Goal: Ask a question: Seek information or help from site administrators or community

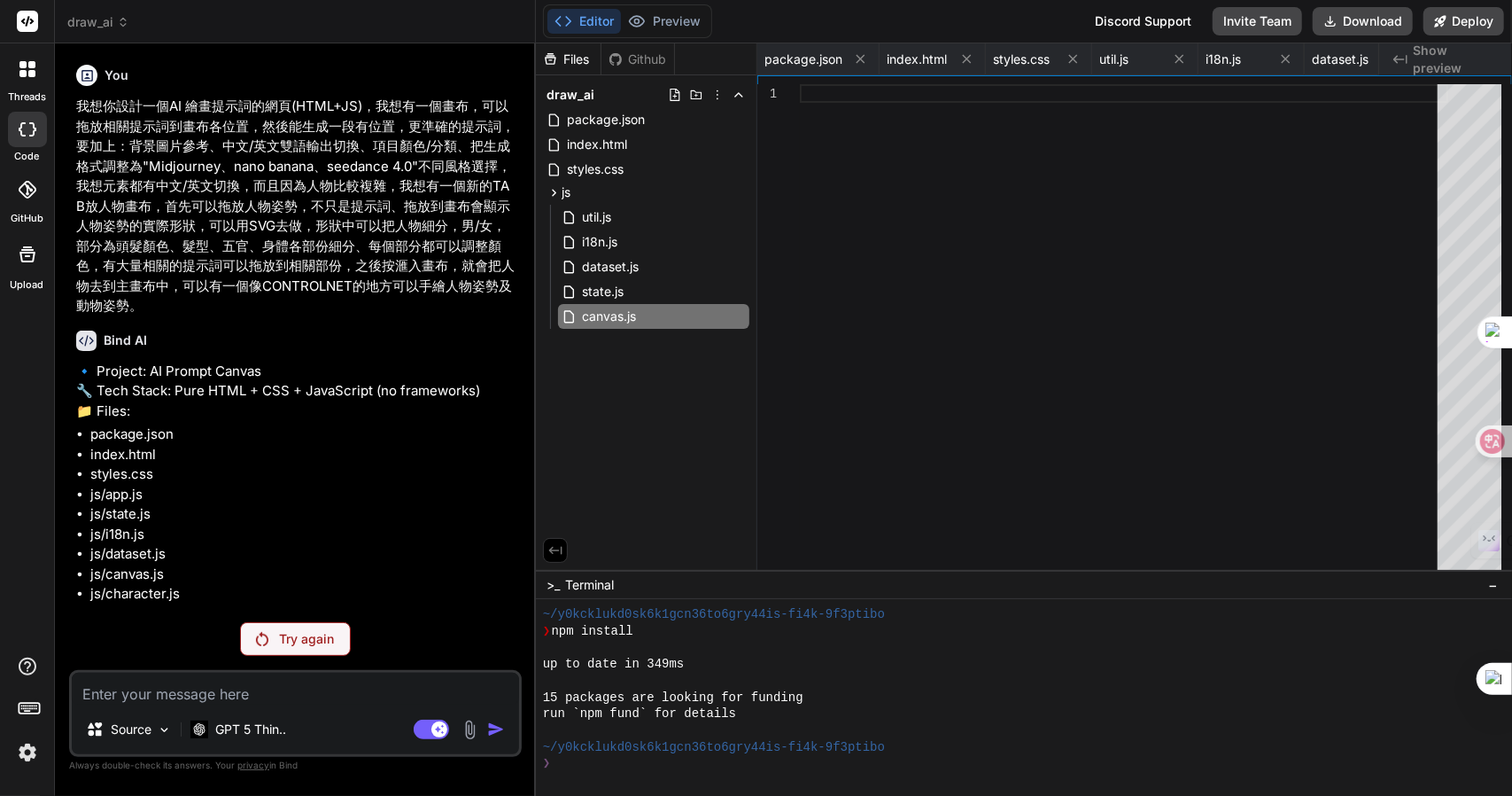
scroll to position [16380, 0]
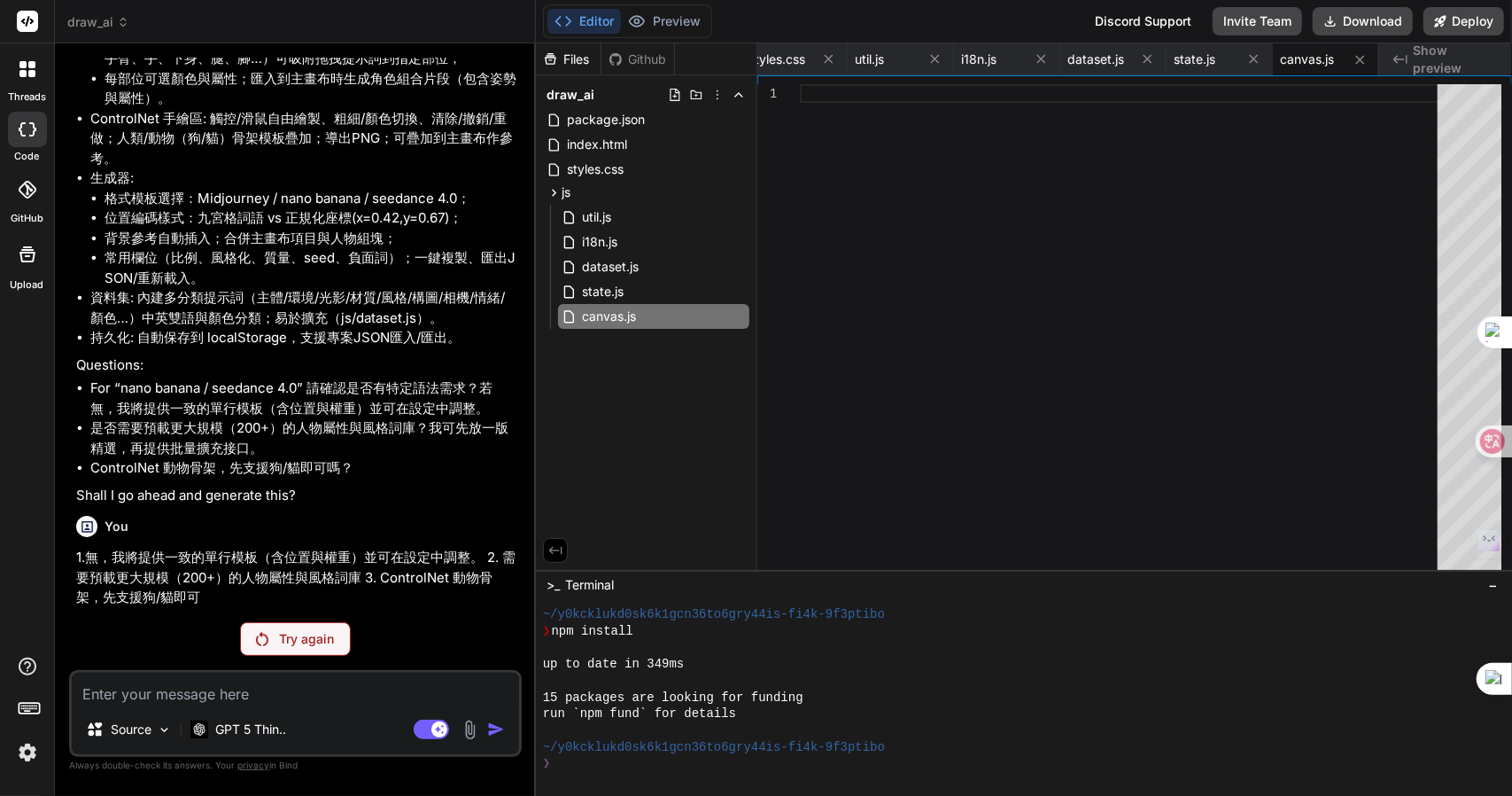
click at [107, 27] on span "draw_ai" at bounding box center [98, 22] width 62 height 17
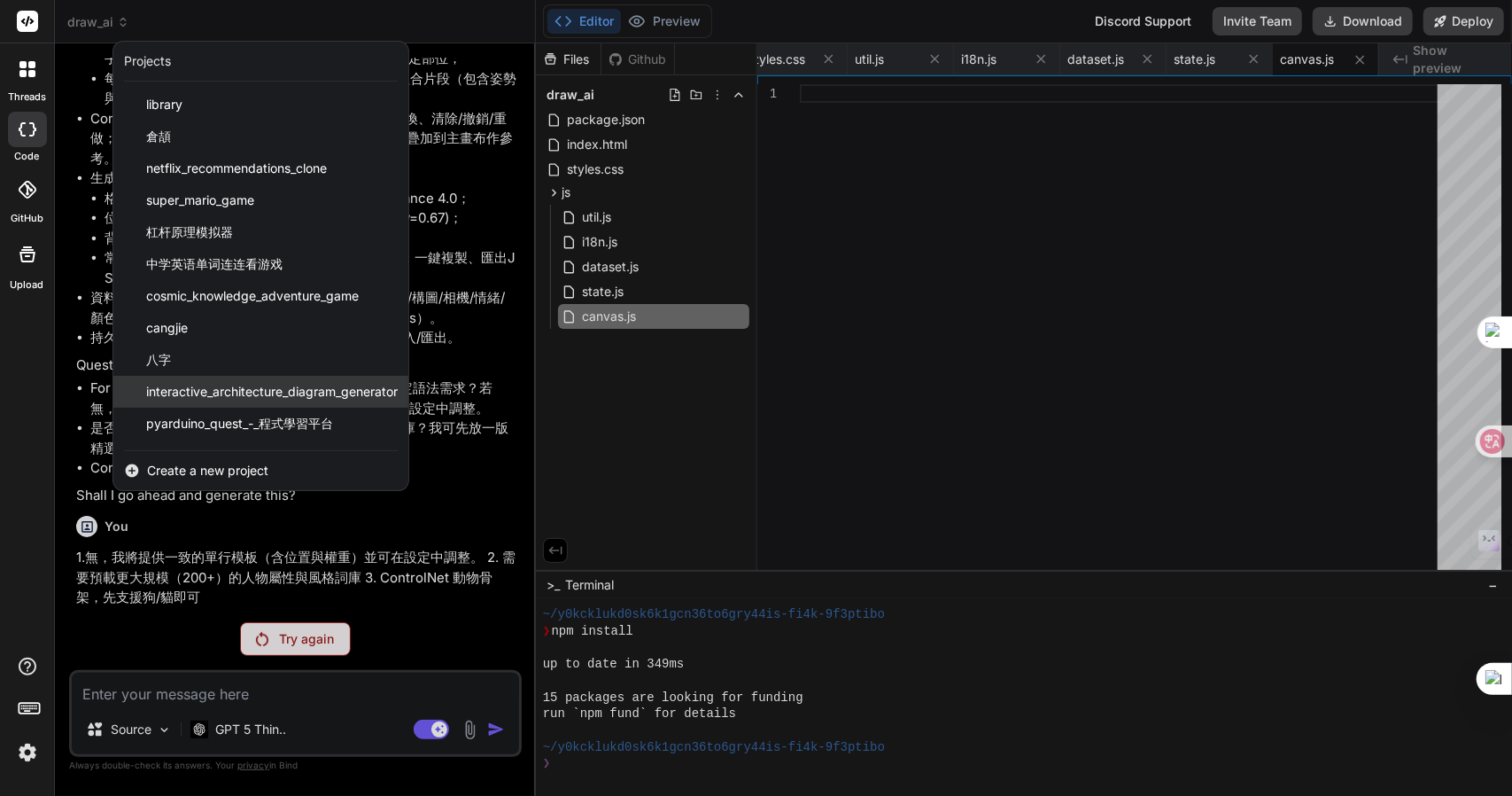
scroll to position [124, 0]
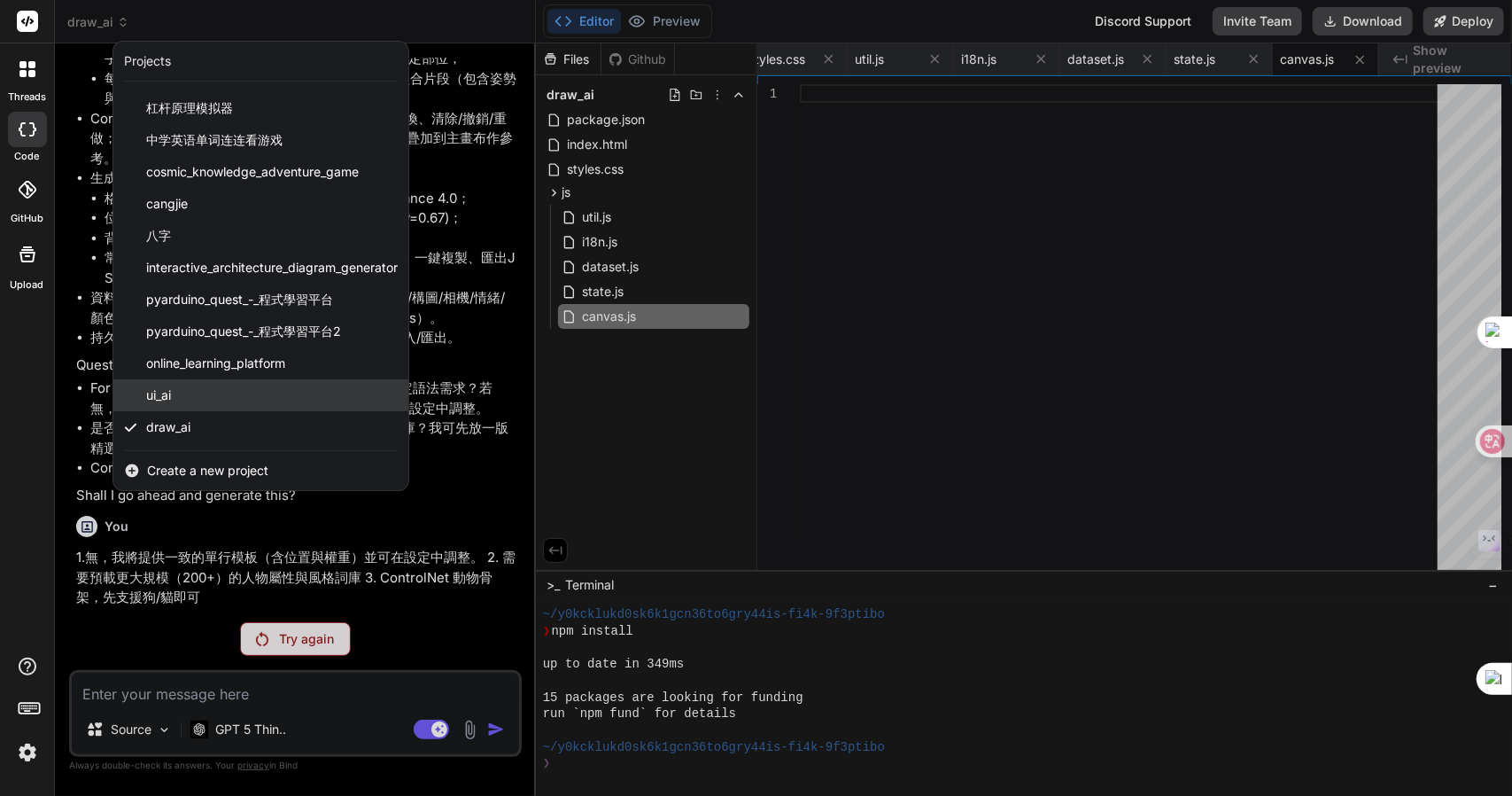
click at [231, 380] on div "ui_ai" at bounding box center [261, 395] width 295 height 32
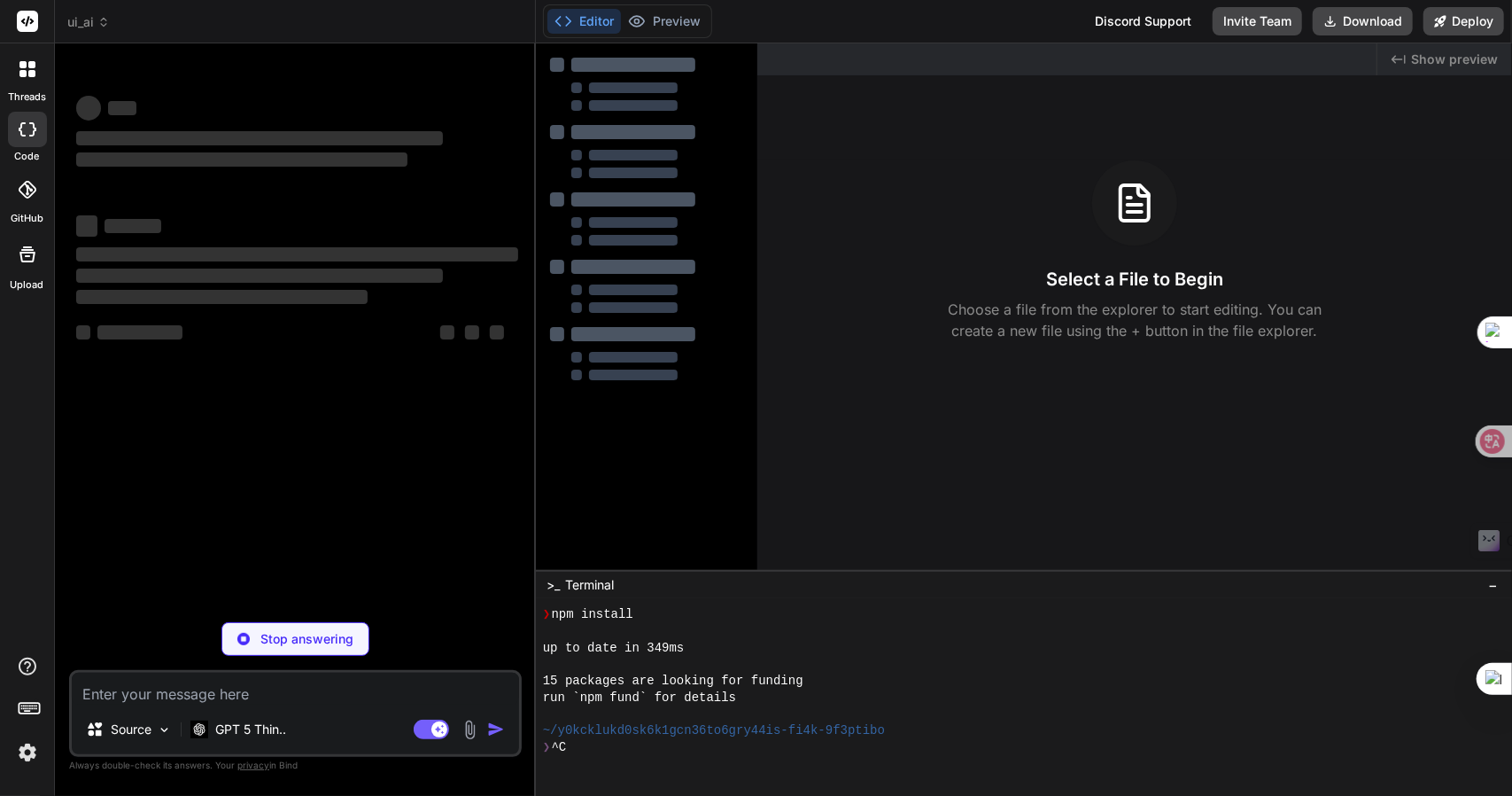
scroll to position [16446, 0]
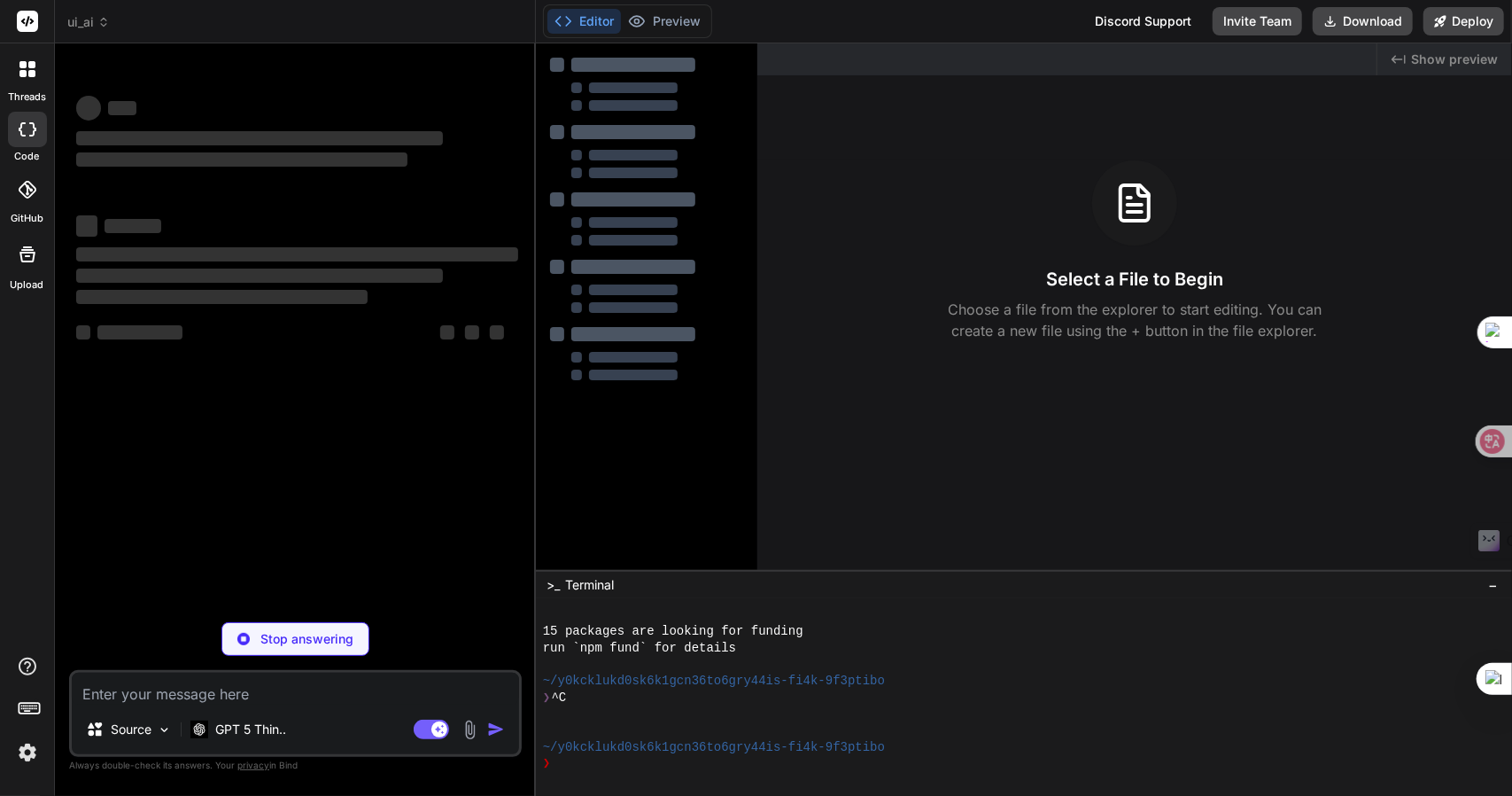
click at [86, 23] on span "ui_ai" at bounding box center [88, 22] width 43 height 17
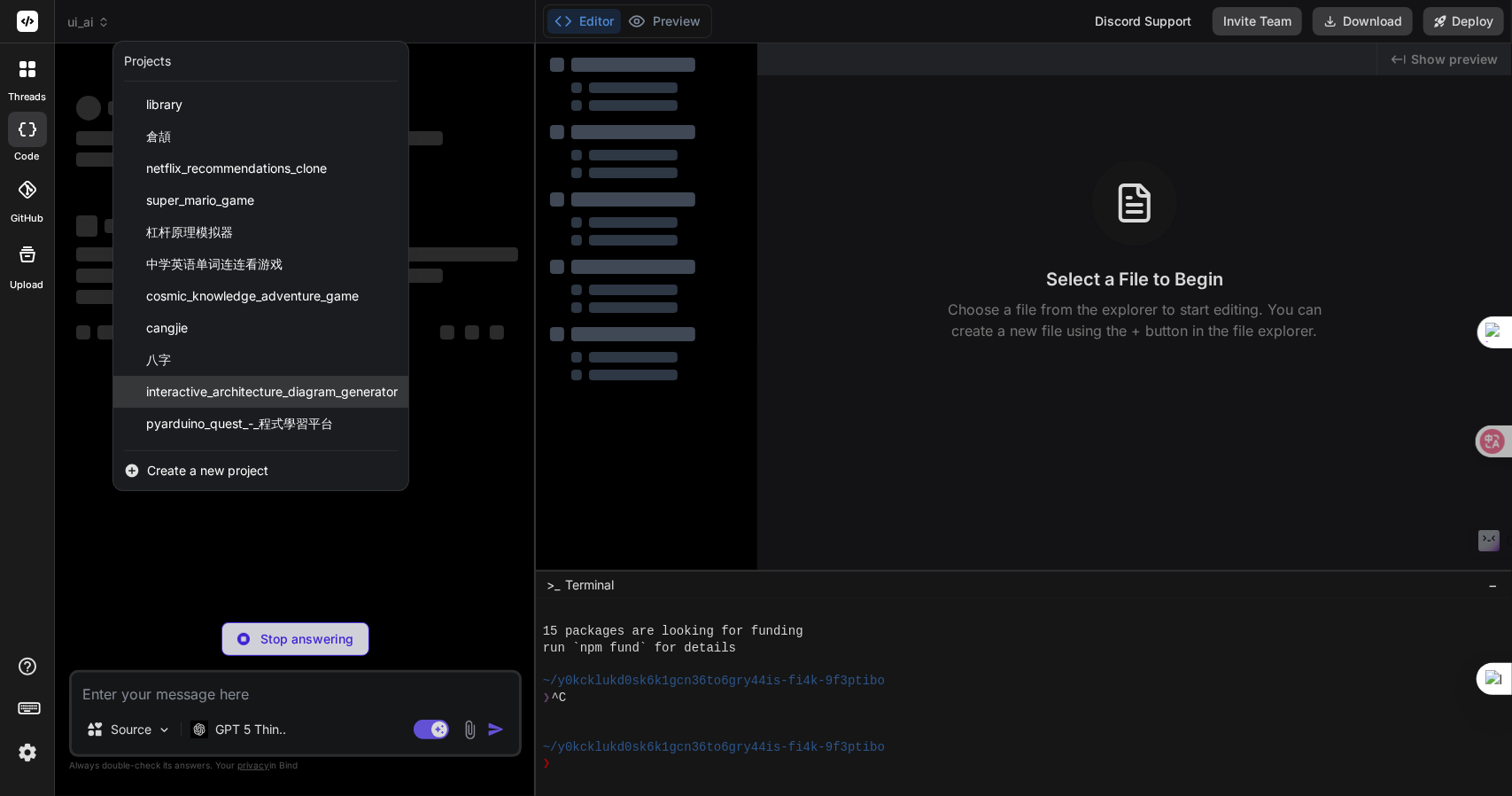
scroll to position [124, 0]
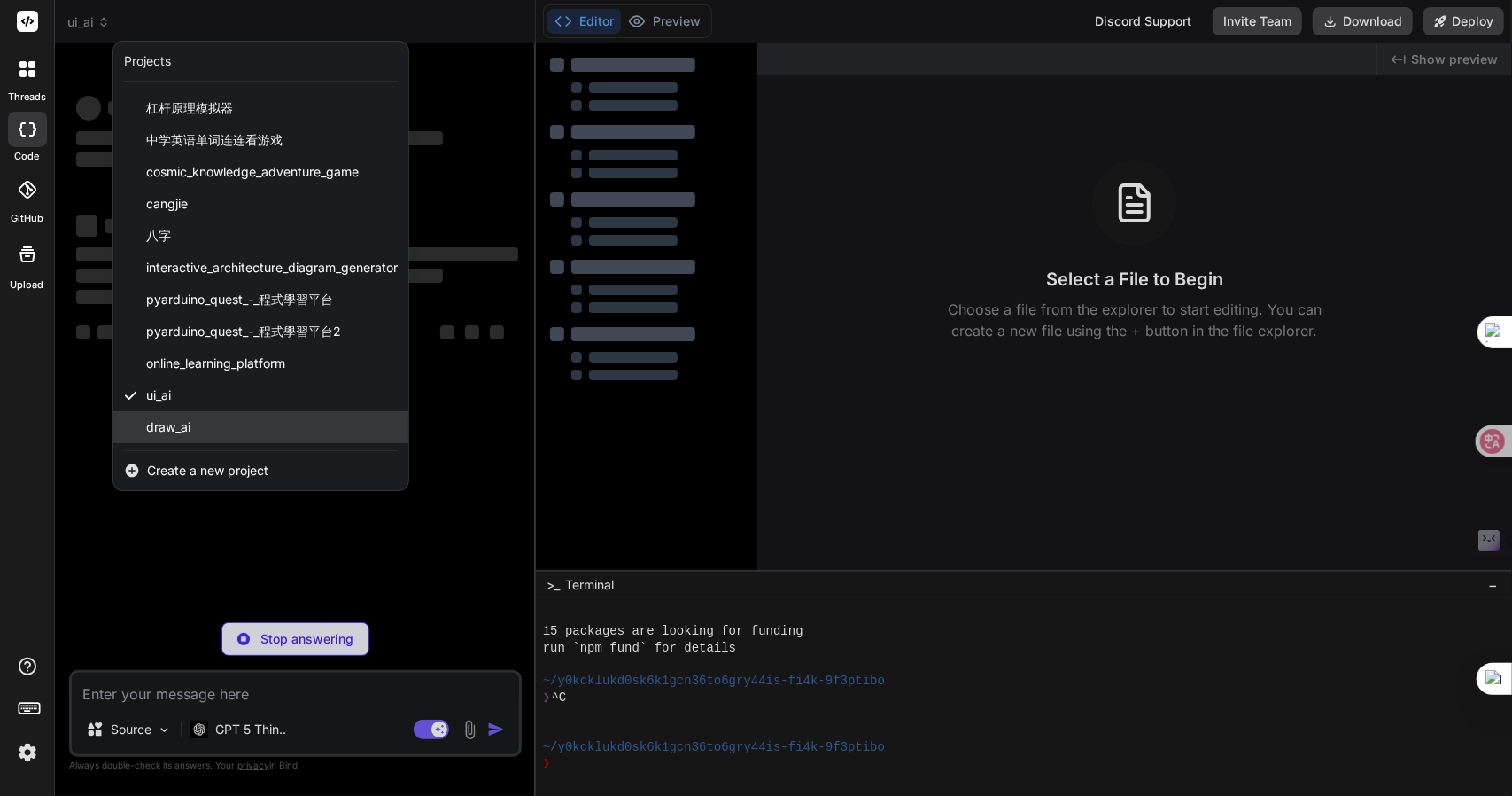
click at [185, 419] on span "draw_ai" at bounding box center [168, 427] width 45 height 17
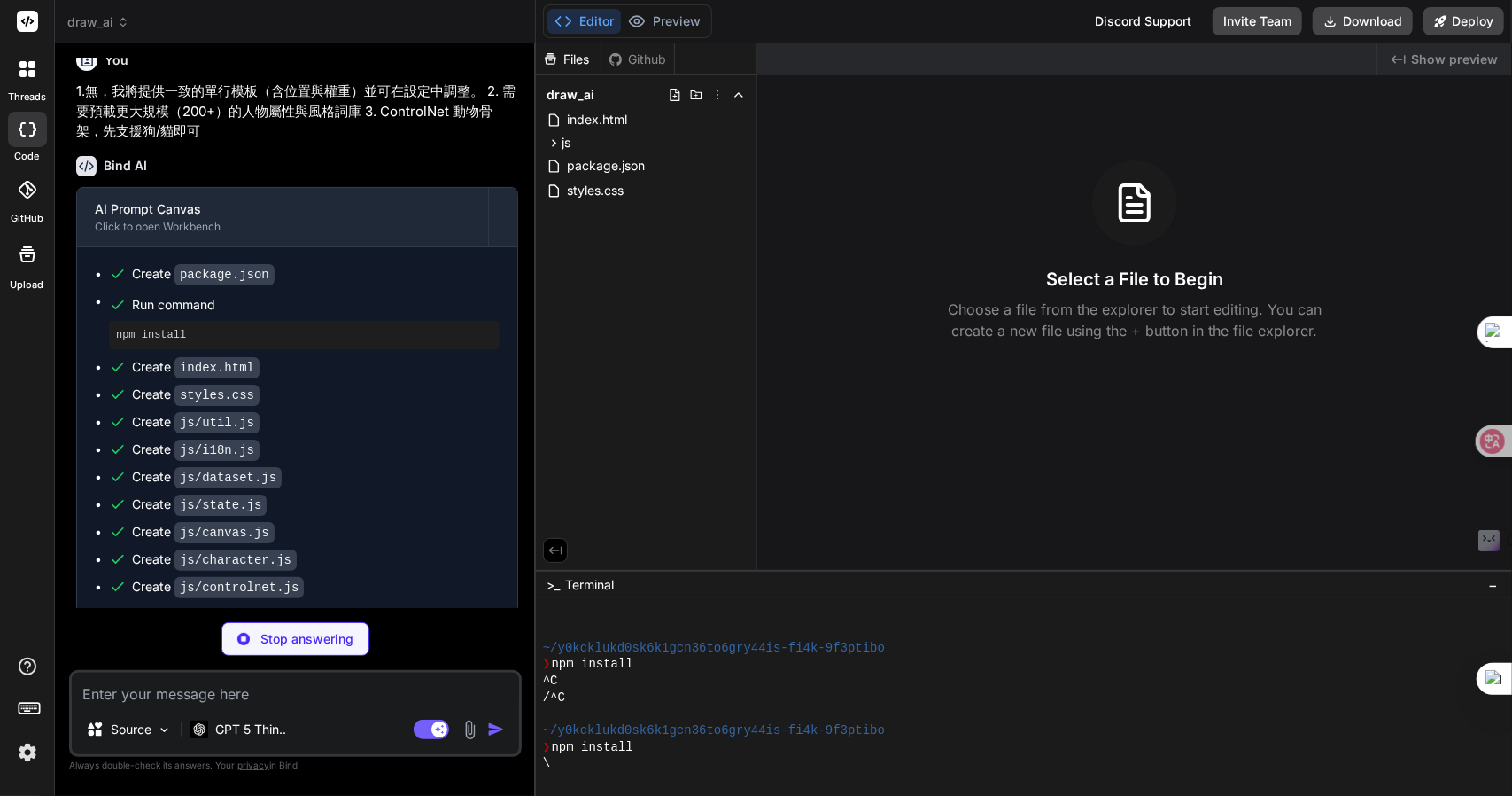
scroll to position [1581, 0]
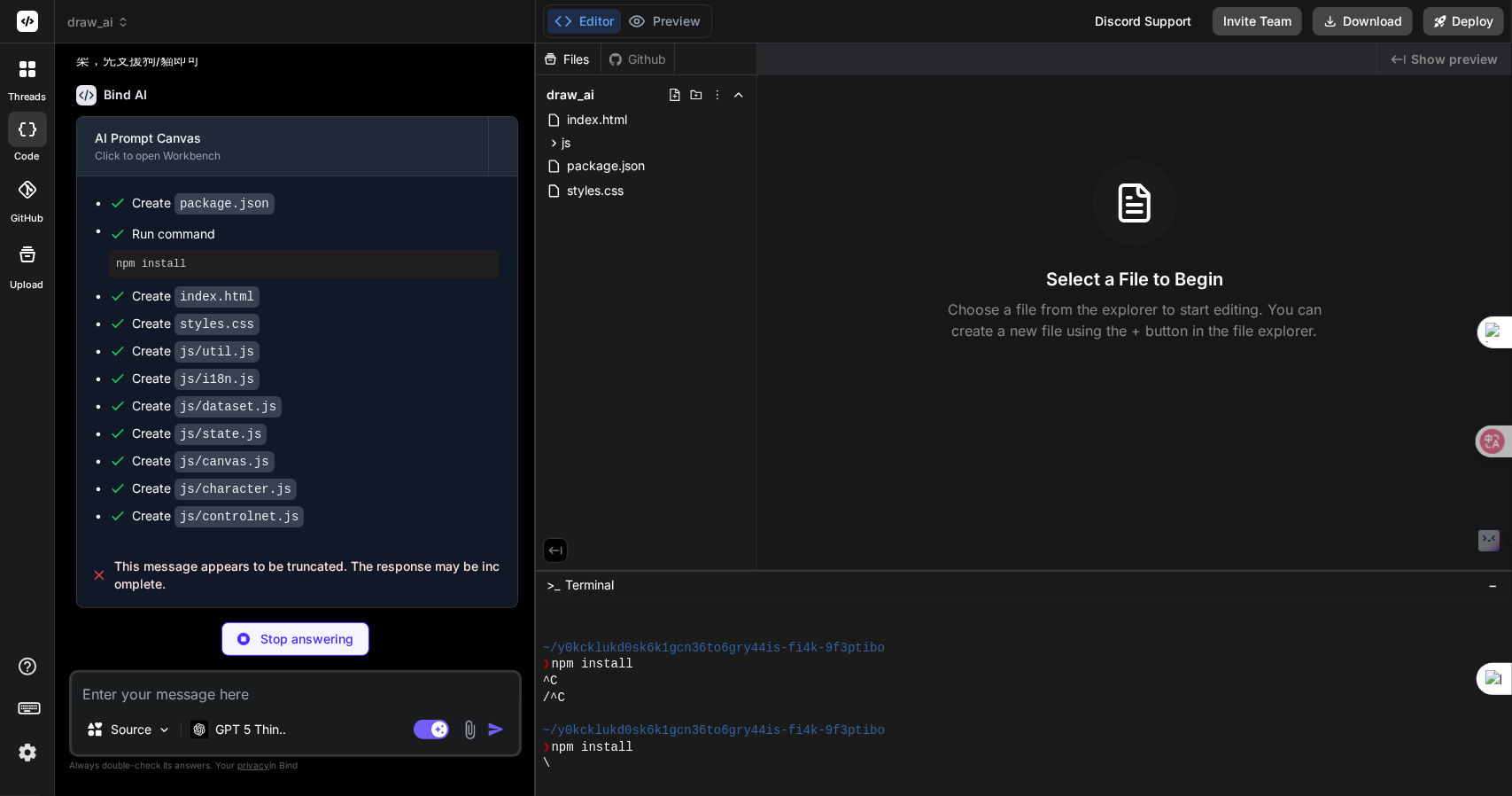
click at [285, 630] on div "Stop answering" at bounding box center [295, 638] width 148 height 34
type textarea "x"
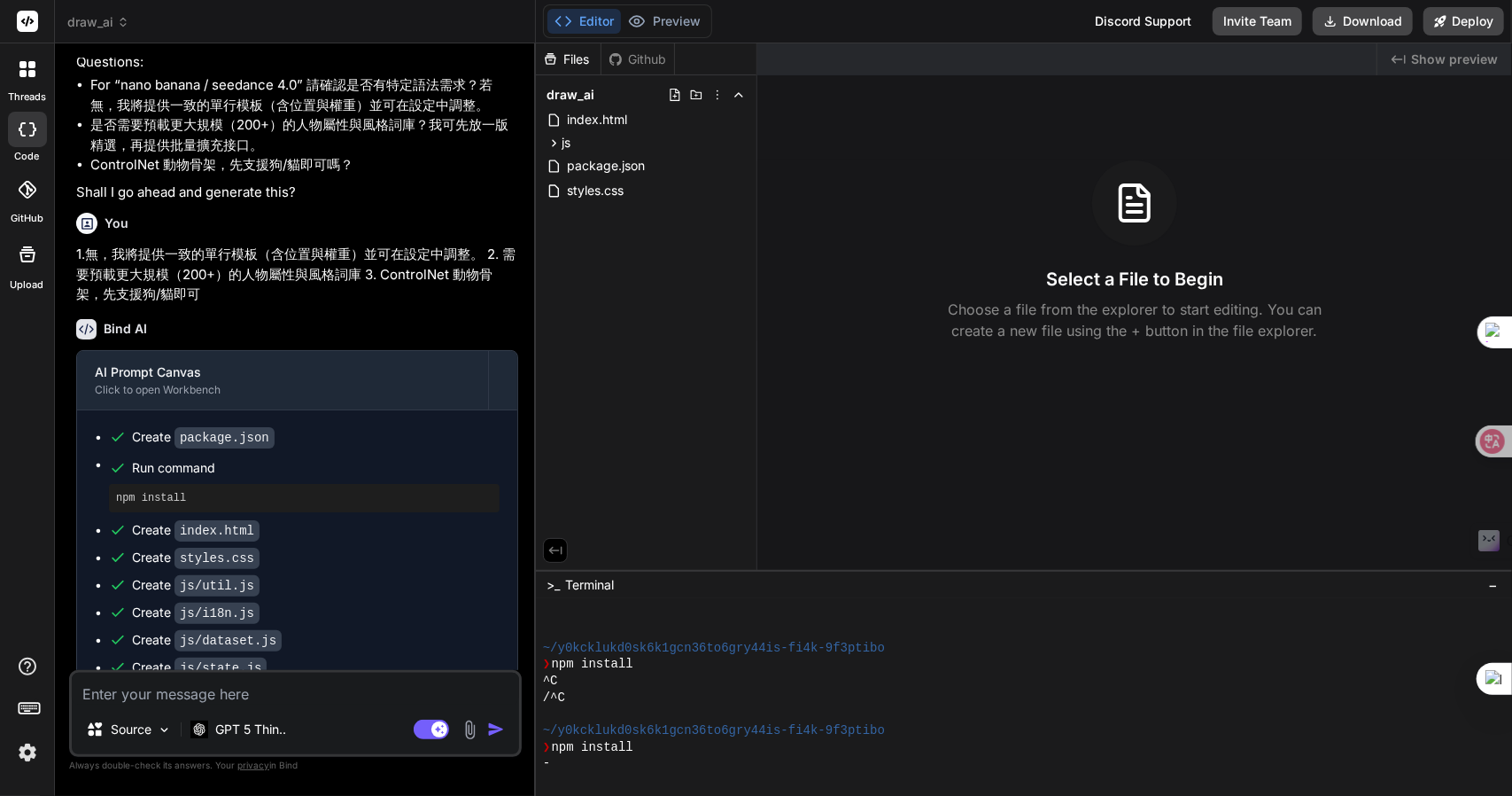
scroll to position [1519, 0]
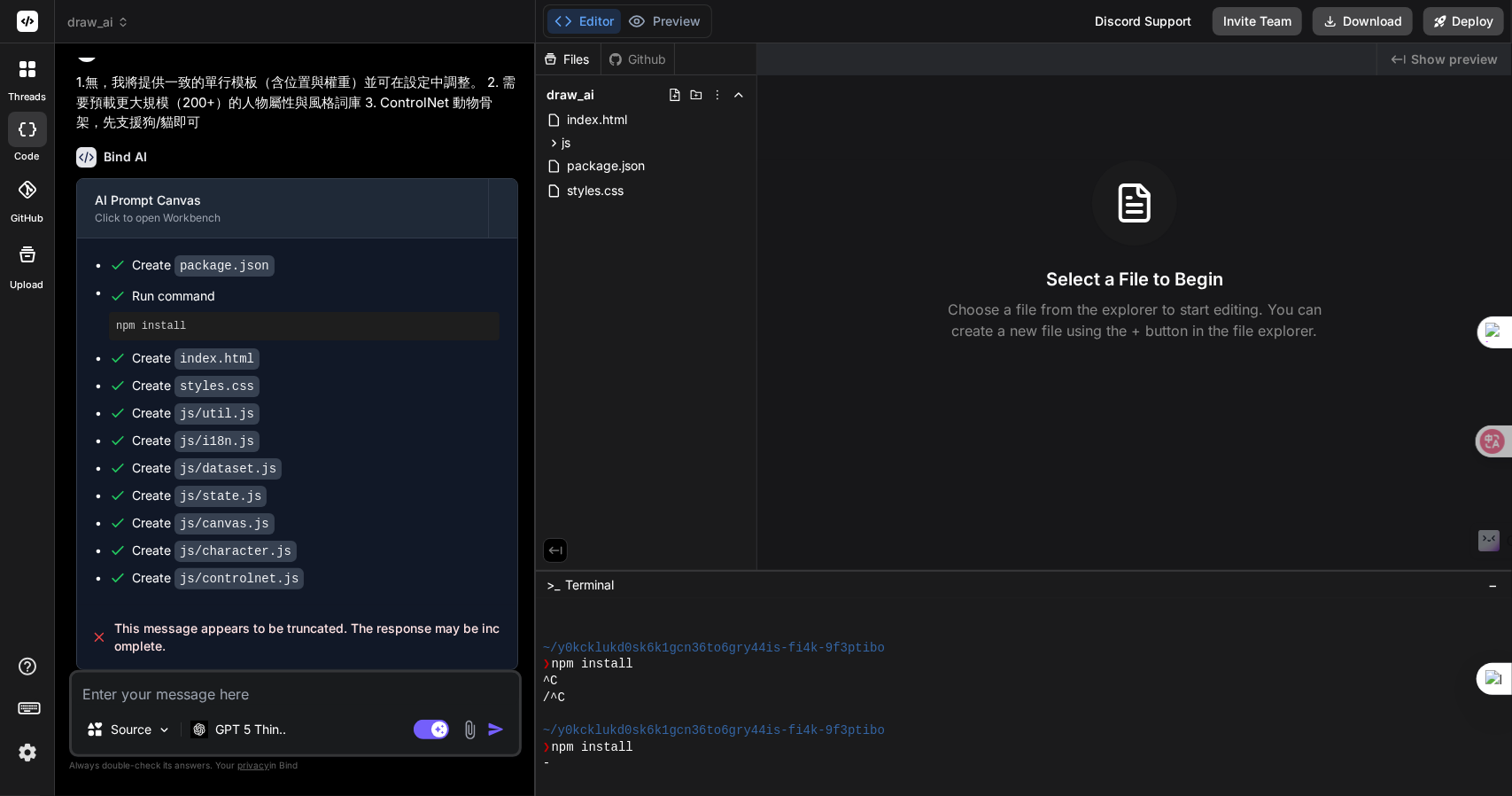
click at [172, 689] on textarea at bounding box center [295, 688] width 447 height 32
type textarea "卜"
type textarea "x"
type textarea "卜口"
type textarea "x"
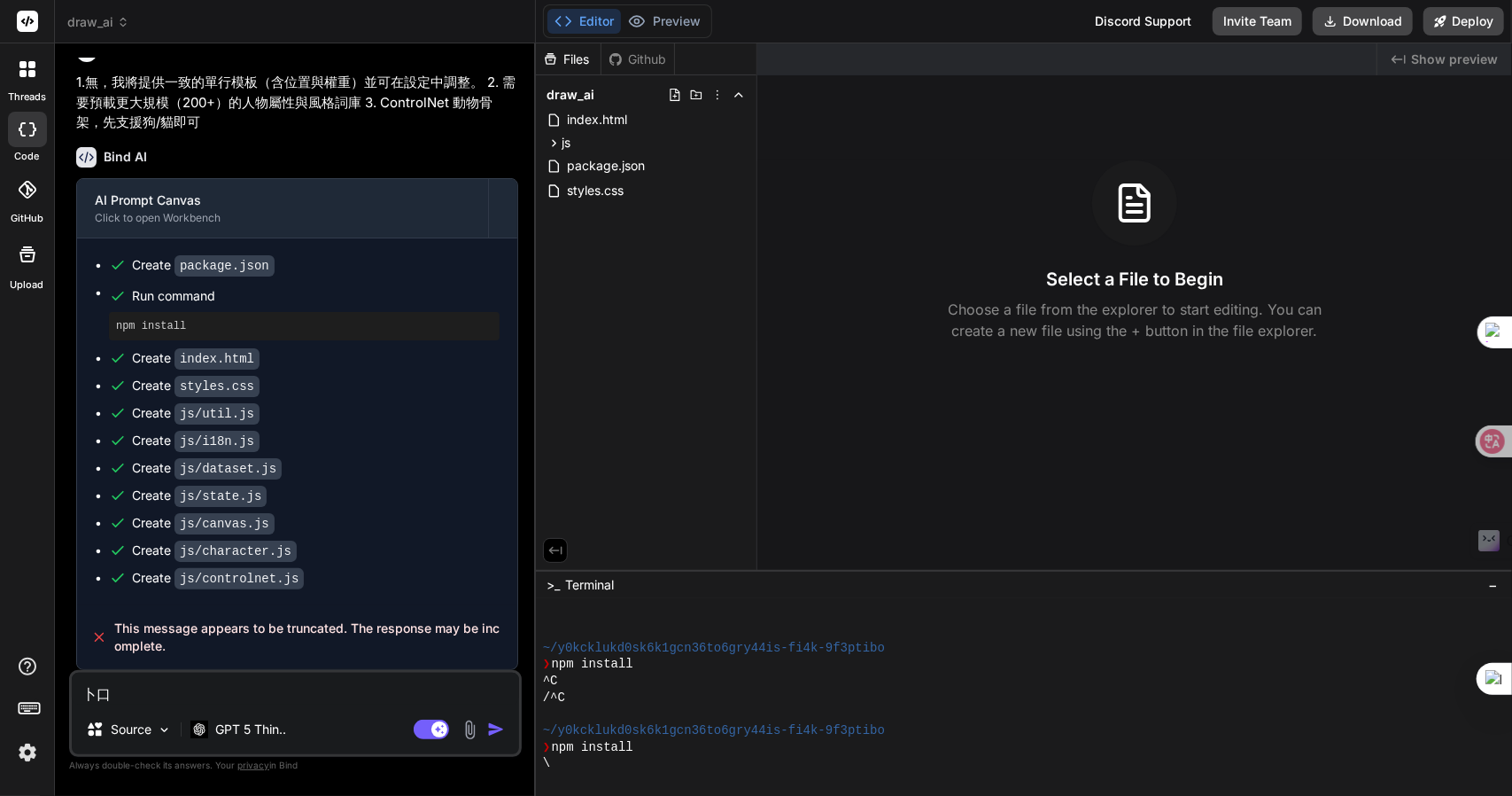
type textarea "卜口手"
type textarea "x"
type textarea "卜口手一"
type textarea "x"
type textarea "卜口手一月"
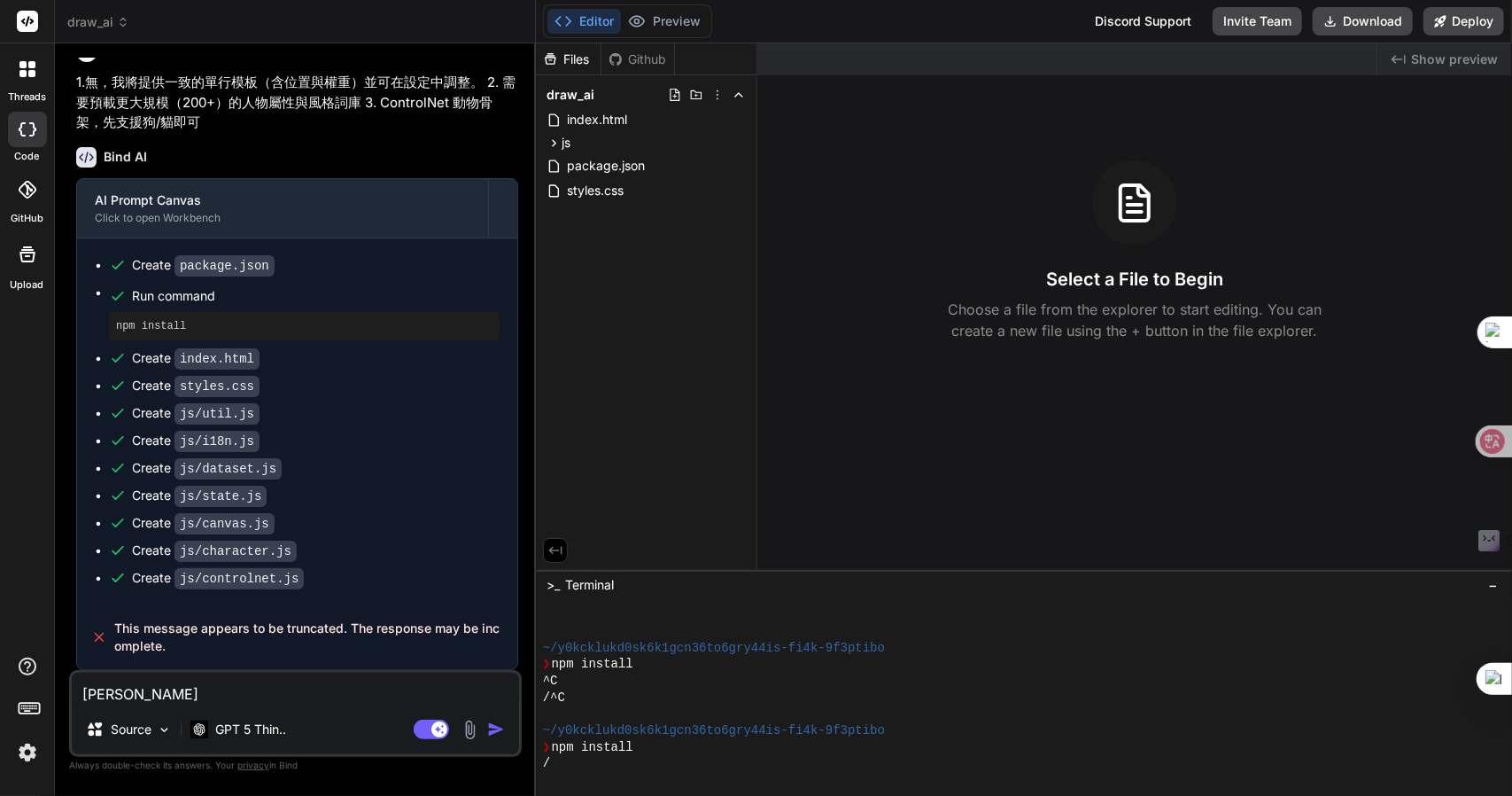
type textarea "x"
type textarea "請"
type textarea "x"
type textarea "請女"
type textarea "x"
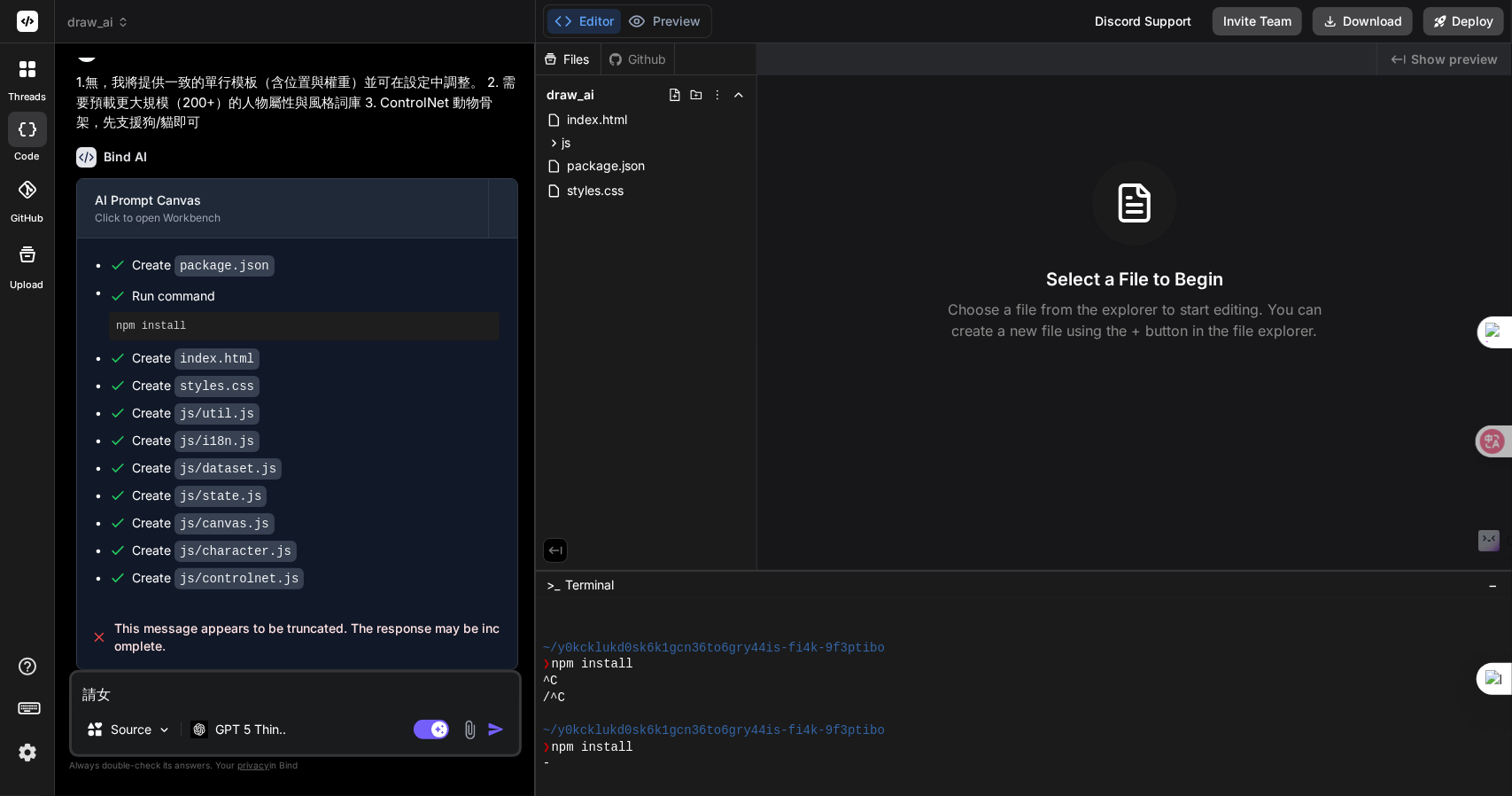
type textarea "請女火"
type textarea "x"
type textarea "請女火女"
type textarea "x"
type textarea "請女火女女"
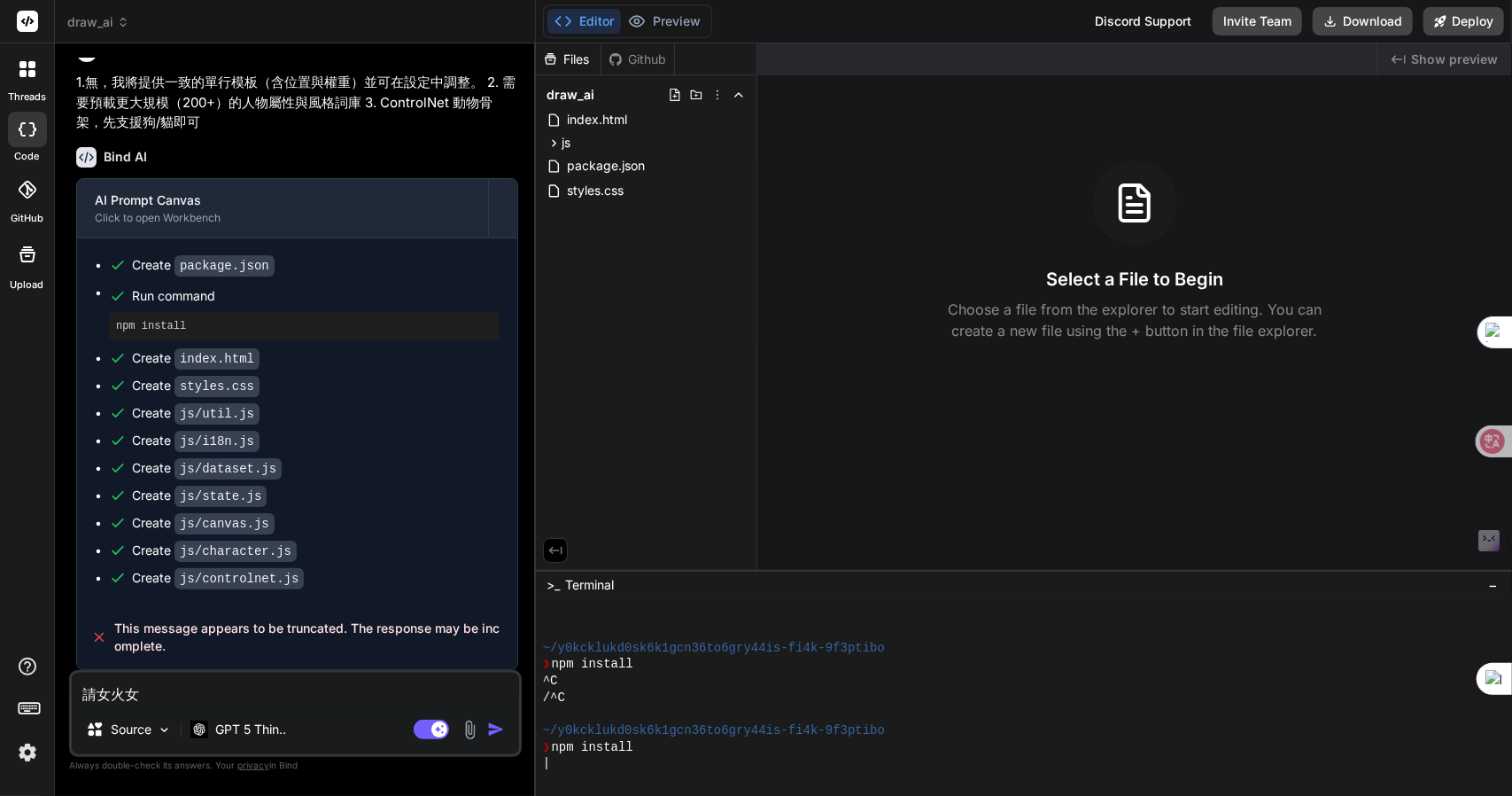
type textarea "x"
type textarea "請女火女女戈"
type textarea "x"
type textarea "請繼"
type textarea "x"
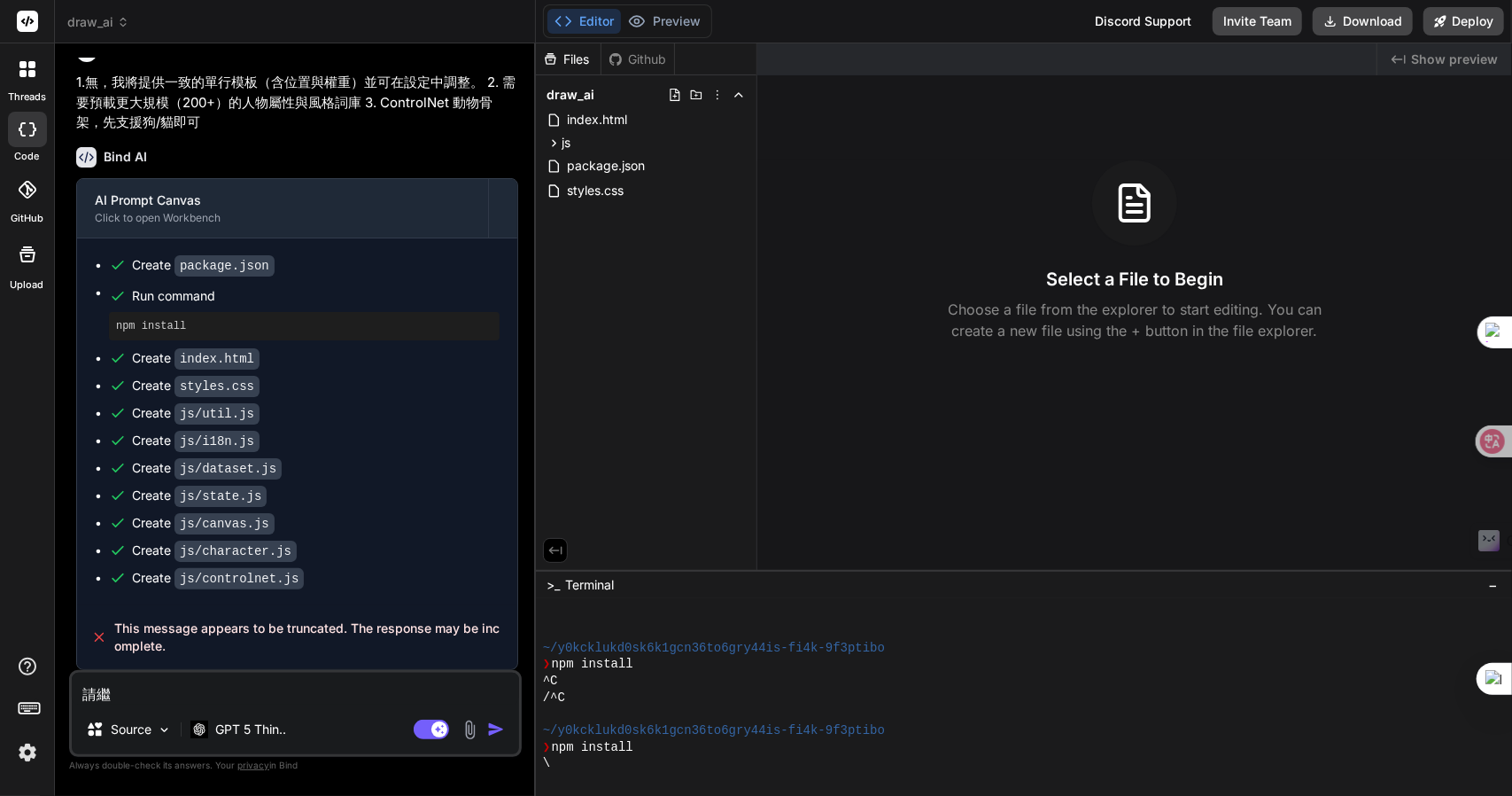
type textarea "請繼女"
type textarea "x"
type textarea "請繼女火"
type textarea "x"
type textarea "請繼女火土"
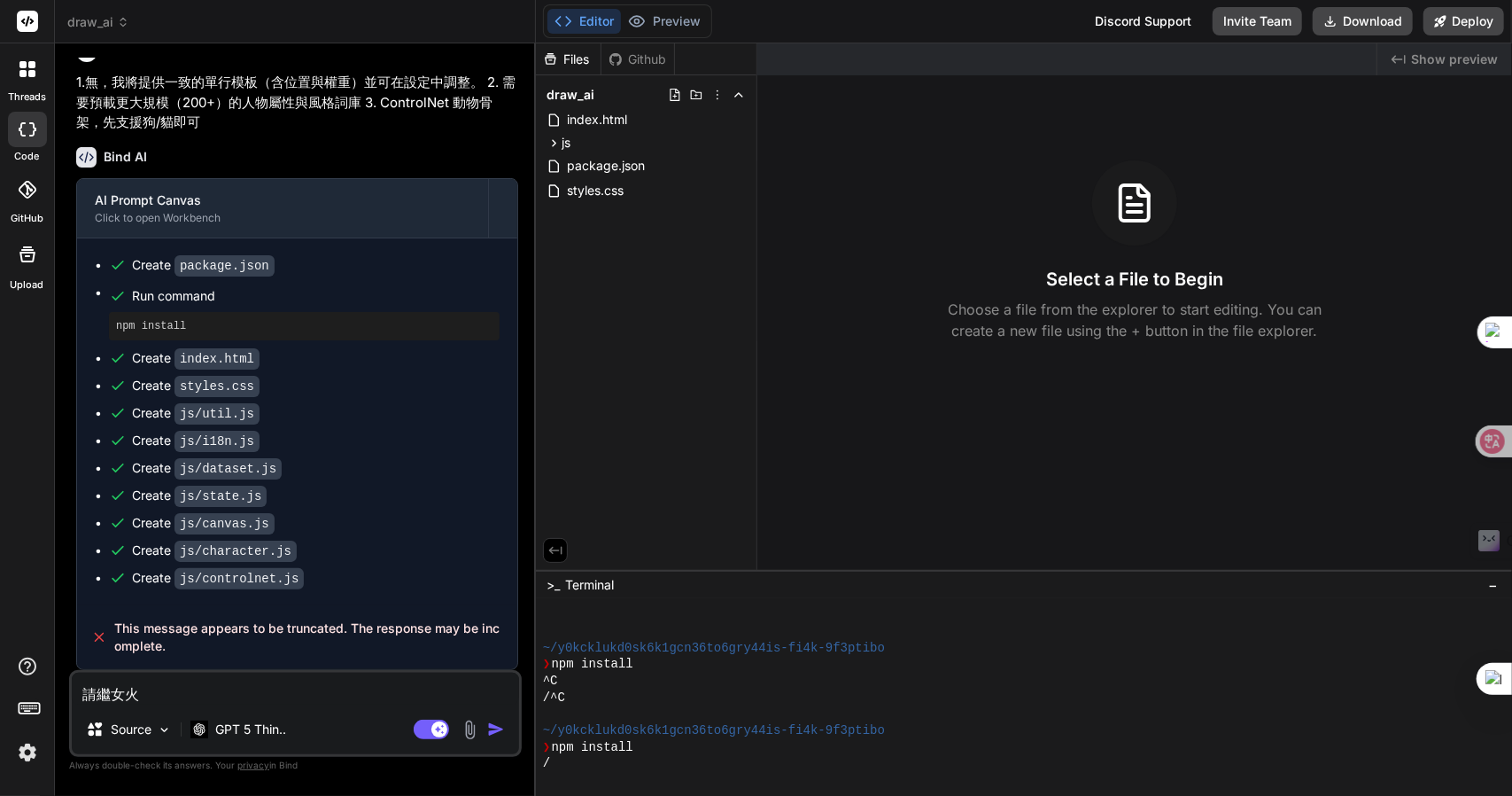
type textarea "x"
type textarea "請繼女火土田"
type textarea "x"
type textarea "請繼女火土田金"
type textarea "x"
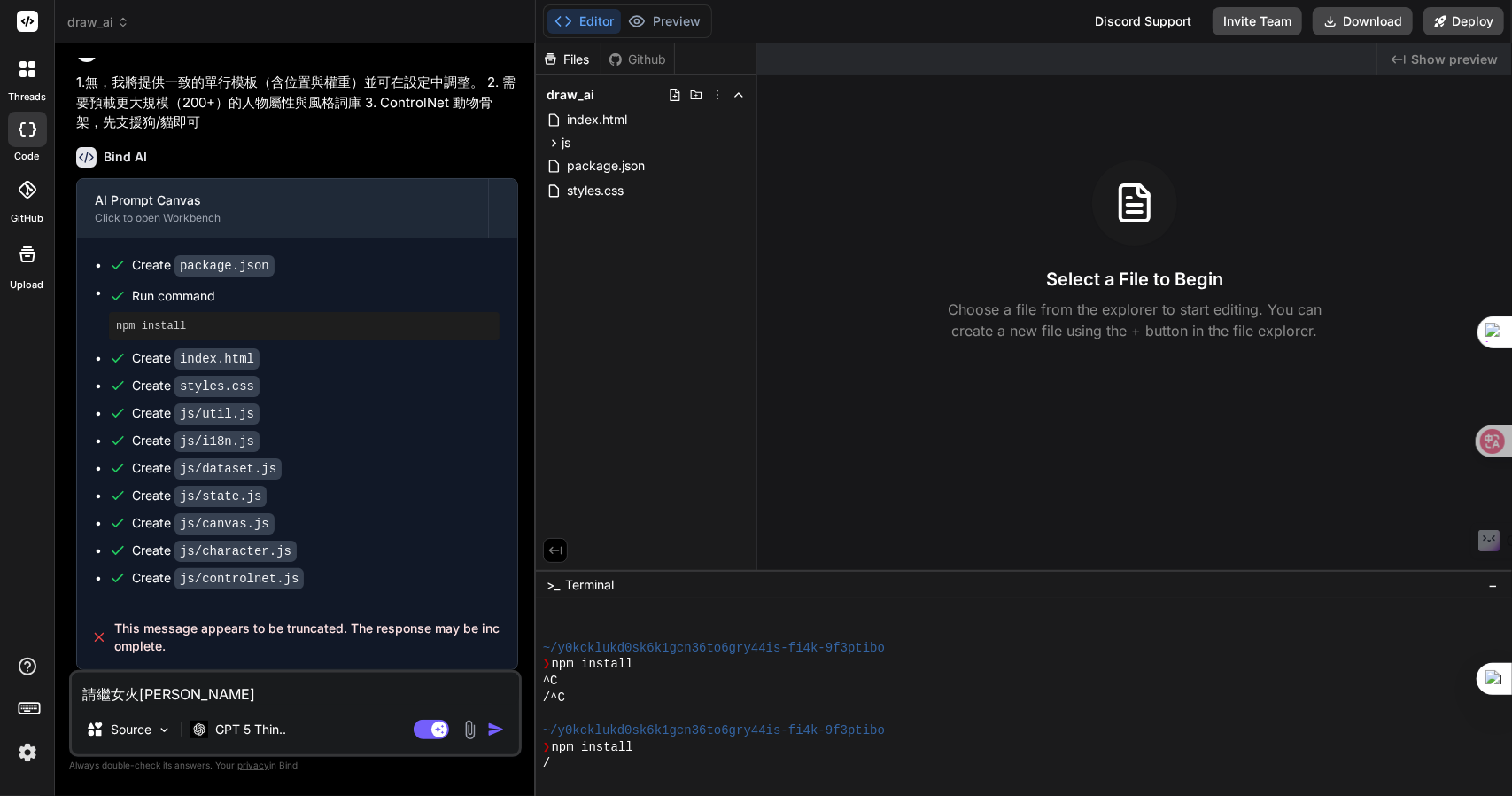
type textarea "請繼續"
type textarea "x"
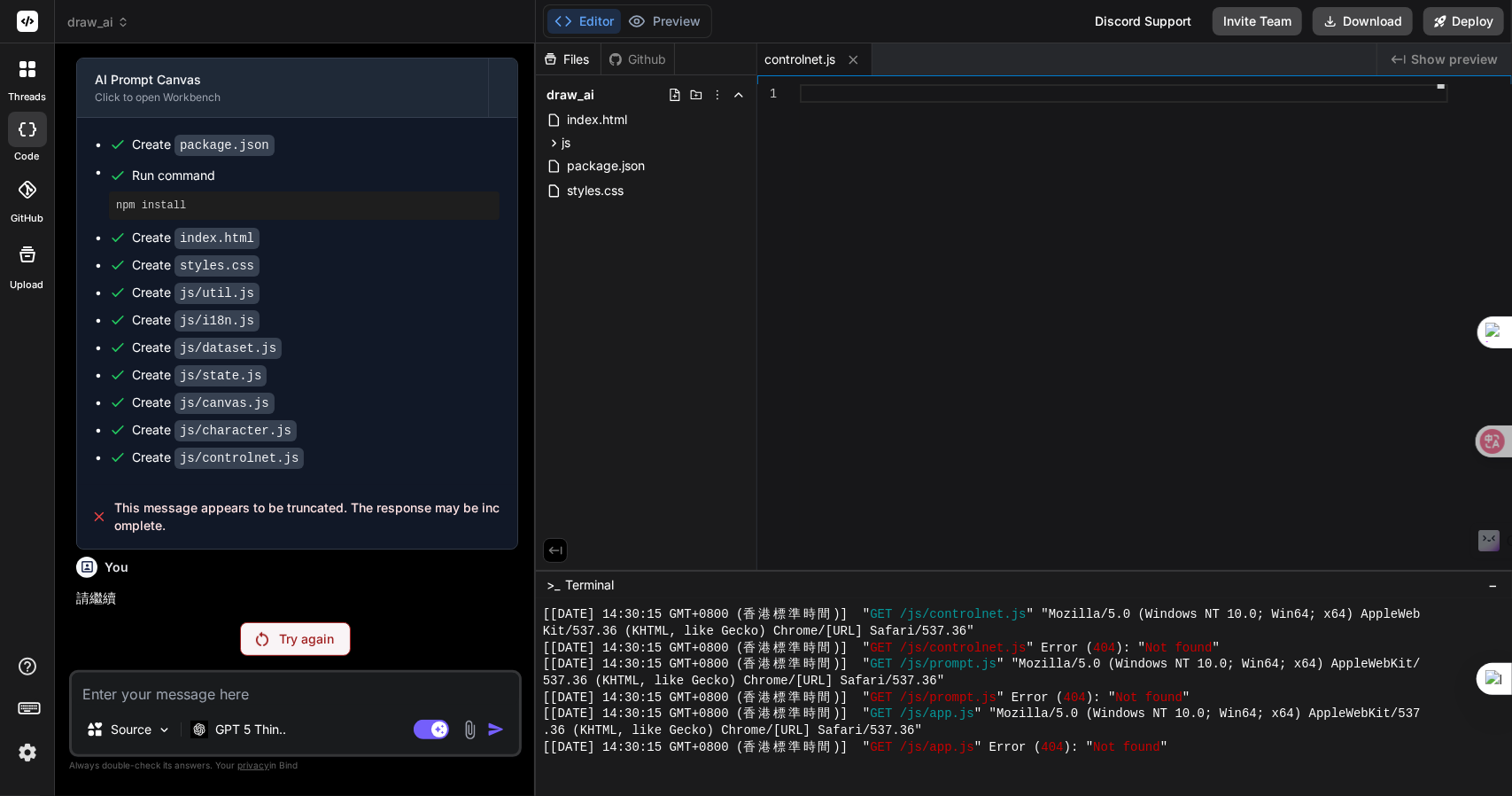
scroll to position [1639, 0]
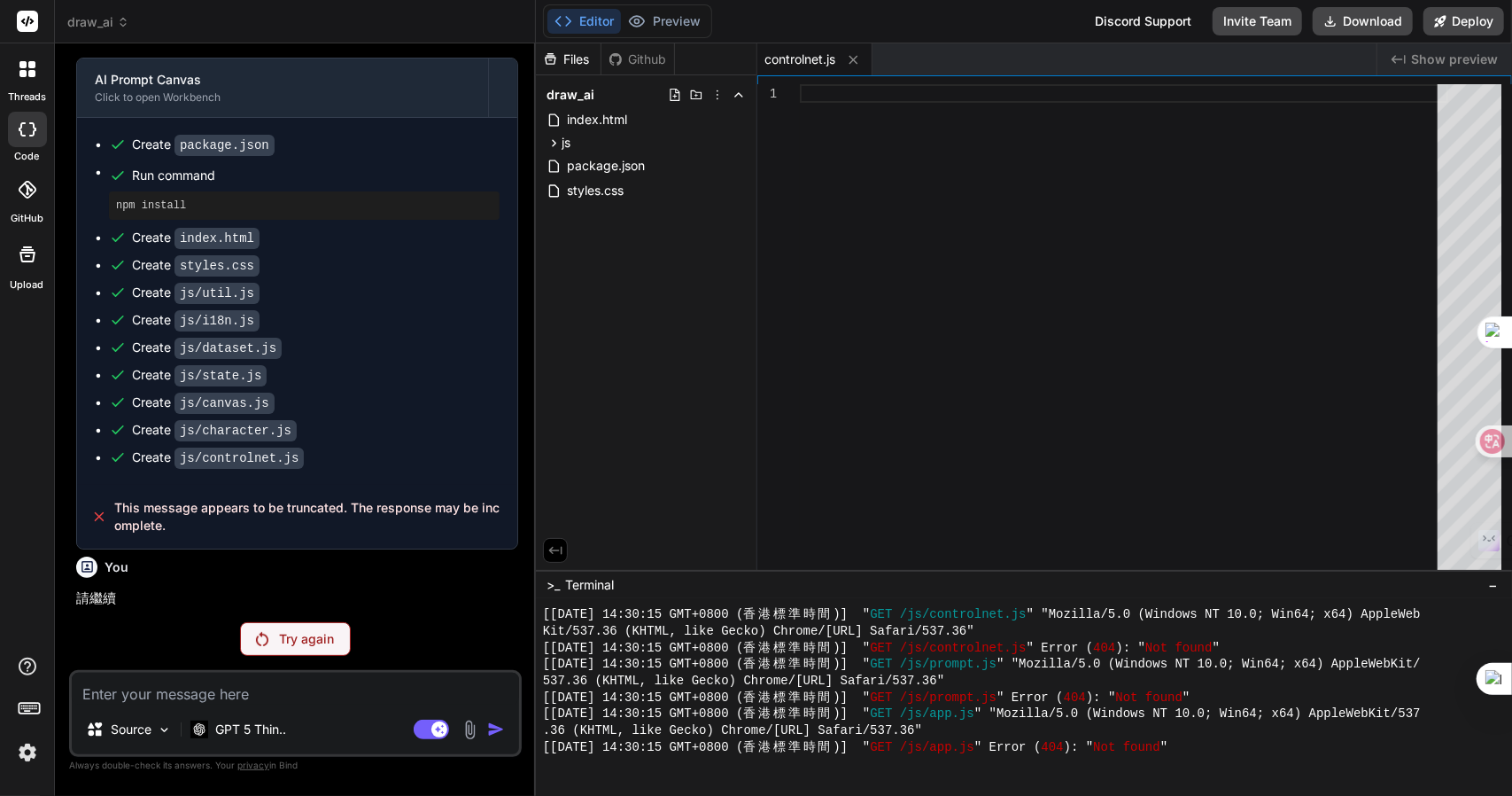
click at [314, 639] on p "Try again" at bounding box center [306, 638] width 55 height 17
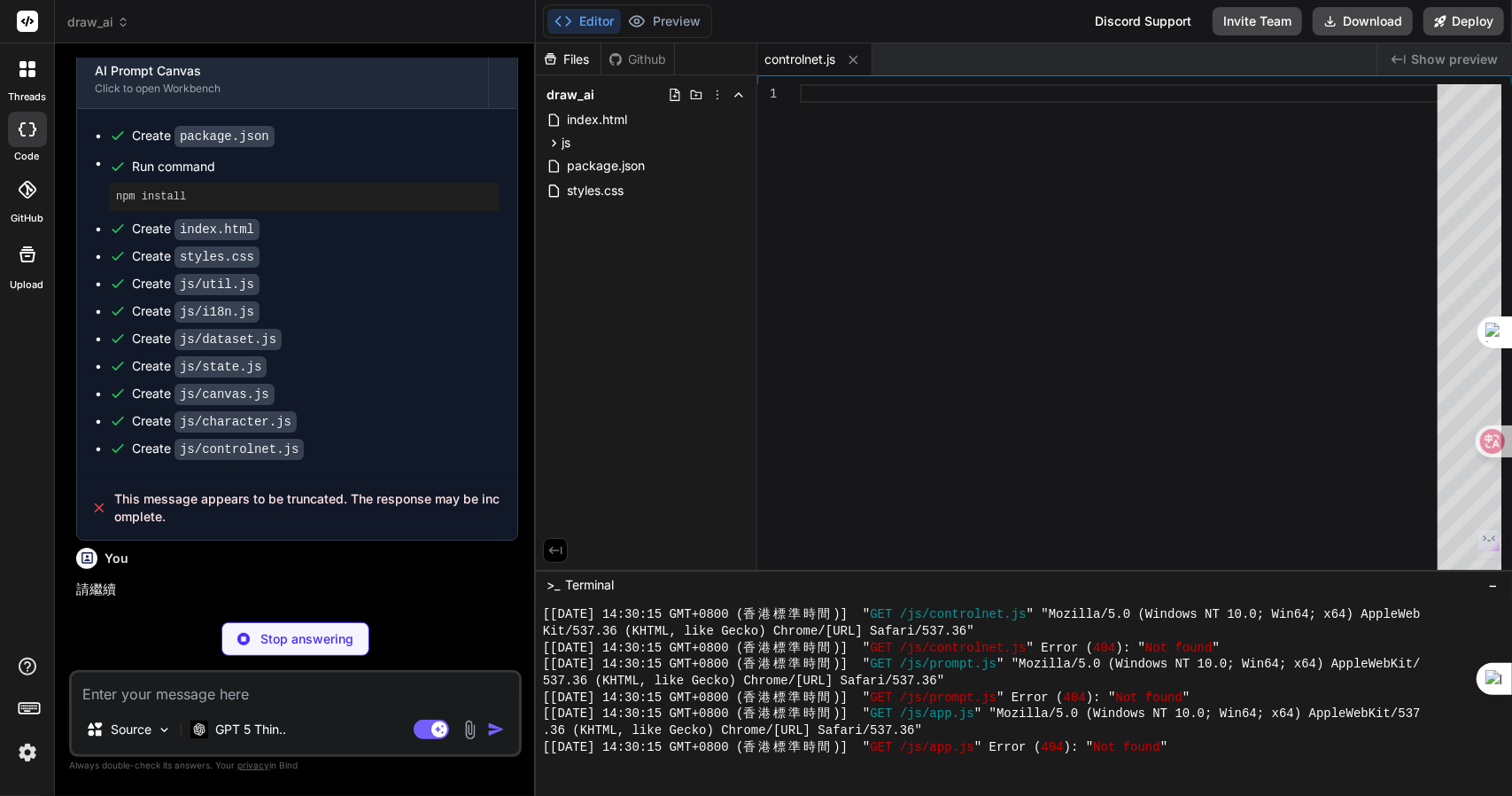
scroll to position [1764, 0]
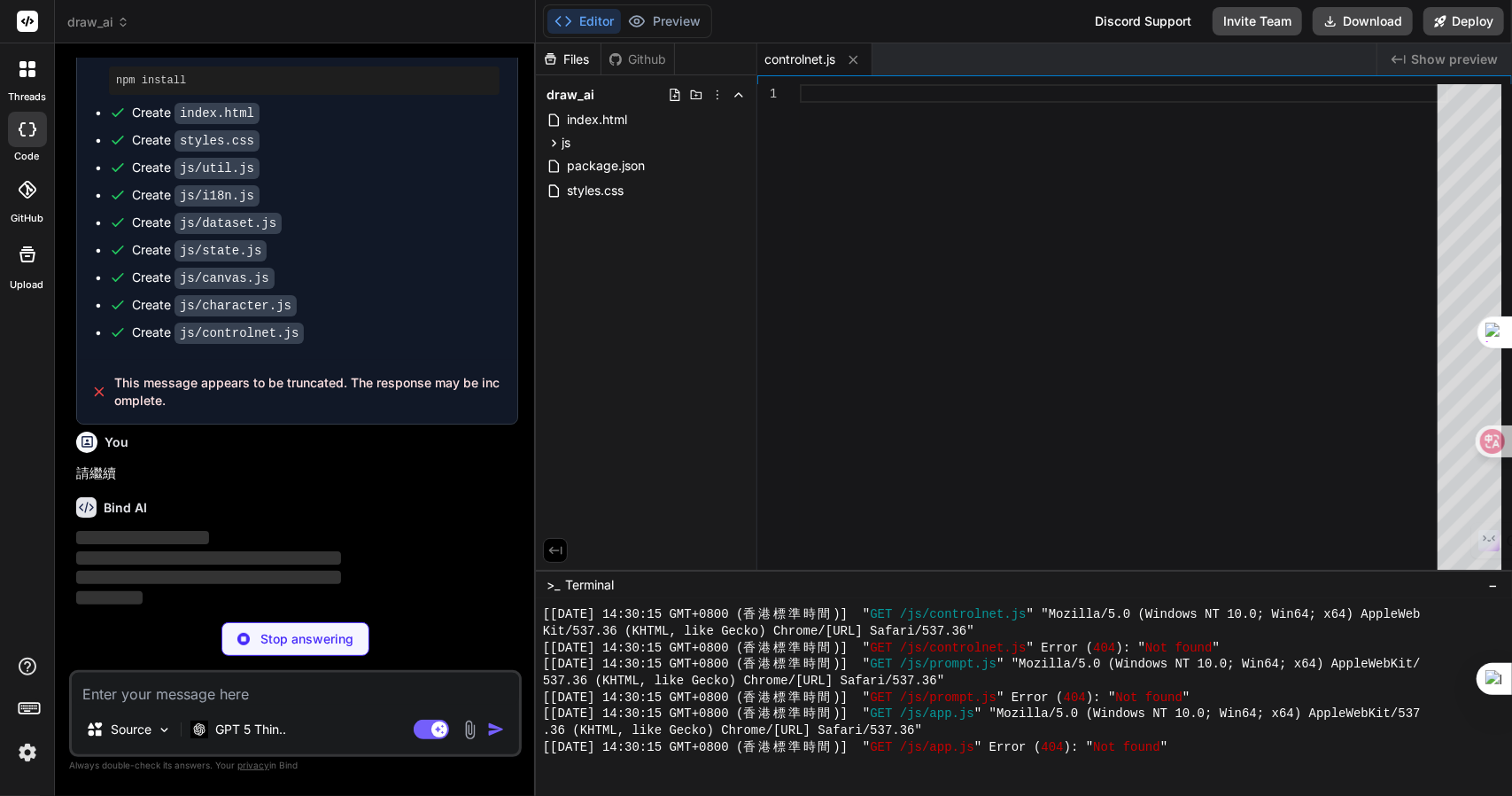
type textarea "x"
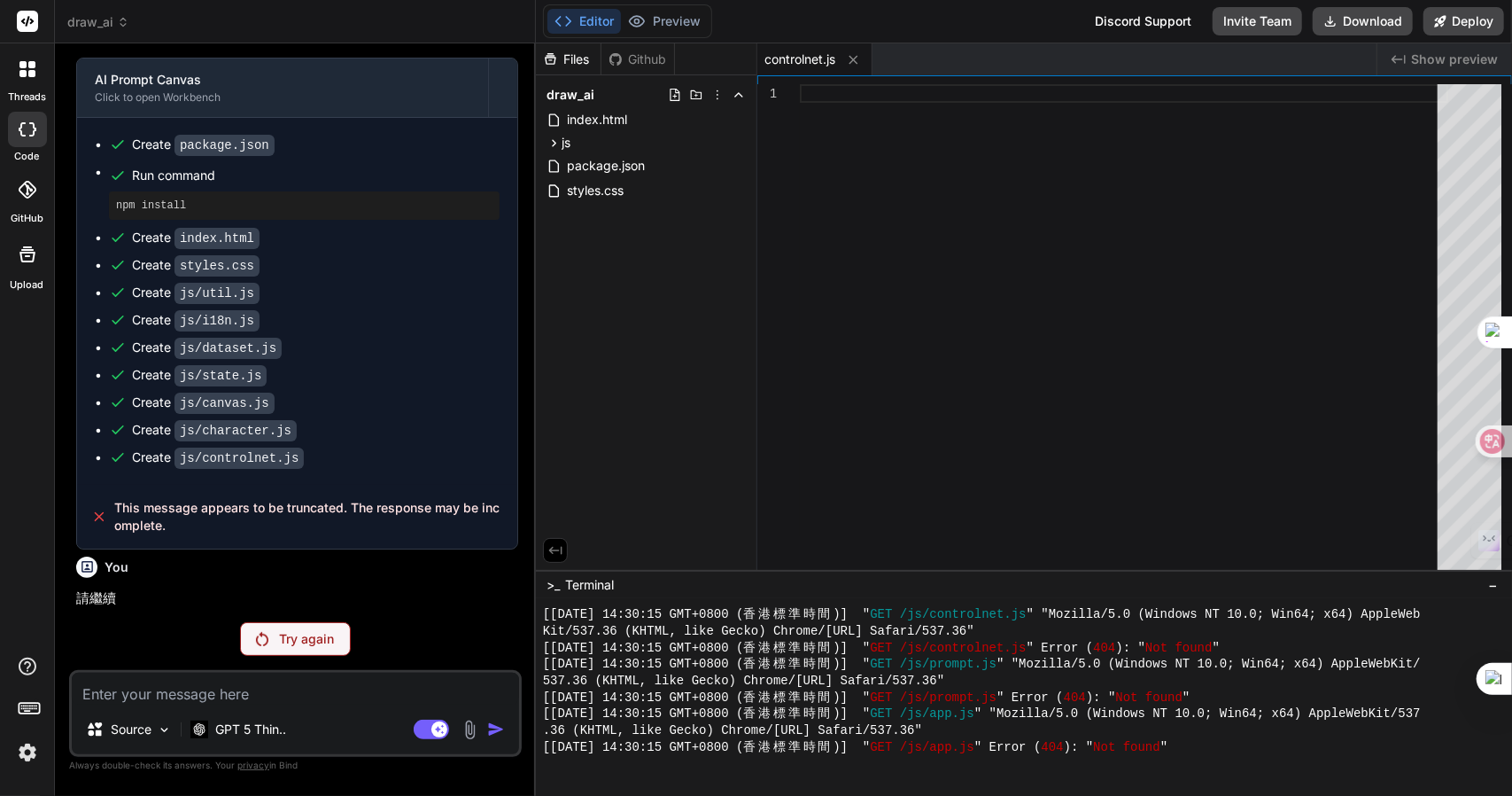
scroll to position [1639, 0]
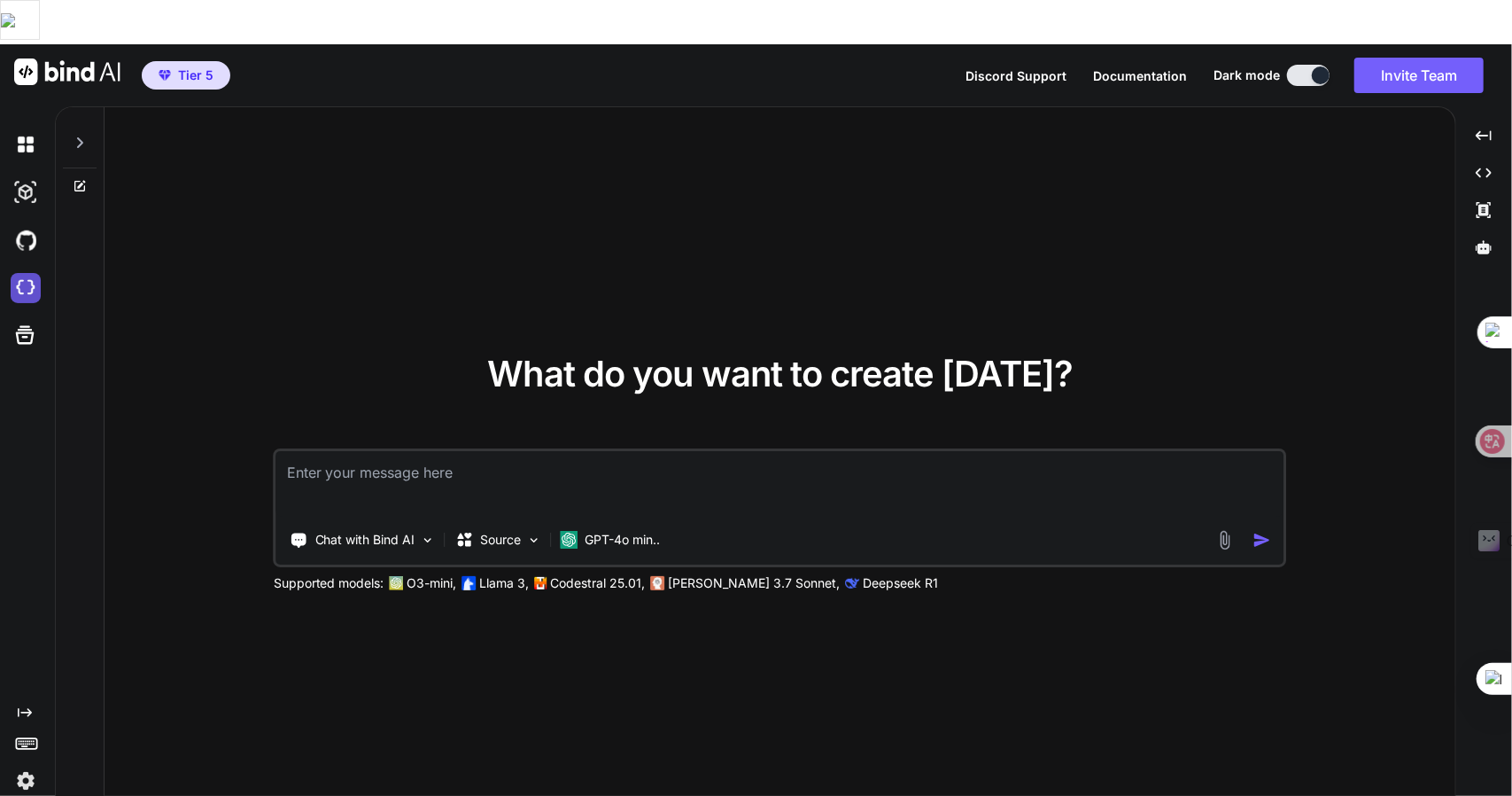
click at [24, 273] on img at bounding box center [26, 287] width 30 height 30
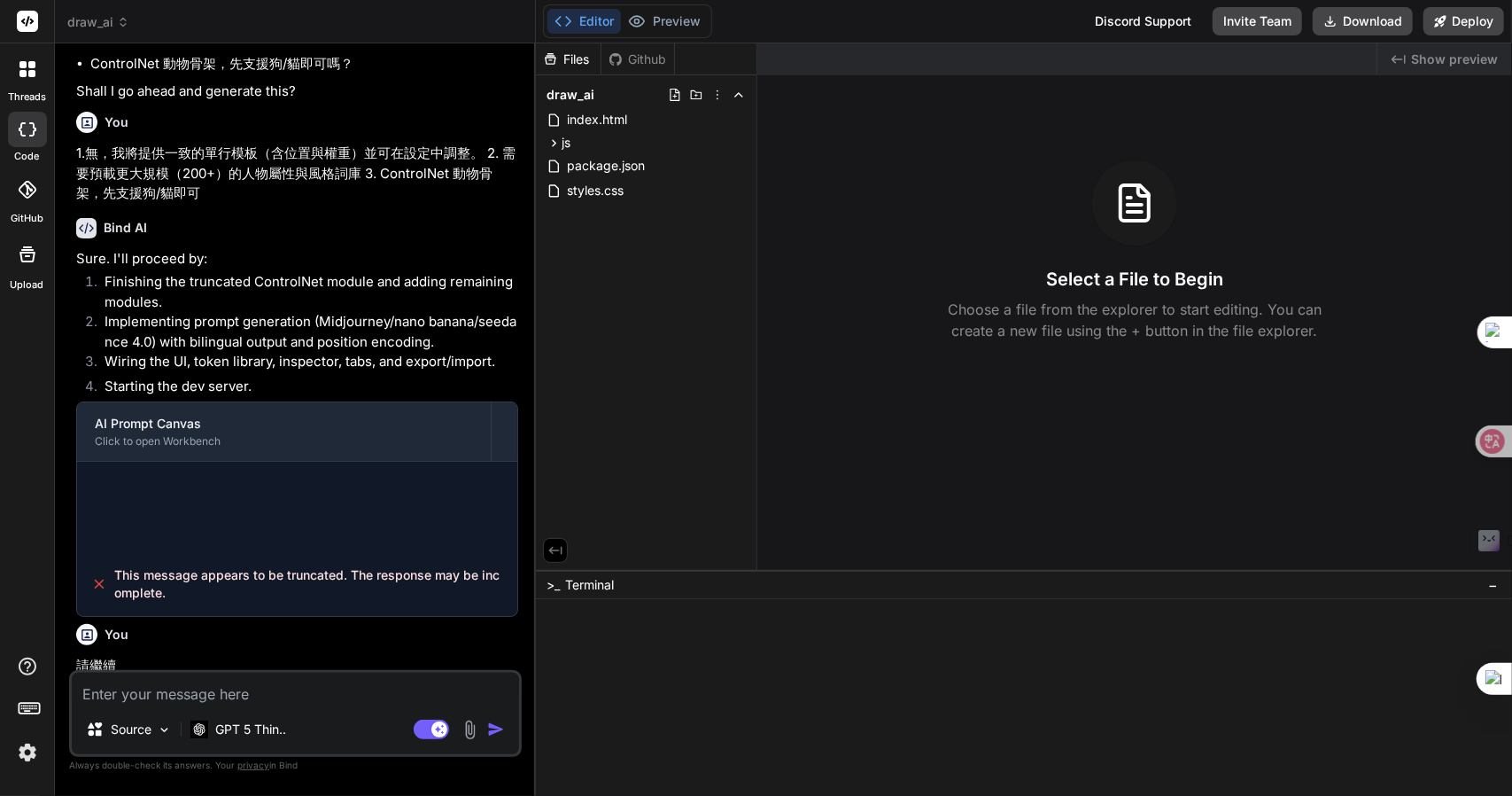
type textarea "x"
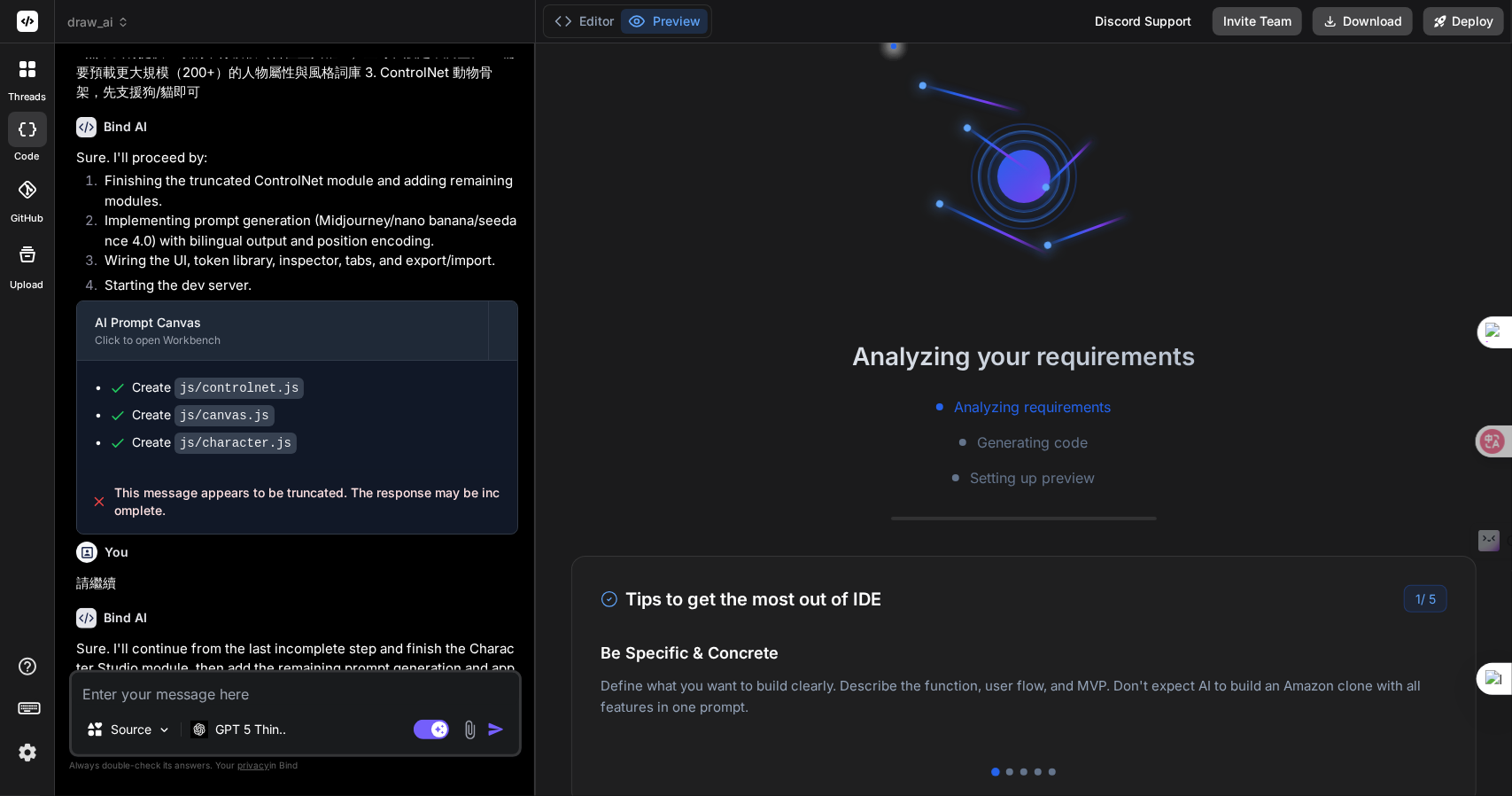
scroll to position [1887, 0]
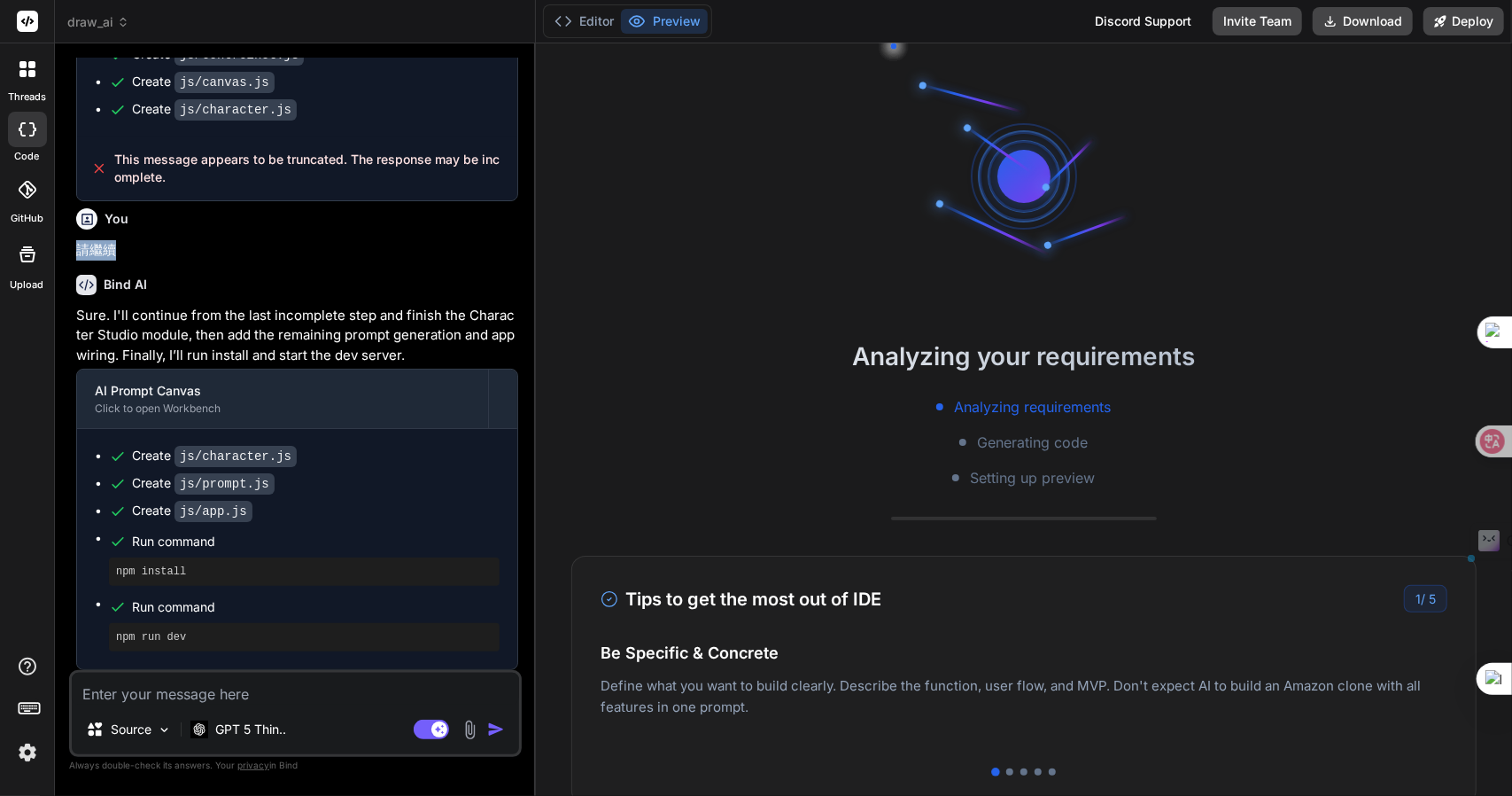
drag, startPoint x: 127, startPoint y: 247, endPoint x: 73, endPoint y: 245, distance: 54.0
click at [73, 245] on div "You 我想你設計一個AI 繪畫提示詞的網頁(HTML+JS)，我想有一個畫布，可以拖放相關提示詞到畫布各位置，然後能生成一段有位置，更準確的提示詞，要加上：…" at bounding box center [297, 364] width 449 height 613
copy p "請繼續"
click at [157, 688] on textarea at bounding box center [295, 688] width 447 height 32
paste textarea "請繼續"
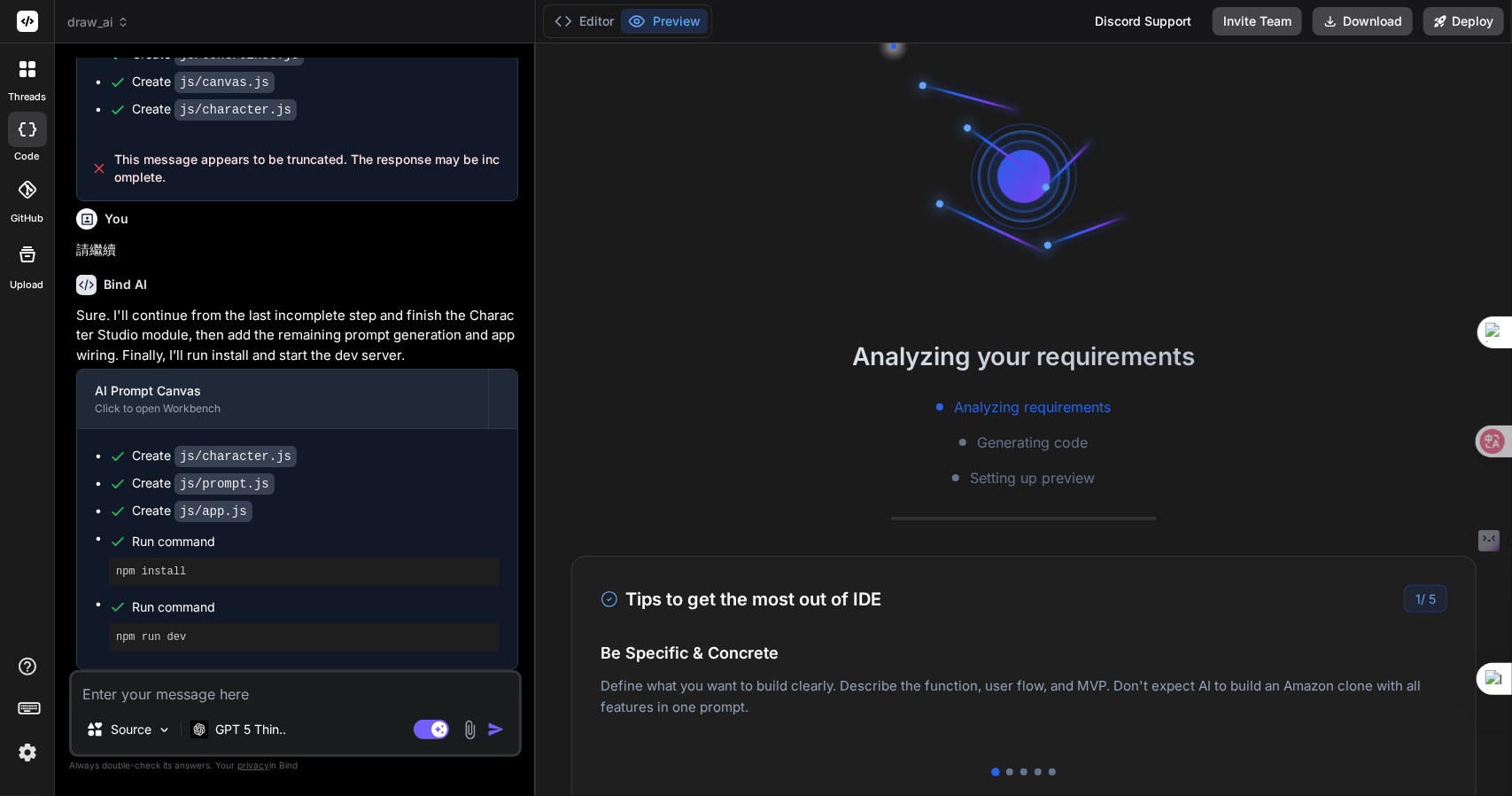
type textarea "請繼續"
type textarea "x"
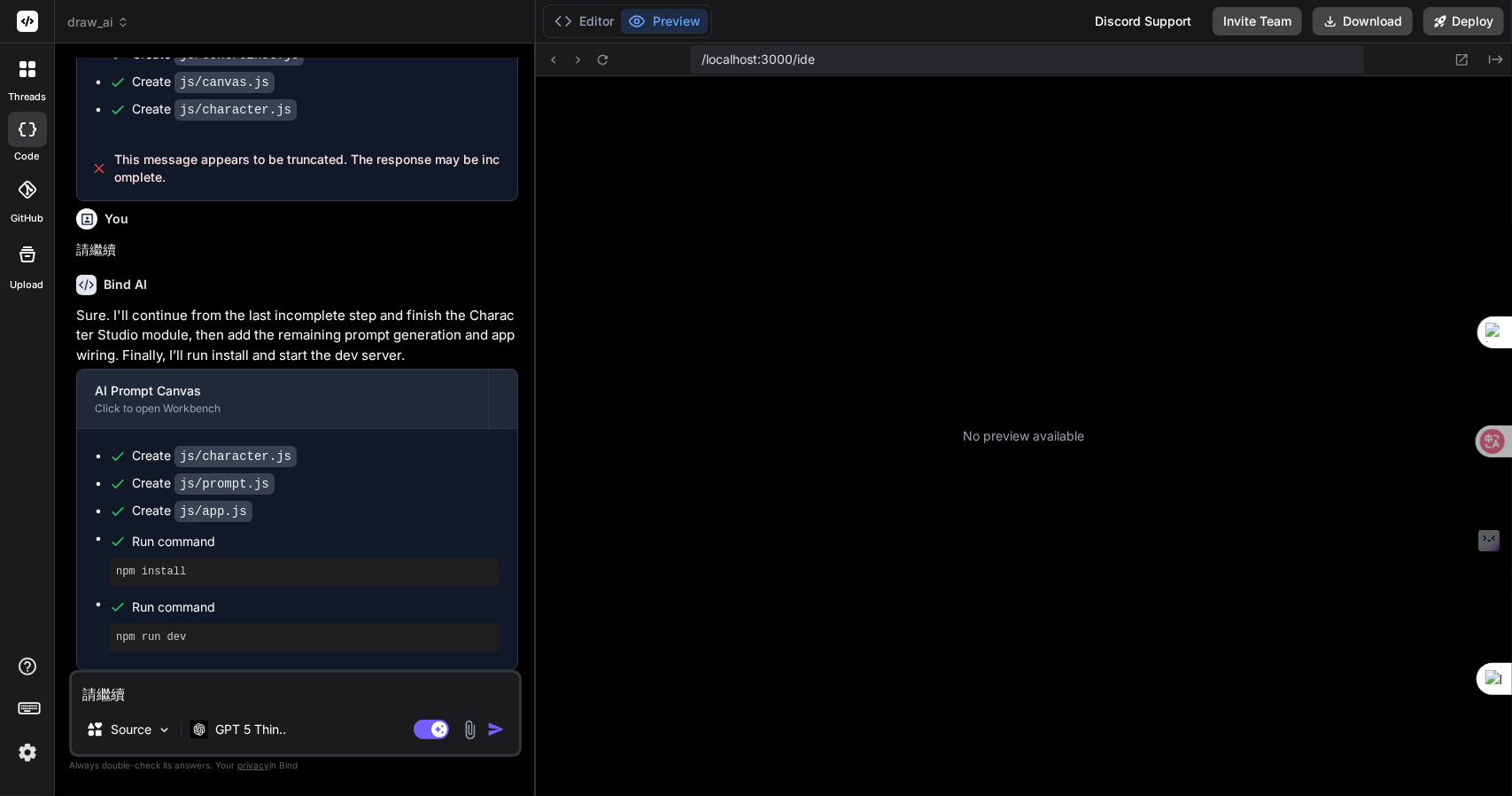
type textarea "請繼續"
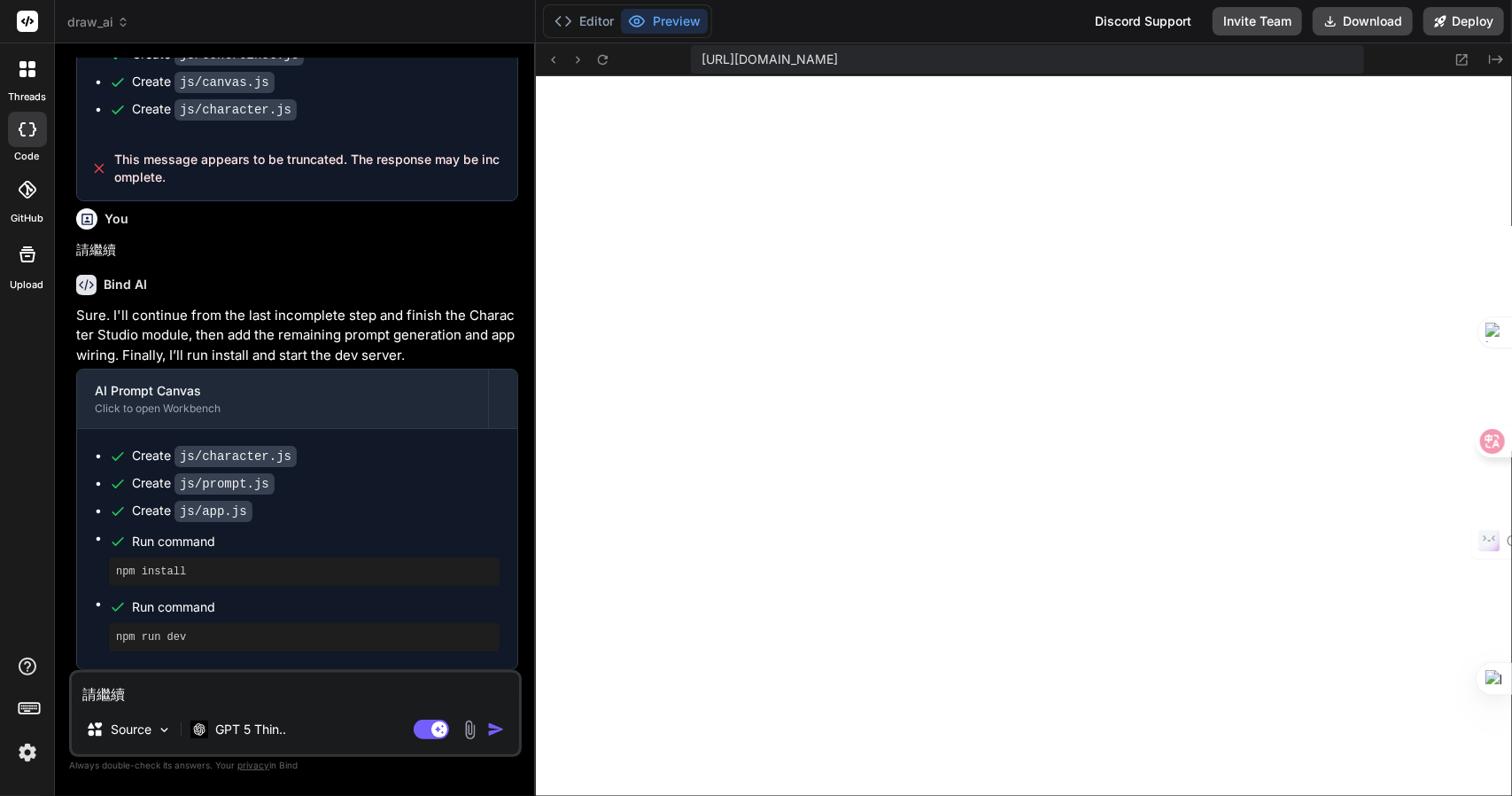
scroll to position [926, 0]
click at [270, 695] on textarea "請繼續" at bounding box center [295, 688] width 447 height 32
click at [225, 700] on textarea "請繼續" at bounding box center [295, 688] width 447 height 32
type textarea "x"
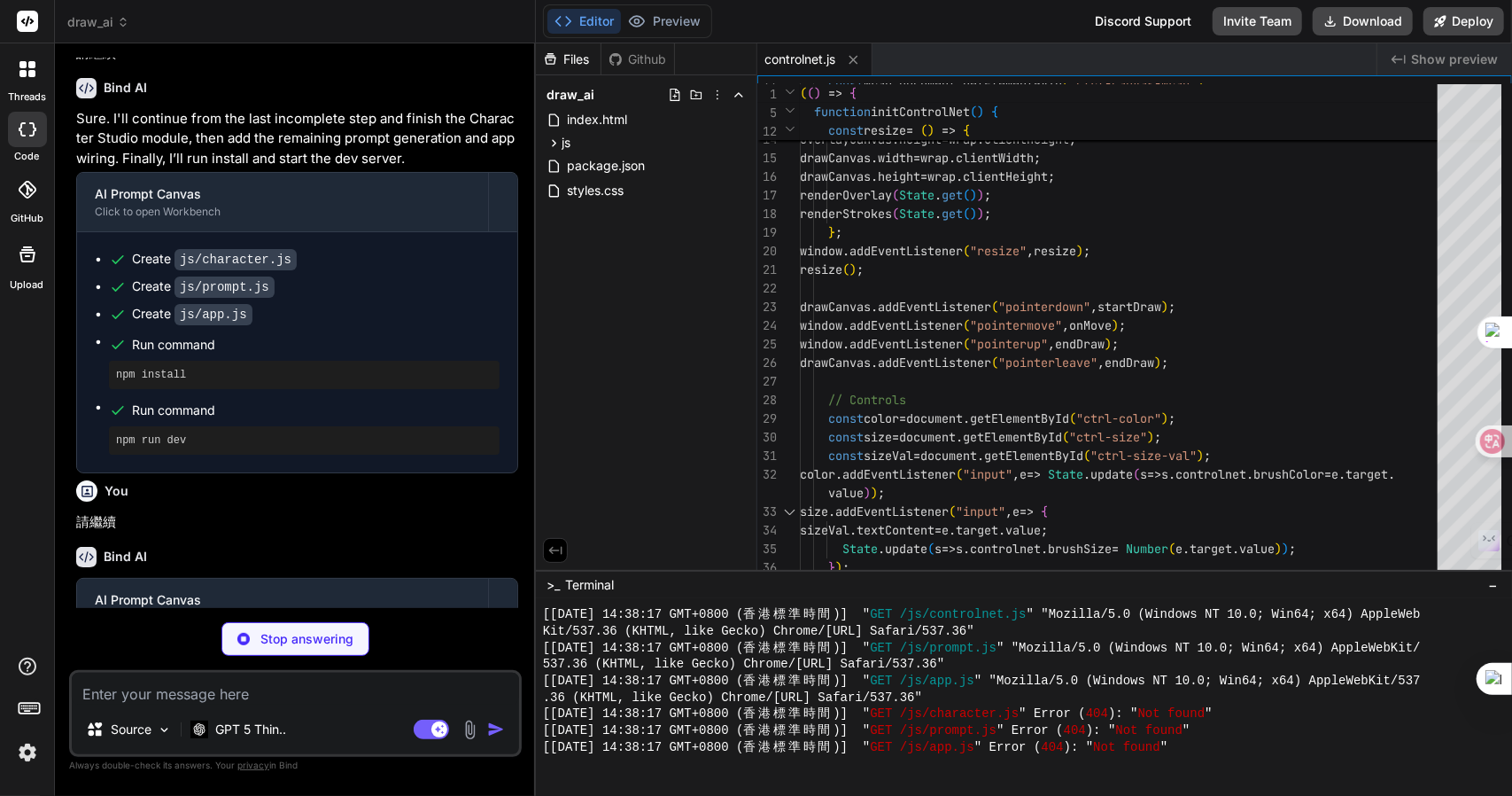
scroll to position [2192, 0]
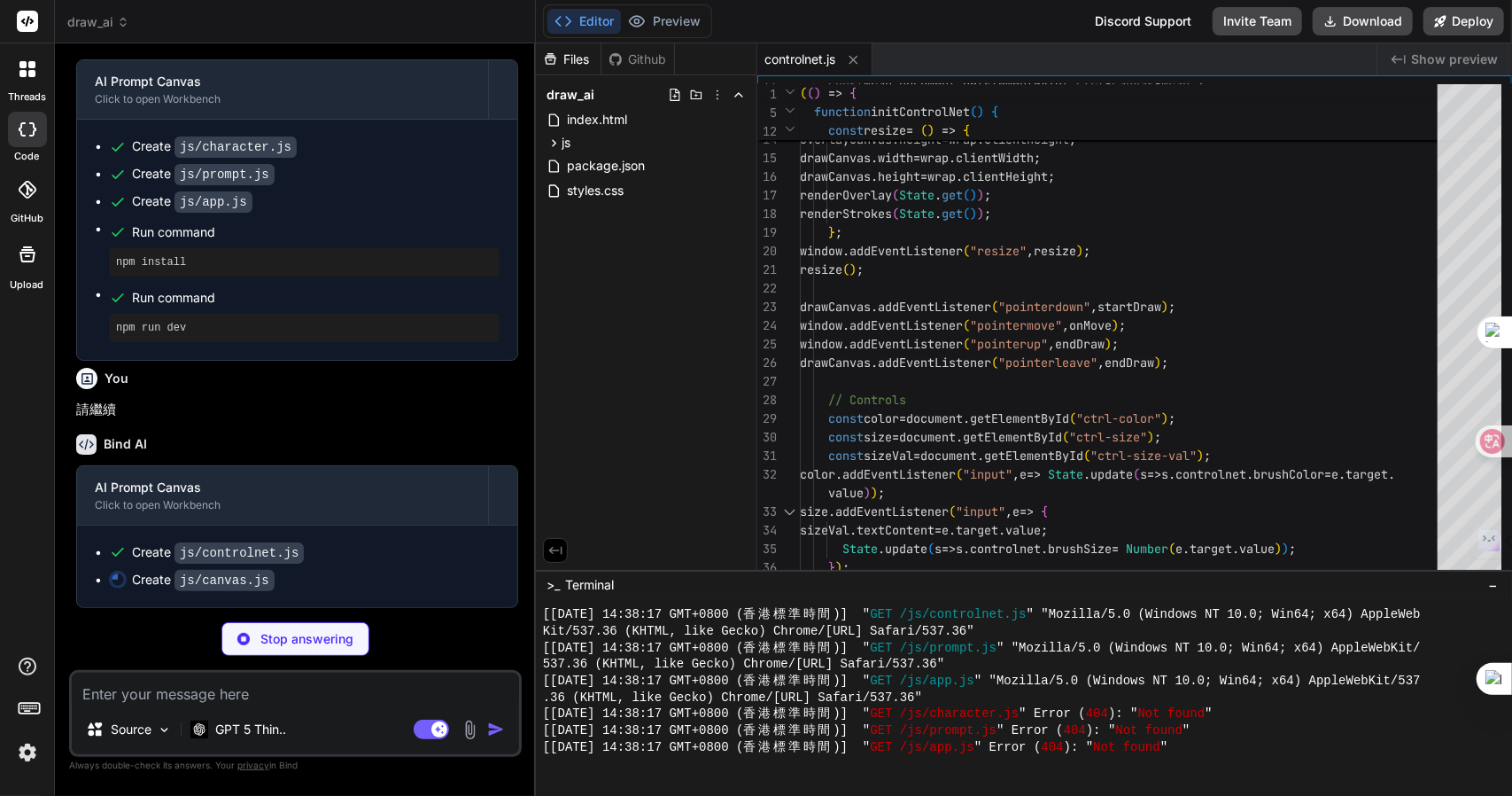
type textarea "x"
type textarea "window.Canvas = { initCanvas }; })();"
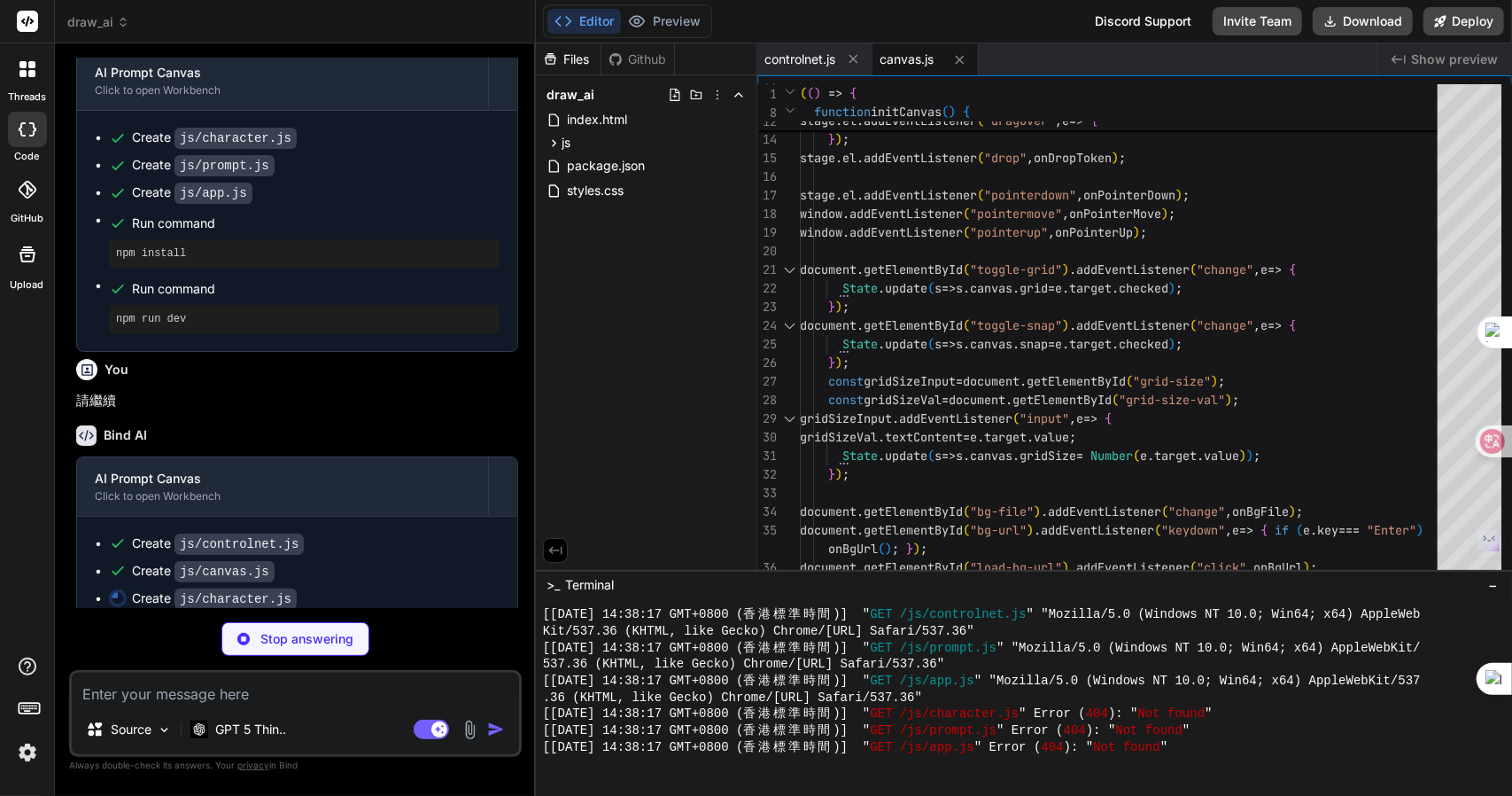
scroll to position [2218, 0]
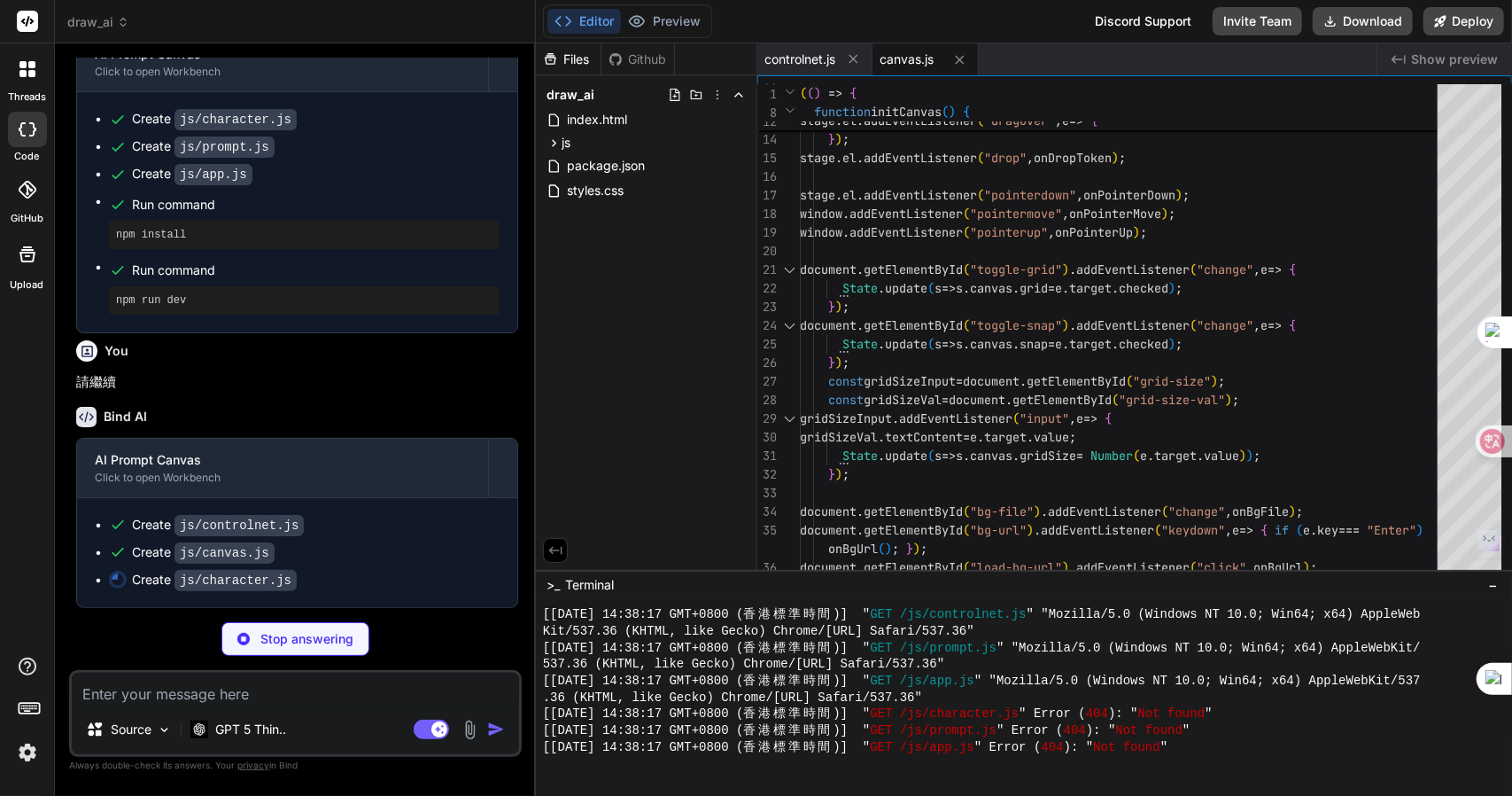
type textarea "x"
type textarea "DATA_INDEX[id] = rec; addTokenToPart(partId, id); } catch(_) {} } } window.Char…"
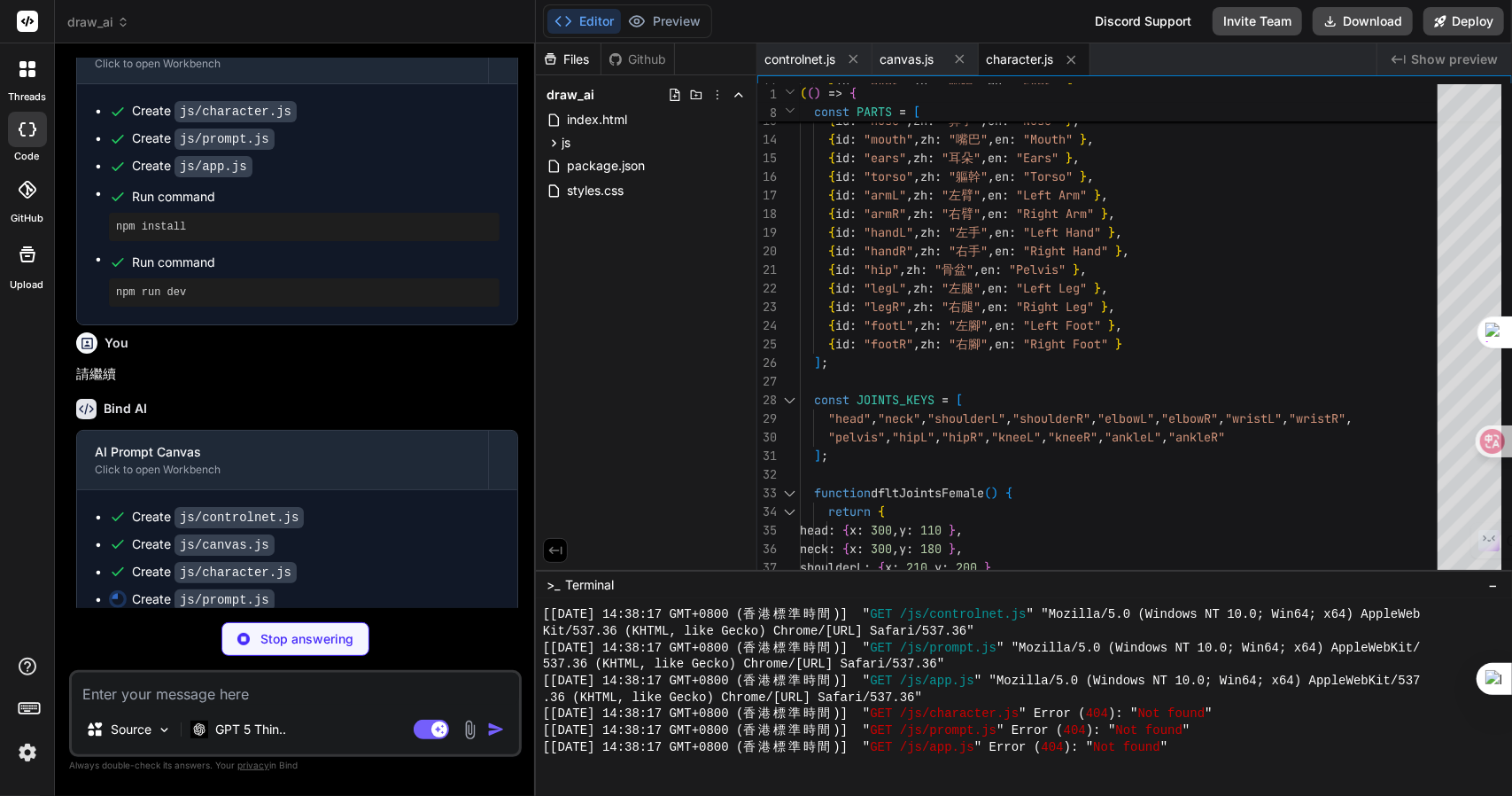
type textarea "x"
type textarea "window.Prompt = { initPrompt, buildPrompt }; })();"
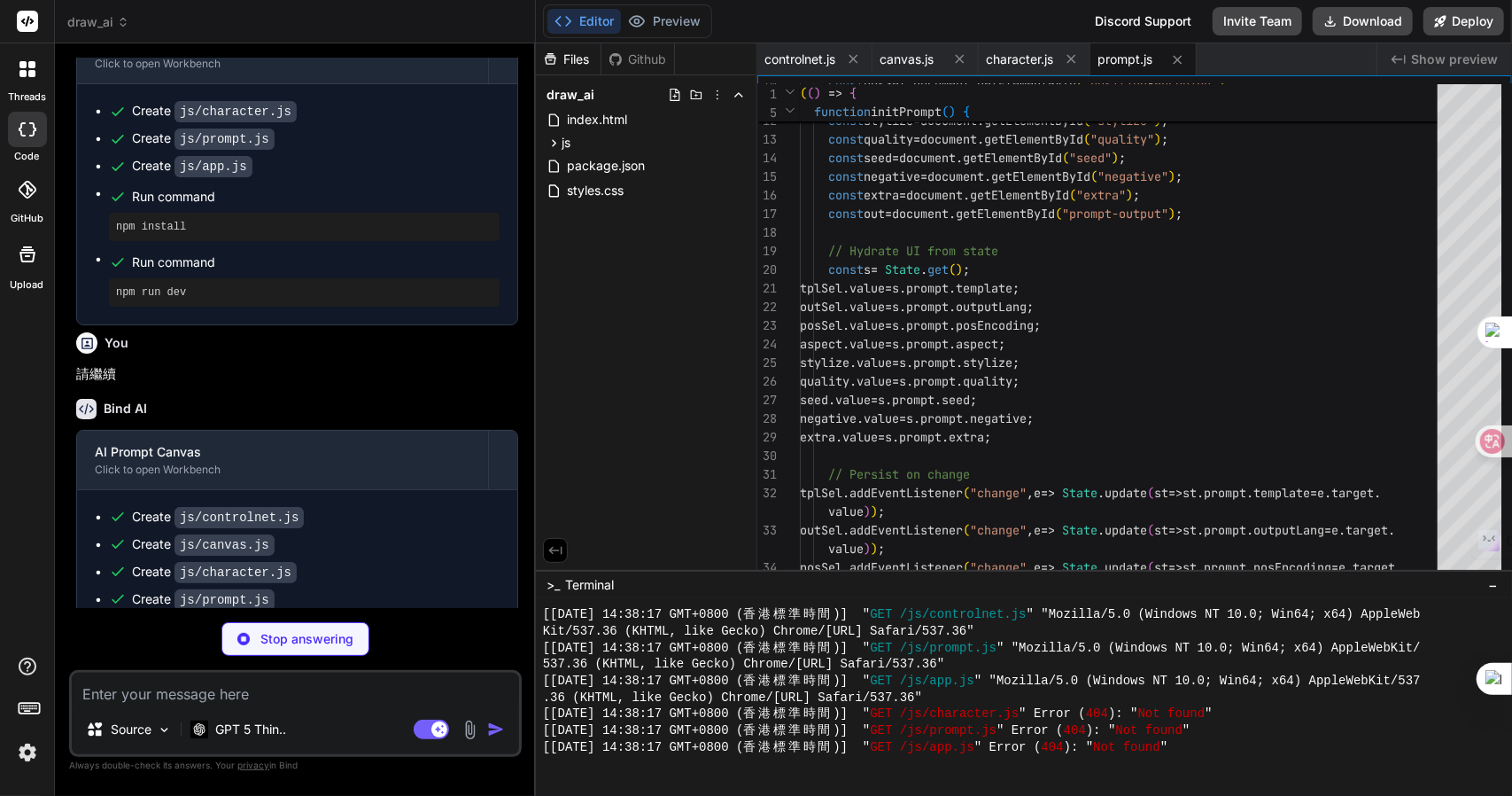
type textarea "x"
type textarea "State.subscribe(render); render(); } document.addEventListener("DOMContentLoade…"
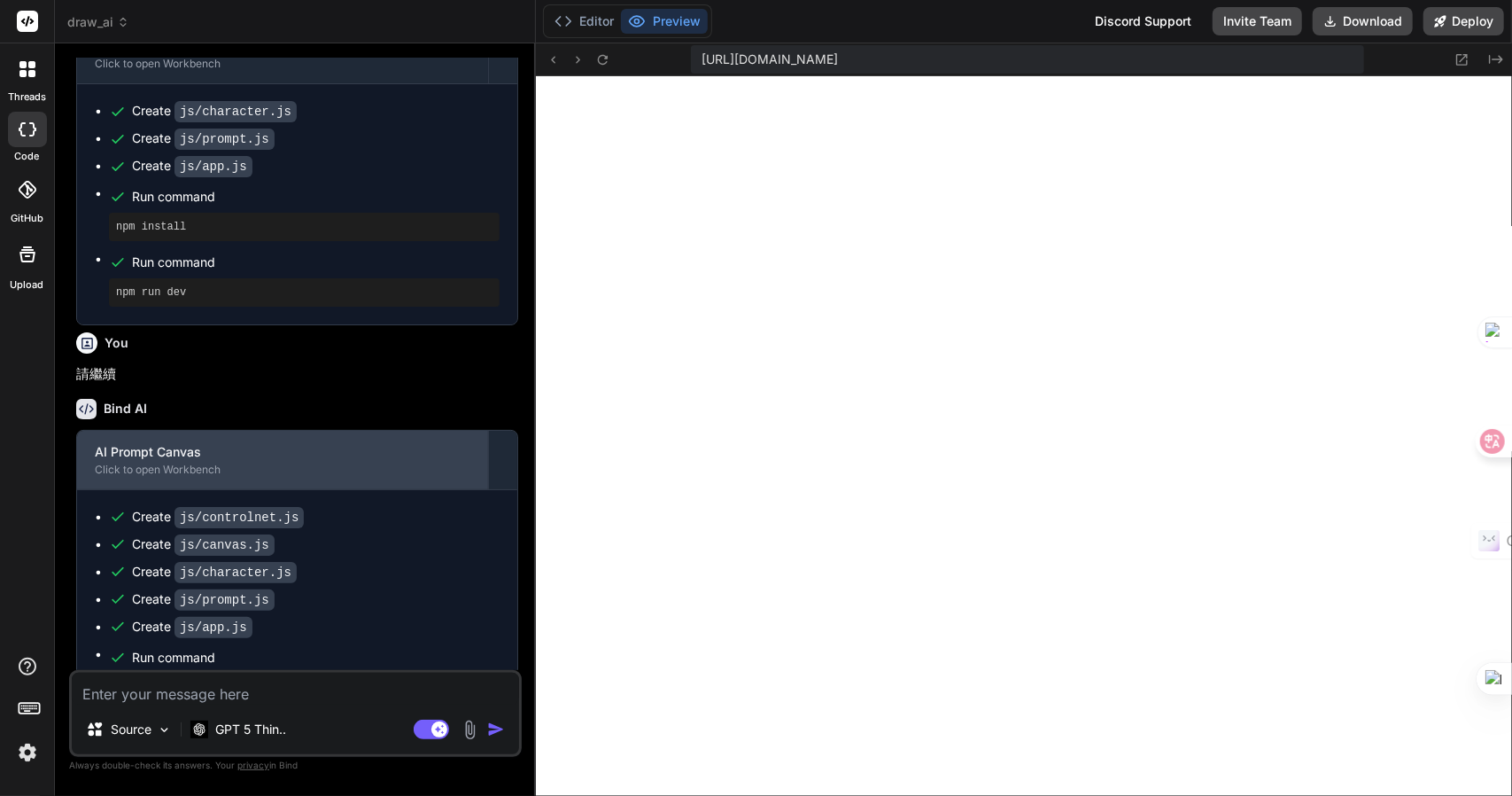
scroll to position [2276, 0]
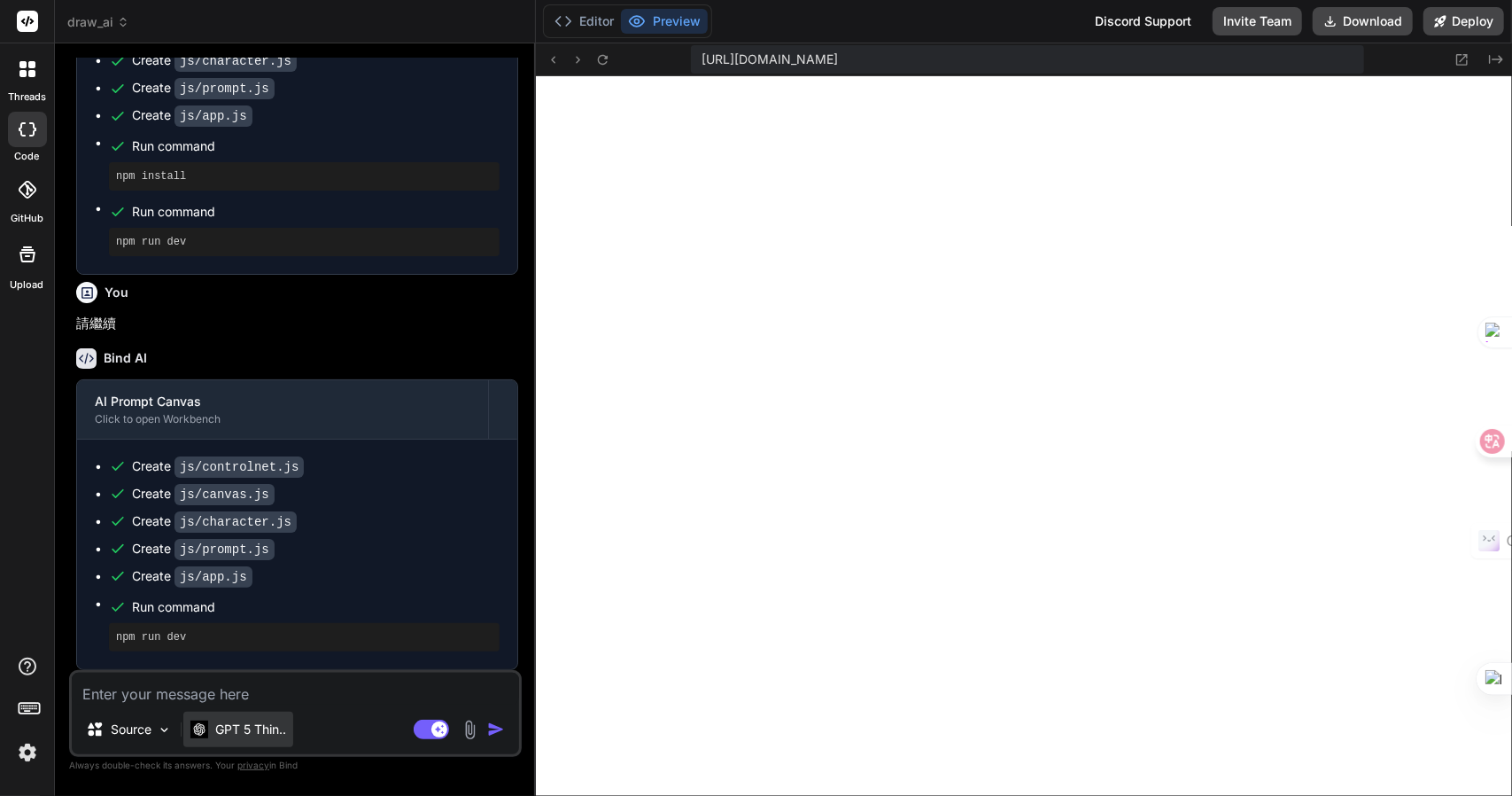
click at [283, 713] on div "GPT 5 Thin.." at bounding box center [238, 729] width 110 height 36
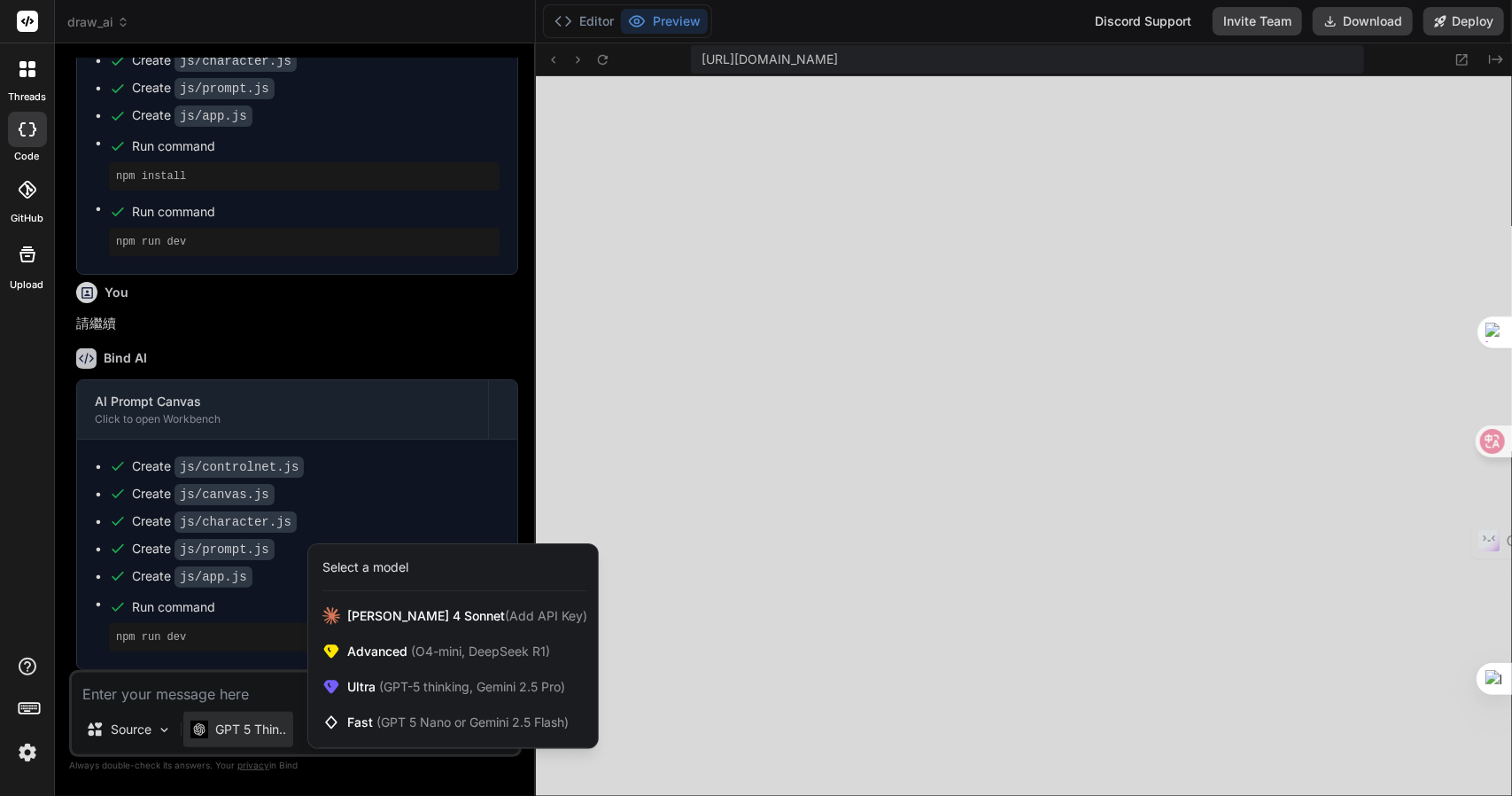
click at [231, 701] on div at bounding box center [756, 398] width 1512 height 796
type textarea "x"
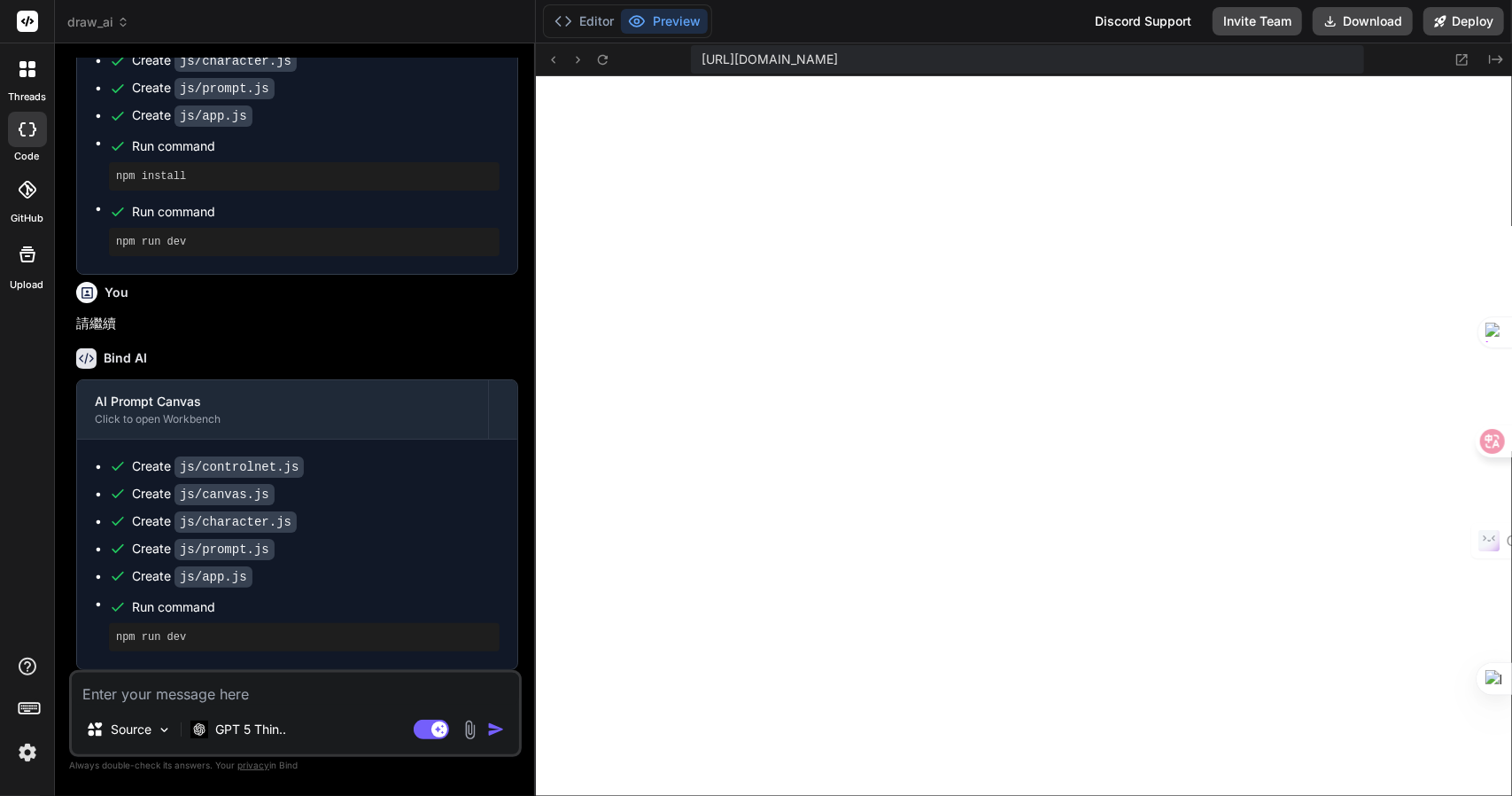
click at [231, 701] on textarea at bounding box center [295, 688] width 447 height 32
paste textarea "還是一樣女性, 年輕男性 (中左), 年輕女性 (中左) --stylize 250 --v 6，可以用坐標來代替嗎?"
type textarea "還是一樣女性, 年輕男性 (中左), 年輕女性 (中左) --stylize 250 --v 6，可以用坐標來代替嗎?"
type textarea "x"
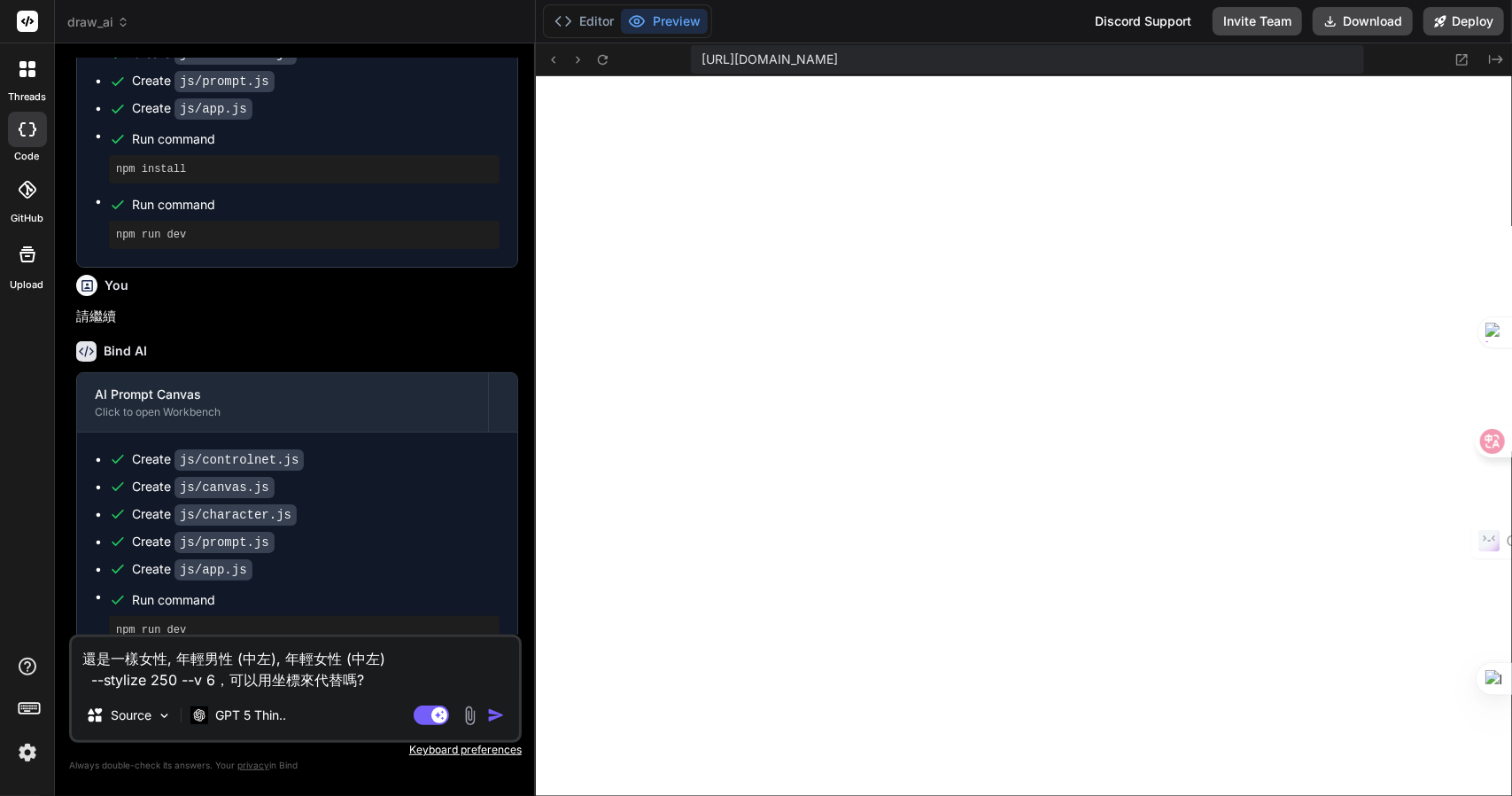
click at [358, 676] on textarea "還是一樣女性, 年輕男性 (中左), 年輕女性 (中左) --stylize 250 --v 6，可以用坐標來代替嗎?" at bounding box center [295, 664] width 447 height 53
click at [276, 659] on textarea "還是一樣女性, 年輕男性 (中左), 年輕女性 (中左) --stylize 250 --v 6，可以用坐標來代替嗎?" at bounding box center [295, 664] width 447 height 53
drag, startPoint x: 218, startPoint y: 684, endPoint x: 77, endPoint y: 634, distance: 149.6
click at [77, 634] on div "You 我想你設計一個AI 繪畫提示詞的網頁(HTML+JS)，我想有一個畫布，可以拖放相關提示詞到畫布各位置，然後能生成一段有位置，更準確的提示詞，要加上：…" at bounding box center [295, 426] width 453 height 738
paste textarea "items=[男性 / male@pos=center; 女性 / female@pos=center]"
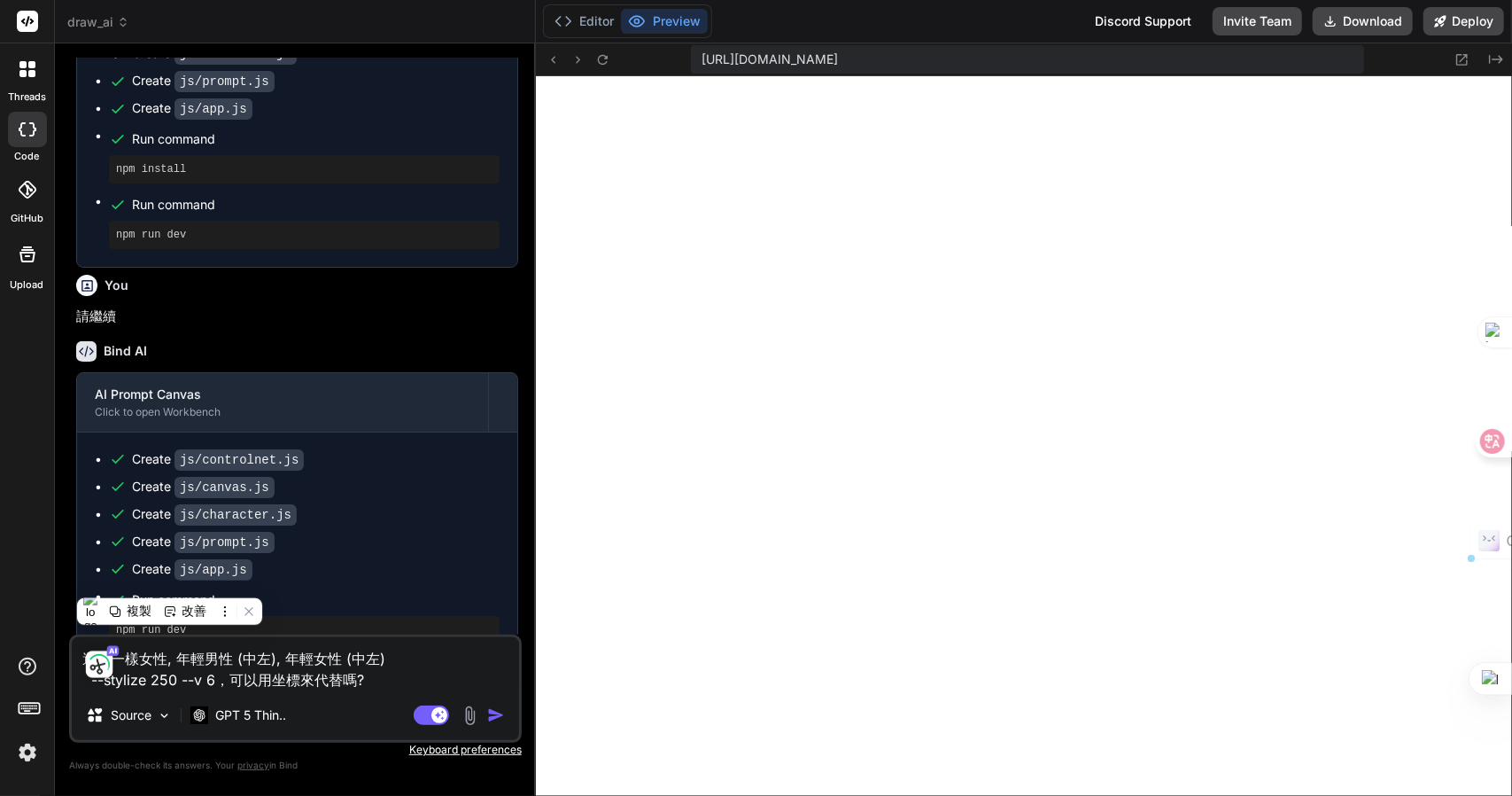
type textarea "items=[男性 / male@pos=center; 女性 / female@pos=center]，可以用坐標來代替嗎?"
type textarea "x"
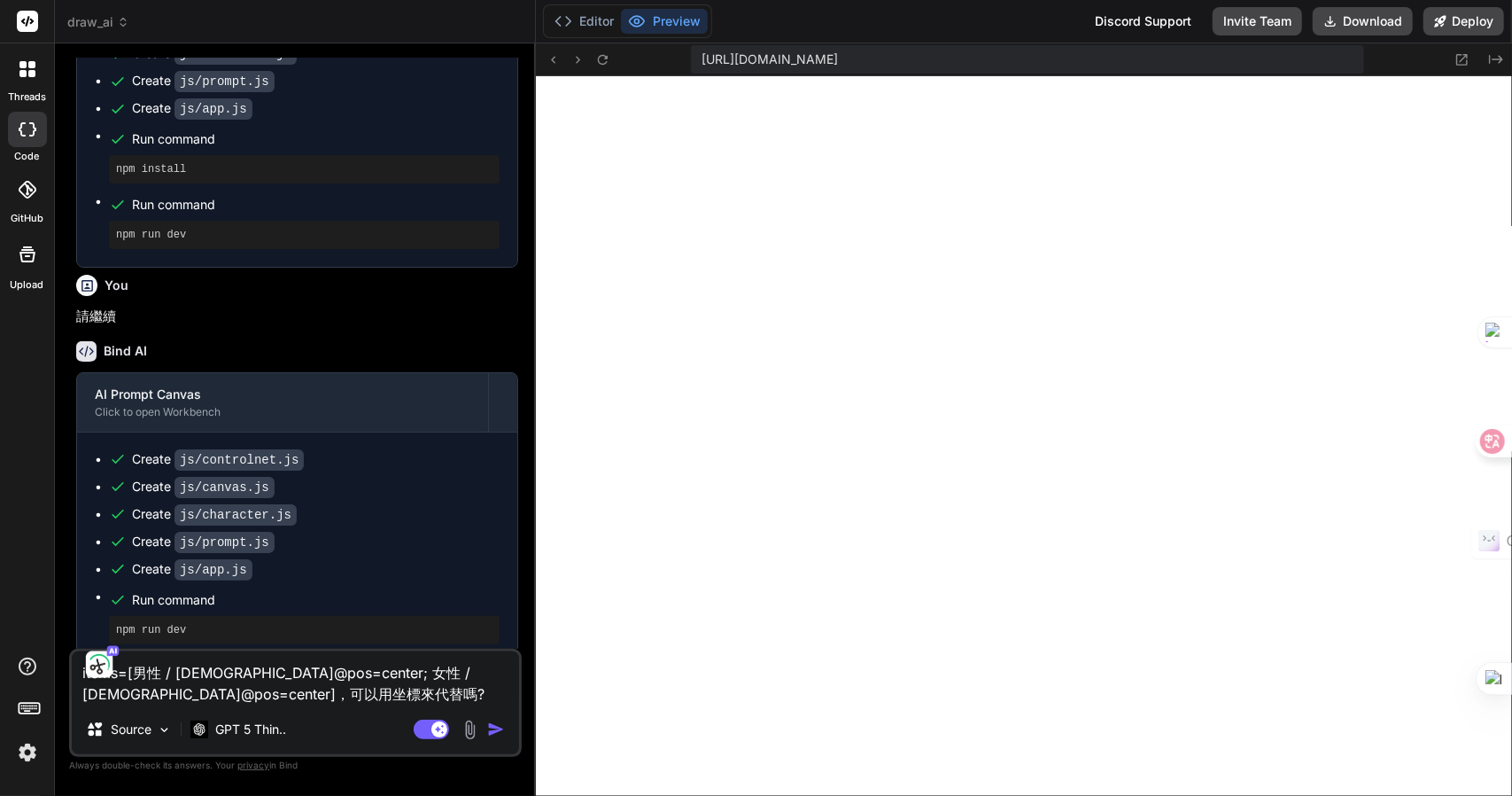
click at [236, 698] on textarea "items=[男性 / male@pos=center; 女性 / female@pos=center]，可以用坐標來代替嗎?" at bounding box center [295, 678] width 447 height 53
type textarea "items=[男性 / male@pos=center; 女性 / female@pos=center]，可以用坐標來代替嗎?"
type textarea "x"
type textarea "items=[男性 / male@pos=center; 女性 / female@pos=center]，可以用坐標來代替嗎? 卜"
type textarea "x"
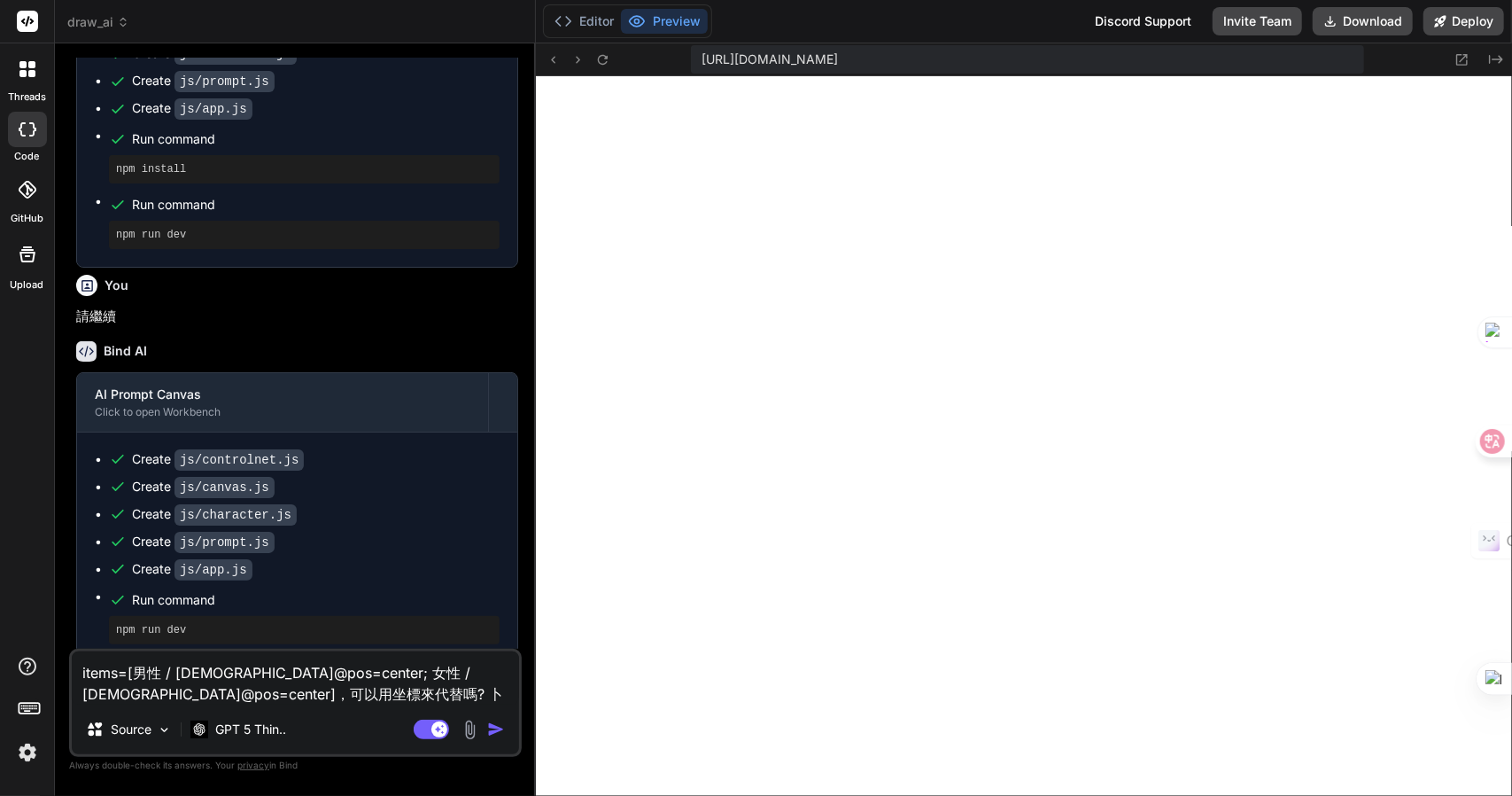
type textarea "items=[男性 / male@pos=center; 女性 / female@pos=center]，可以用坐標來代替嗎? 卜卜"
type textarea "x"
type textarea "items=[男性 / male@pos=center; 女性 / female@pos=center]，可以用坐標來代替嗎? 卜卜一"
type textarea "x"
type textarea "items=[男性 / male@pos=center; 女性 / female@pos=center]，可以用坐標來代替嗎? 卜卜一口"
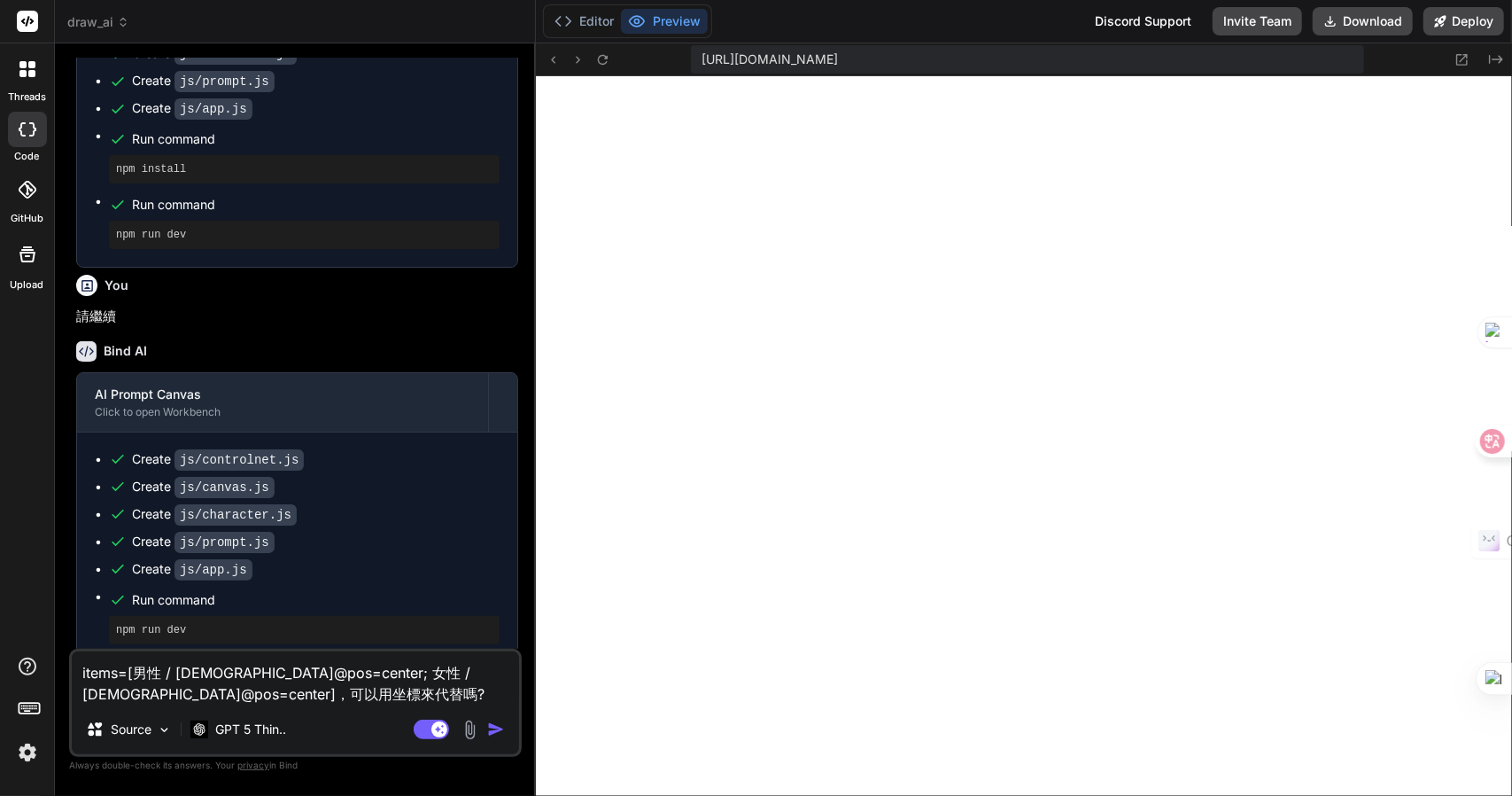
type textarea "x"
type textarea "items=[男性 / male@pos=center; 女性 / female@pos=center]，可以用坐標來代替嗎? 這"
type textarea "x"
type textarea "items=[男性 / male@pos=center; 女性 / female@pos=center]，可以用坐標來代替嗎? 這木"
type textarea "x"
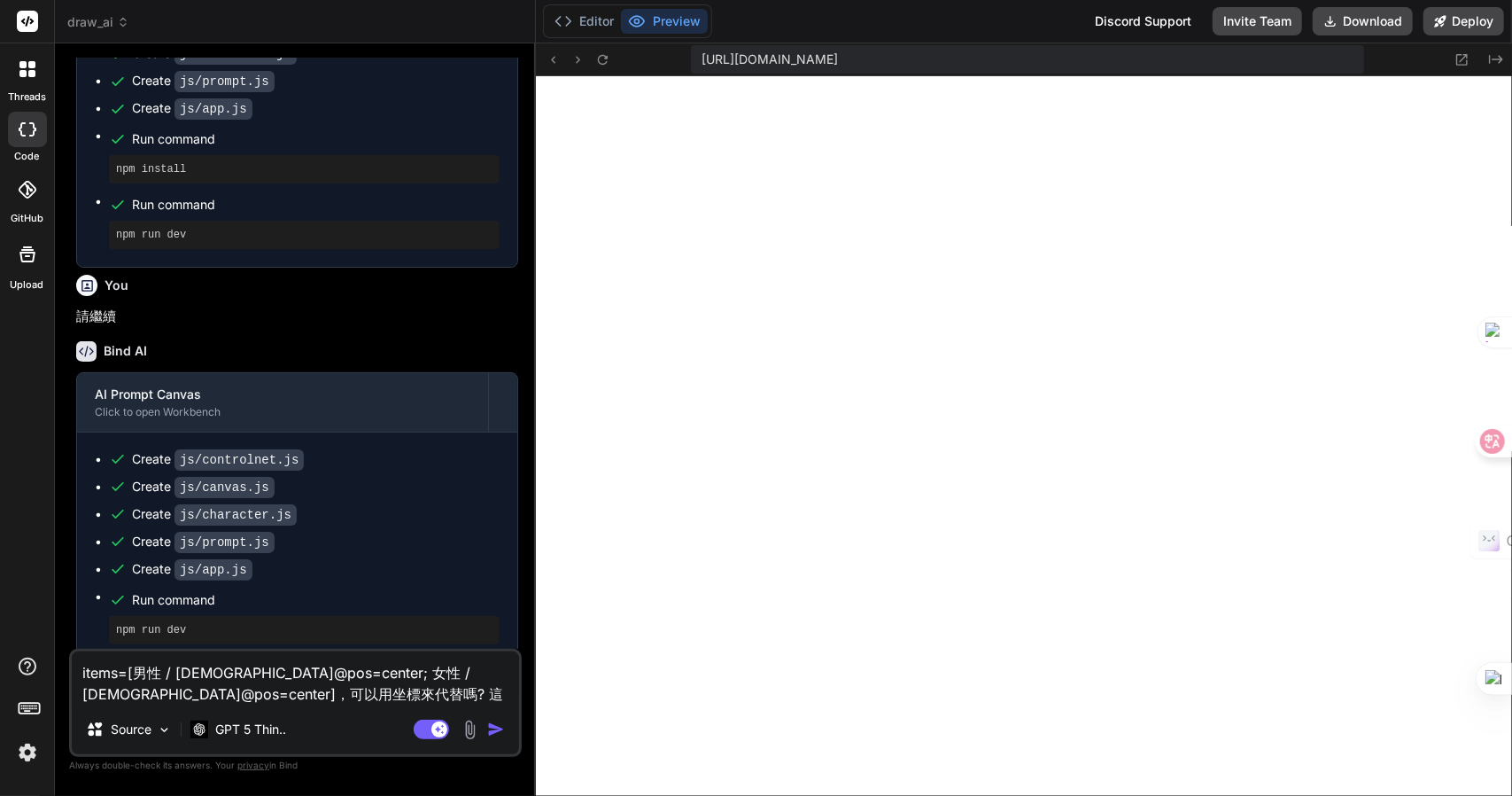
type textarea "items=[男性 / male@pos=center; 女性 / female@pos=center]，可以用坐標來代替嗎? 這木廿"
type textarea "x"
type textarea "items=[男性 / male@pos=center; 女性 / female@pos=center]，可以用坐標來代替嗎? 這木廿土"
type textarea "x"
type textarea "items=[男性 / male@pos=center; 女性 / female@pos=center]，可以用坐標來代替嗎? 這木廿土水"
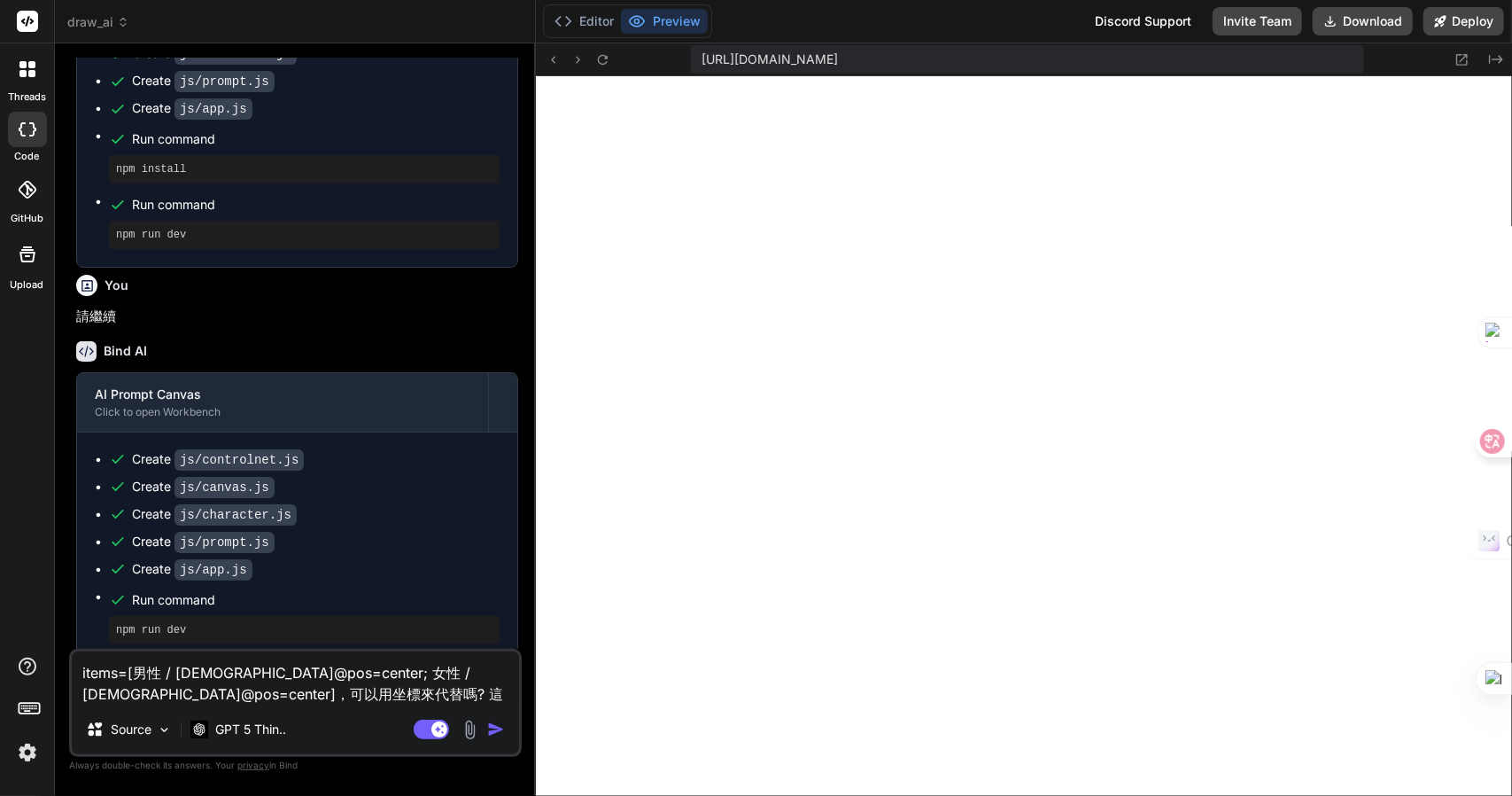
type textarea "x"
type textarea "items=[男性 / male@pos=center; 女性 / female@pos=center]，可以用坐標來代替嗎? 這樣"
type textarea "x"
type textarea "items=[男性 / male@pos=center; 女性 / female@pos=center]，可以用坐標來代替嗎? 這樣M"
type textarea "x"
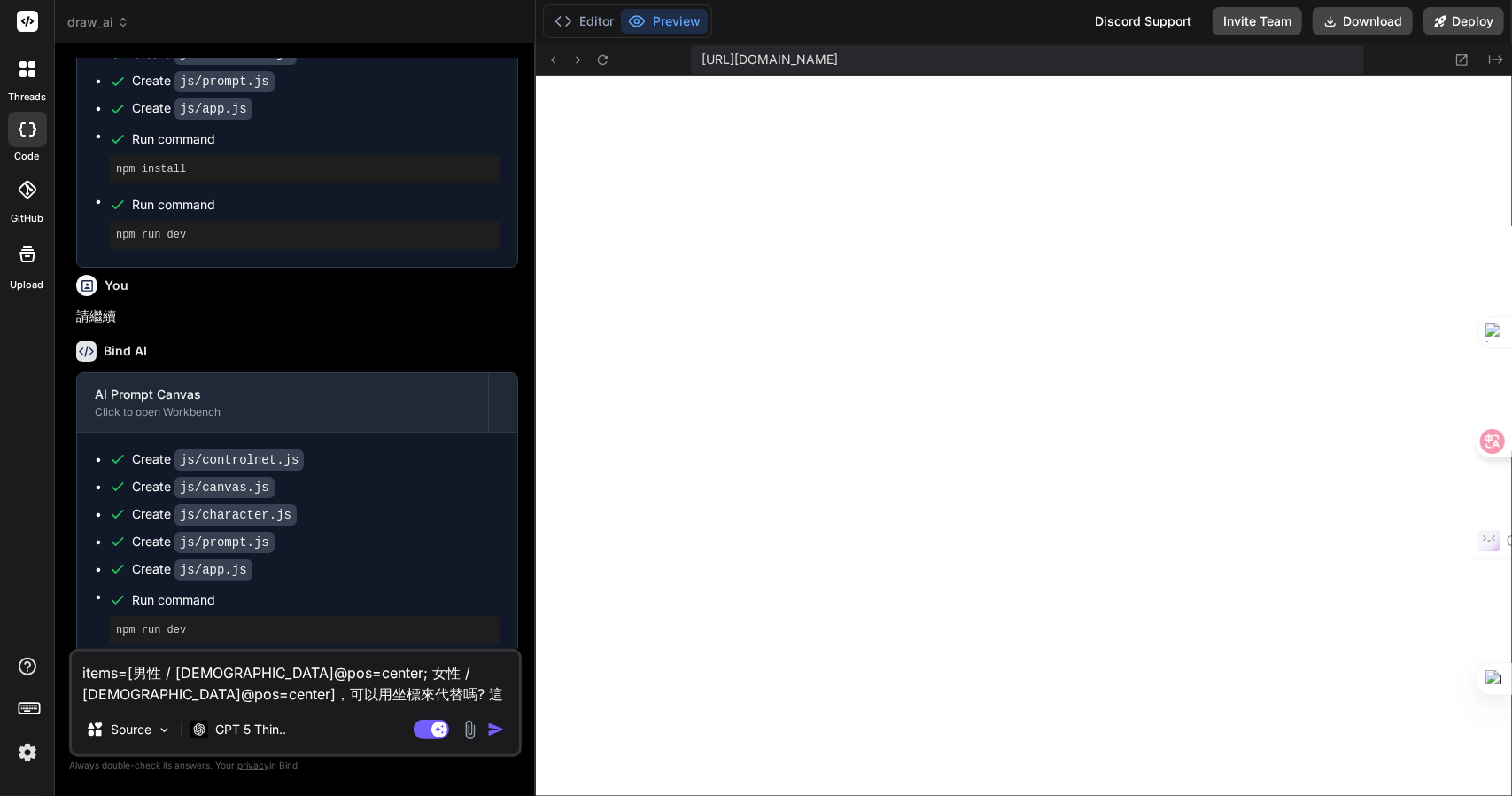
type textarea "items=[男性 / male@pos=center; 女性 / female@pos=center]，可以用坐標來代替嗎? 這樣MJ"
type textarea "x"
type textarea "items=[男性 / male@pos=center; 女性 / female@pos=center]，可以用坐標來代替嗎? 這樣MJ一"
type textarea "x"
type textarea "items=[男性 / male@pos=center; 女性 / female@pos=center]，可以用坐標來代替嗎? 這樣MJ一火"
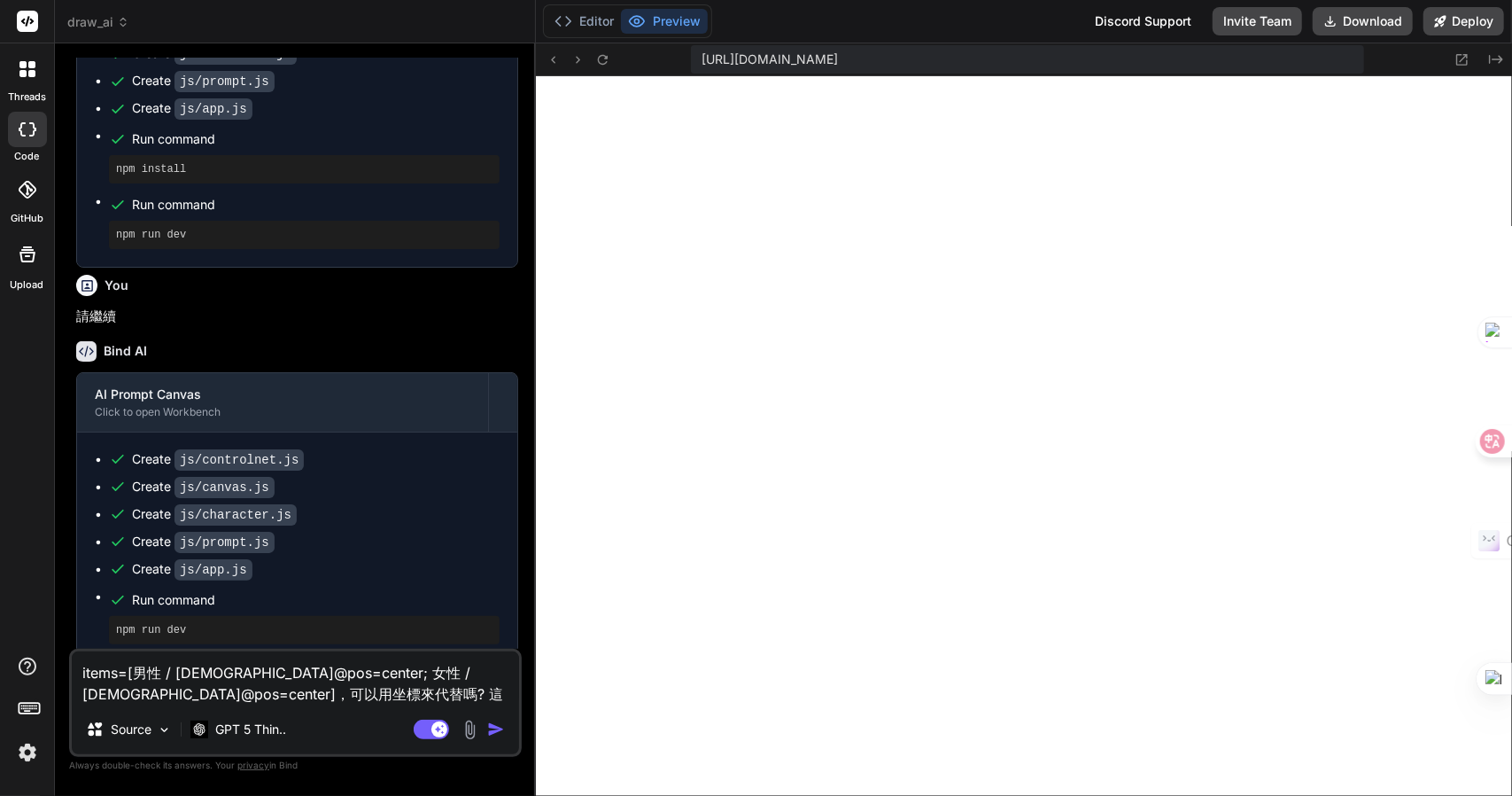
type textarea "x"
type textarea "items=[男性 / male@pos=center; 女性 / female@pos=center]，可以用坐標來代替嗎? 這樣MJ不"
type textarea "x"
type textarea "items=[男性 / male@pos=center; 女性 / female@pos=center]，可以用坐標來代替嗎? 這樣MJ不人"
type textarea "x"
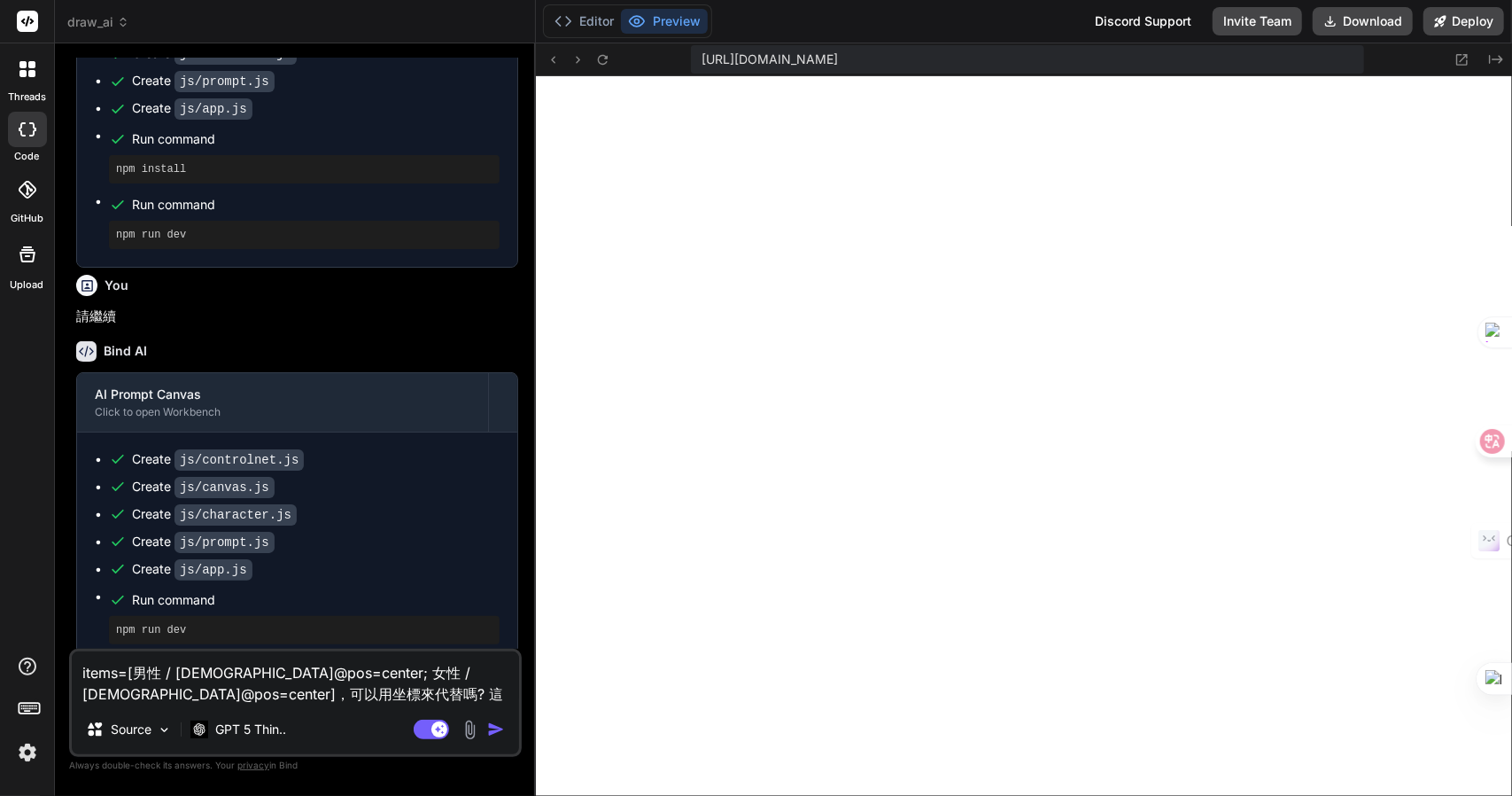
type textarea "items=[男性 / male@pos=center; 女性 / female@pos=center]，可以用坐標來代替嗎? 這樣MJ不人大"
type textarea "x"
type textarea "items=[男性 / male@pos=center; 女性 / female@pos=center]，可以用坐標來代替嗎? 這樣MJ不人大口"
type textarea "x"
type textarea "items=[男性 / male@pos=center; 女性 / female@pos=center]，可以用坐標來代替嗎? 這樣MJ不佑"
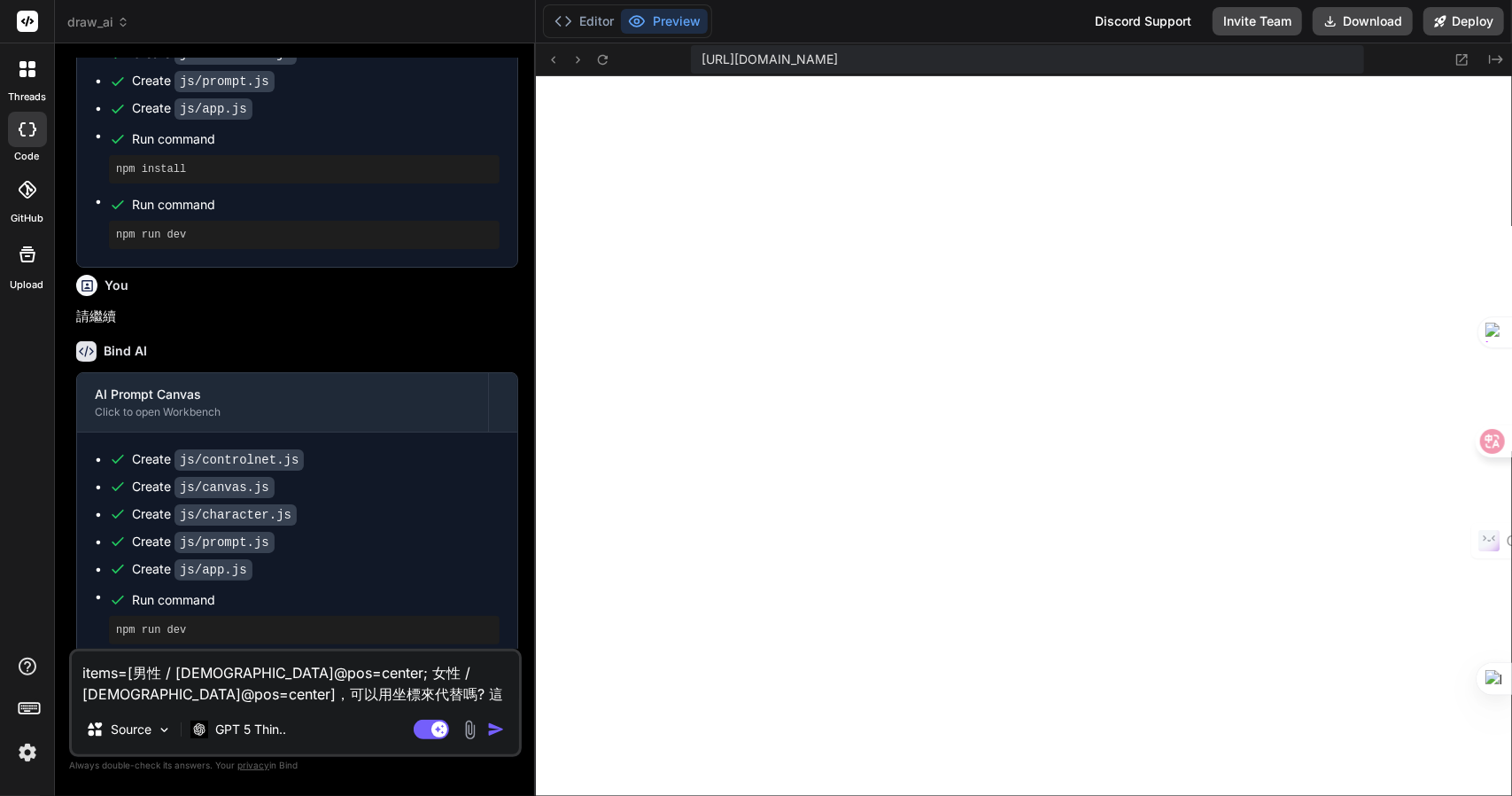
type textarea "x"
type textarea "items=[男性 / male@pos=center; 女性 / female@pos=center]，可以用坐標來代替嗎? 這樣MJ不知"
type textarea "x"
type textarea "items=[男性 / male@pos=center; 女性 / female@pos=center]，可以用坐標來代替嗎? 這樣MJ不知卜"
type textarea "x"
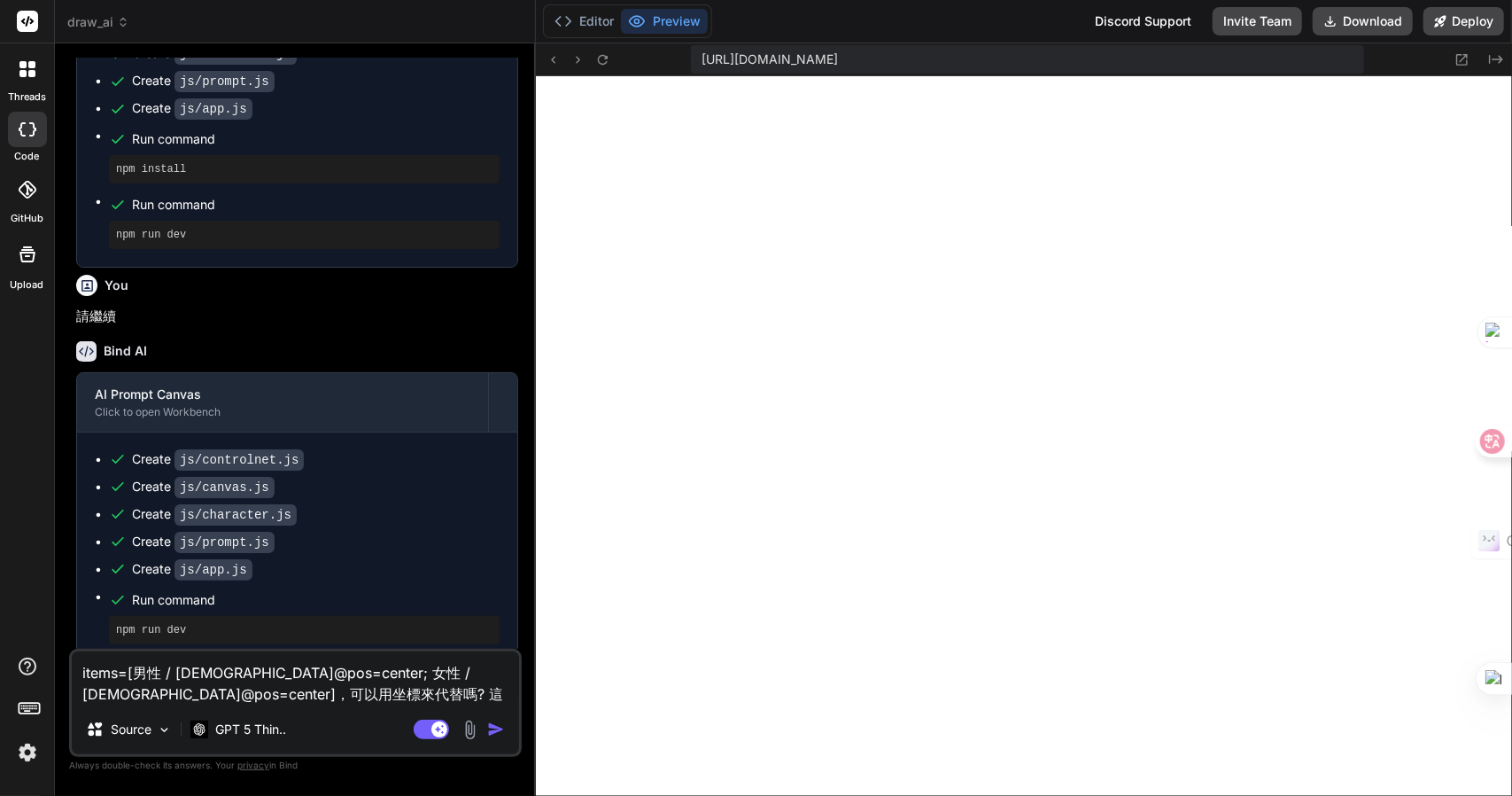
type textarea "items=[男性 / male@pos=center; 女性 / female@pos=center]，可以用坐標來代替嗎? 這樣MJ不知卜廿"
type textarea "x"
type textarea "items=[男性 / male@pos=center; 女性 / female@pos=center]，可以用坐標來代替嗎? 這樣MJ不知卜廿竹"
type textarea "x"
type textarea "items=[男性 / male@pos=center; 女性 / female@pos=center]，可以用坐標來代替嗎? 這樣MJ不知卜廿竹山"
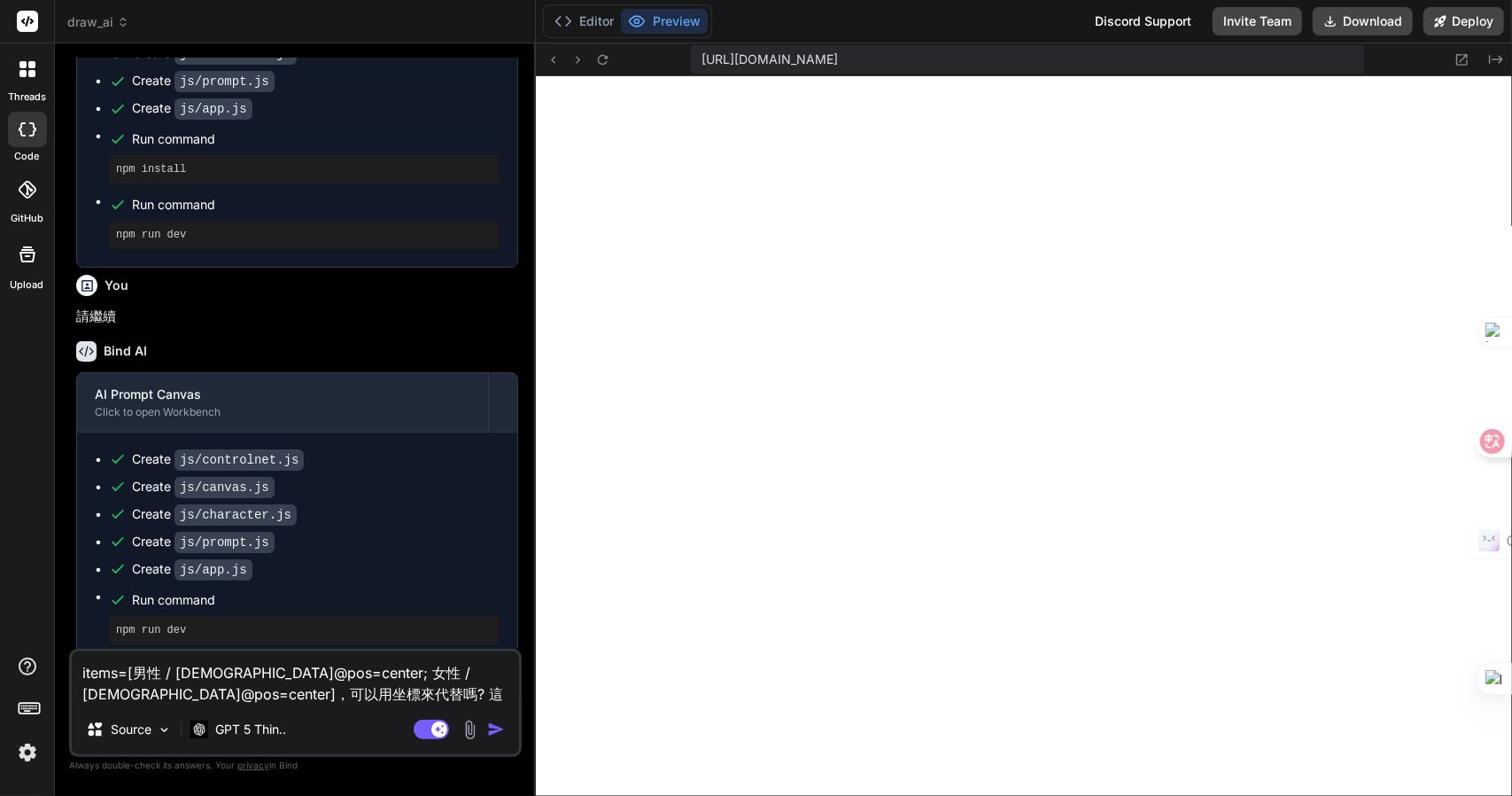
type textarea "x"
type textarea "items=[男性 / male@pos=center; 女性 / female@pos=center]，可以用坐標來代替嗎? 這樣MJ不知道"
type textarea "x"
type textarea "items=[男性 / male@pos=center; 女性 / female@pos=center]，可以用坐標來代替嗎? 這樣MJ不知道田"
type textarea "x"
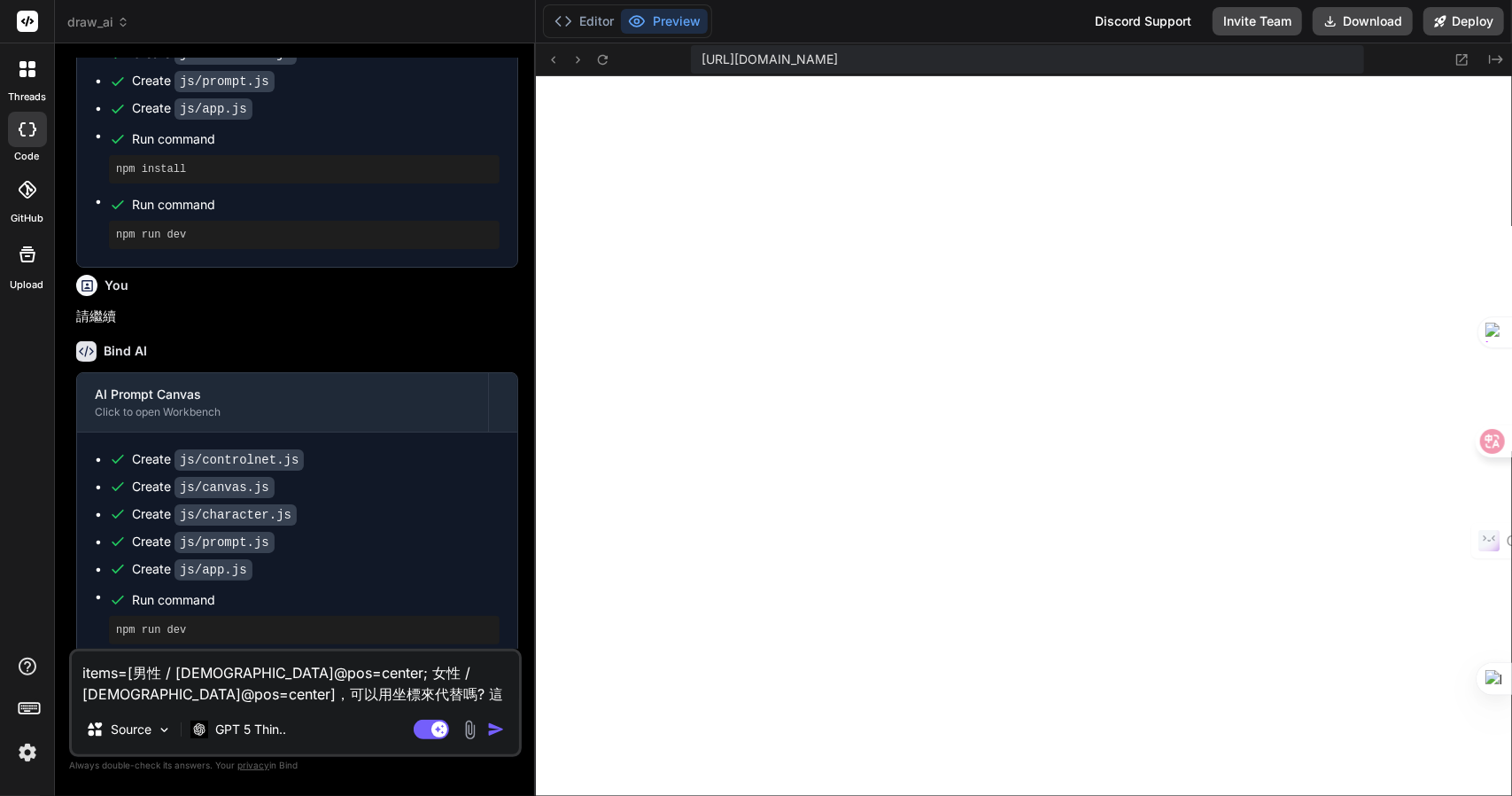
type textarea "items=[男性 / male@pos=center; 女性 / female@pos=center]，可以用坐標來代替嗎? 這樣MJ不知道田大"
type textarea "x"
type textarea "items=[男性 / male@pos=center; 女性 / female@pos=center]，可以用坐標來代替嗎? 這樣MJ不知道田大尸"
type textarea "x"
type textarea "items=[男性 / male@pos=center; 女性 / female@pos=center]，可以用坐標來代替嗎? 這樣MJ不知道男"
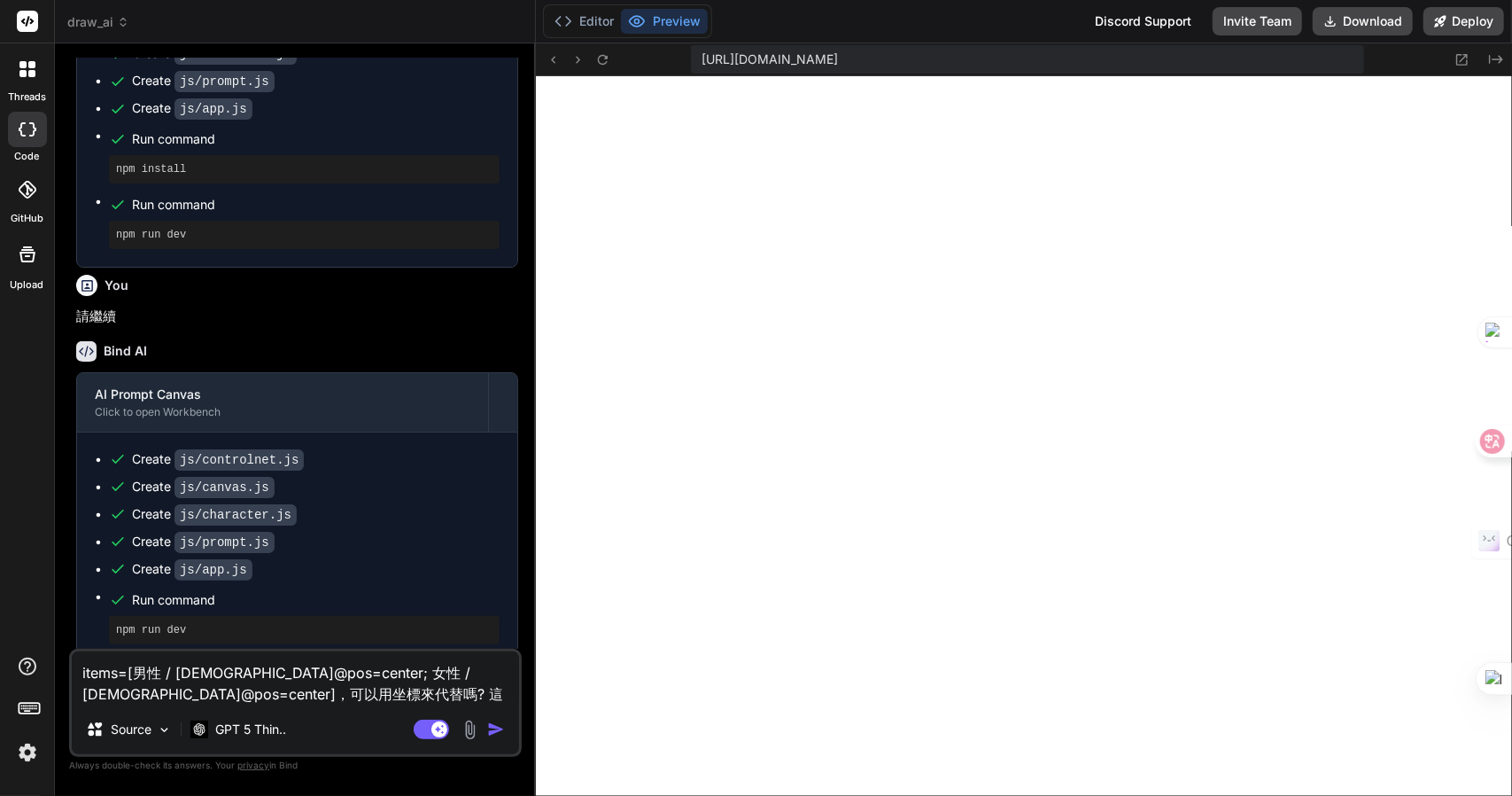
type textarea "x"
type textarea "items=[男性 / male@pos=center; 女性 / female@pos=center]，可以用坐標來代替嗎? 這樣MJ不知道男女"
type textarea "x"
type textarea "items=[男性 / male@pos=center; 女性 / female@pos=center]，可以用坐標來代替嗎? 這樣MJ不知道男女竹"
type textarea "x"
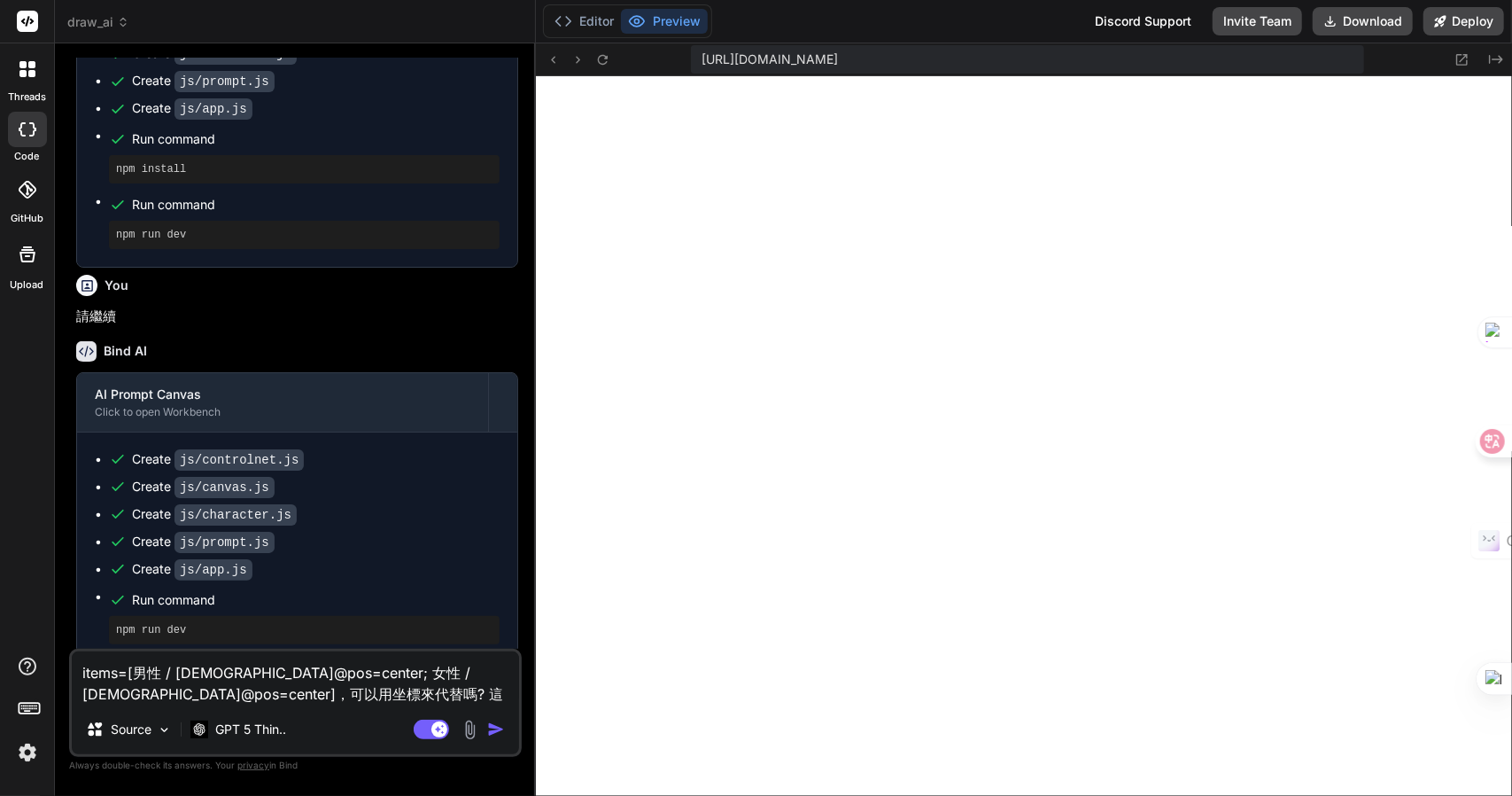
type textarea "items=[男性 / male@pos=center; 女性 / female@pos=center]，可以用坐標來代替嗎? 這樣MJ不知道男女竹日"
type textarea "x"
type textarea "items=[男性 / male@pos=center; 女性 / female@pos=center]，可以用坐標來代替嗎? 這樣MJ不知道男女竹日心"
type textarea "x"
type textarea "items=[男性 / male@pos=center; 女性 / female@pos=center]，可以用坐標來代替嗎? 這樣MJ不知道男女竹日心戈"
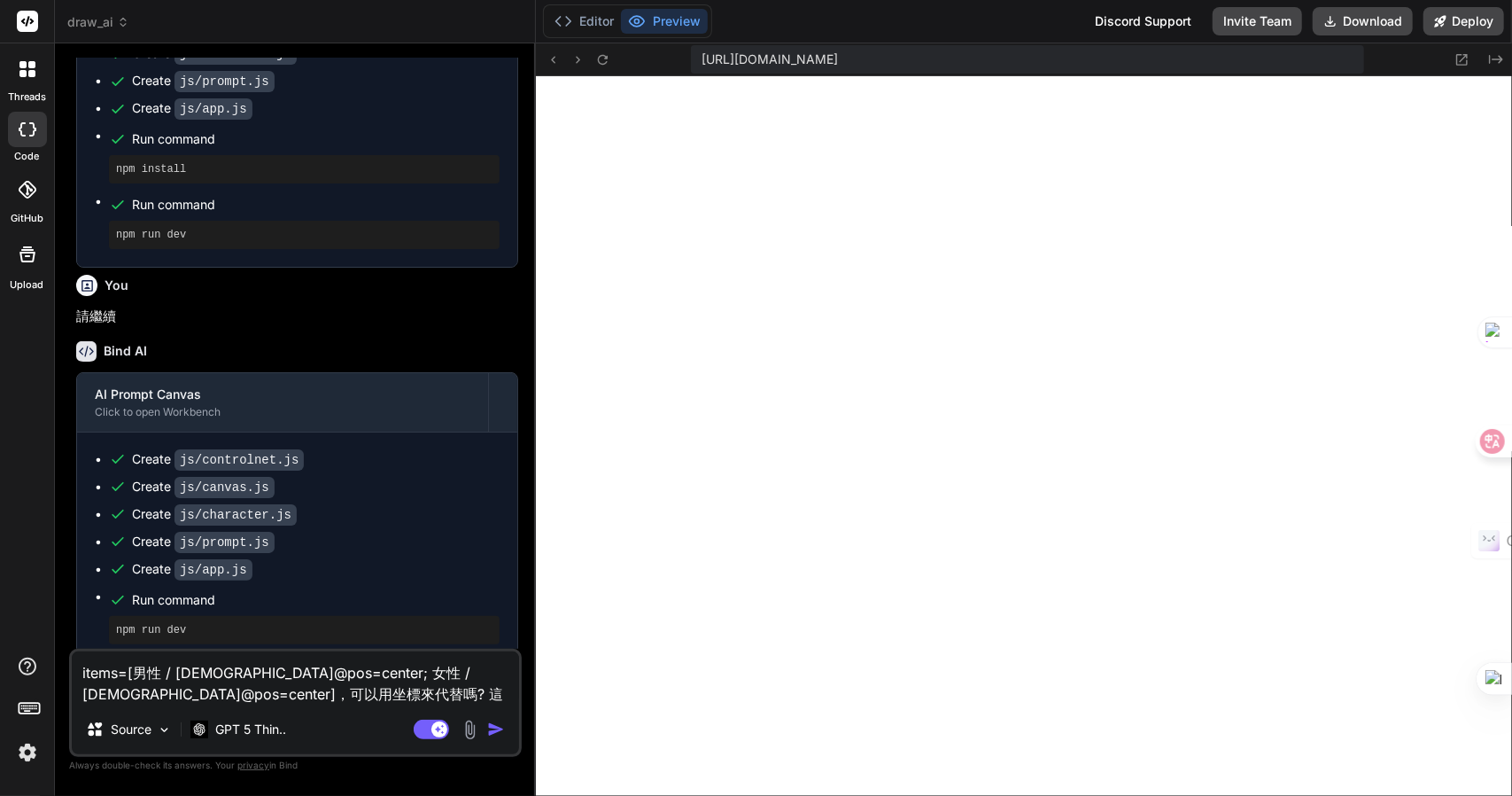
type textarea "x"
type textarea "items=[男性 / male@pos=center; 女性 / female@pos=center]，可以用坐標來代替嗎? 這樣MJ不知道男女的"
type textarea "x"
type textarea "items=[男性 / male@pos=center; 女性 / female@pos=center]，可以用坐標來代替嗎? 這樣MJ不知道男女的人"
type textarea "x"
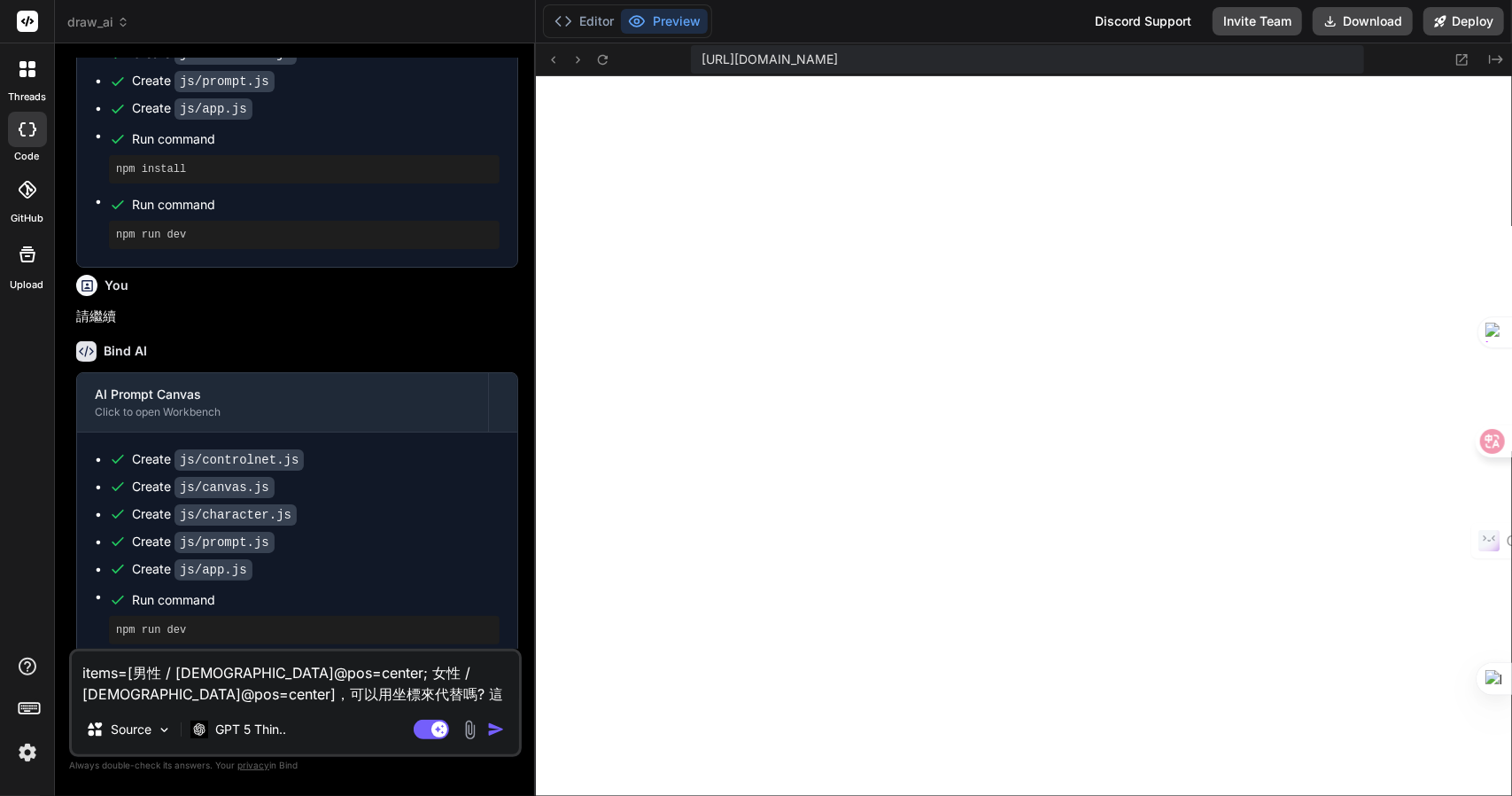
type textarea "items=[男性 / male@pos=center; 女性 / female@pos=center]，可以用坐標來代替嗎? 這樣MJ不知道男女的人卜"
type textarea "x"
type textarea "items=[男性 / male@pos=center; 女性 / female@pos=center]，可以用坐標來代替嗎? 這樣MJ不知道男女的人卜廿"
type textarea "x"
type textarea "items=[男性 / male@pos=center; 女性 / female@pos=center]，可以用坐標來代替嗎? 這樣MJ不知道男女的位"
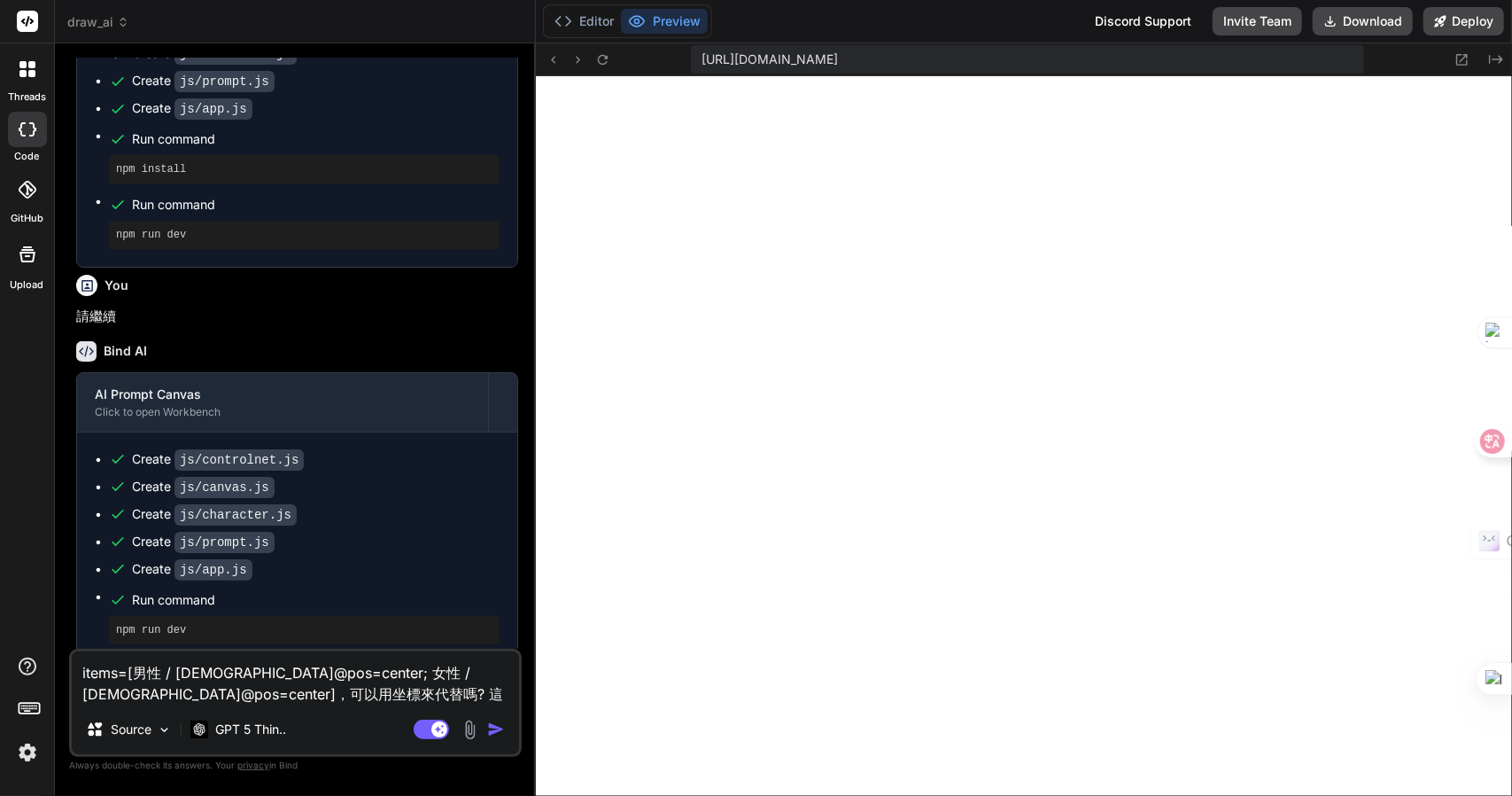
type textarea "x"
type textarea "items=[男性 / male@pos=center; 女性 / female@pos=center]，可以用坐標來代替嗎? 這樣MJ不知道男女的位田"
type textarea "x"
type textarea "items=[男性 / male@pos=center; 女性 / female@pos=center]，可以用坐標來代替嗎? 這樣MJ不知道男女的位田中"
type textarea "x"
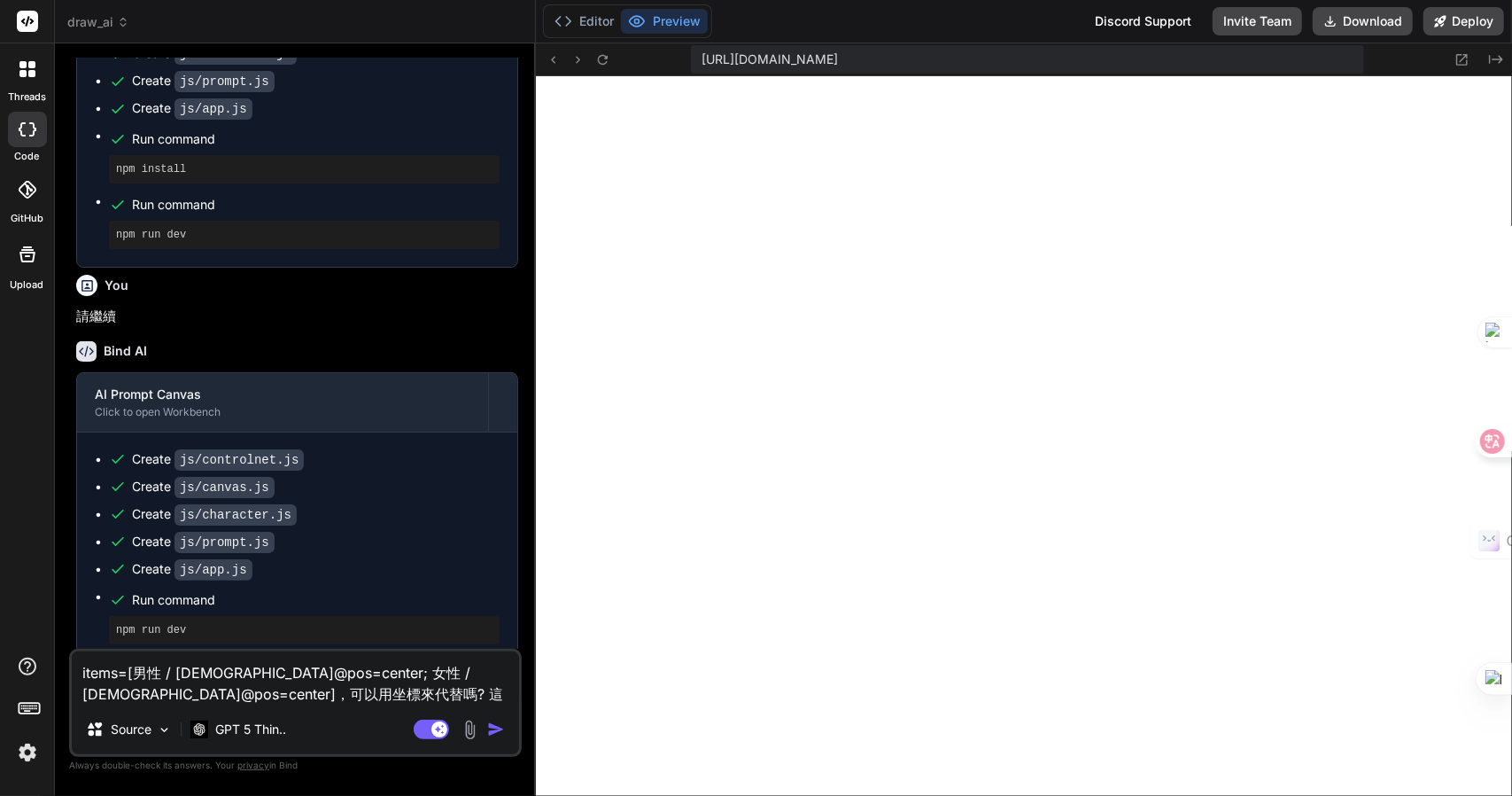
type textarea "items=[男性 / male@pos=center; 女性 / female@pos=center]，可以用坐標來代替嗎? 這樣MJ不知道男女的位田中十"
type textarea "x"
type textarea "items=[男性 / male@pos=center; 女性 / female@pos=center]，可以用坐標來代替嗎? 這樣MJ不知道男女的位田中十月"
type textarea "x"
type textarea "items=[男性 / male@pos=center; 女性 / female@pos=center]，可以用坐標來代替嗎? 這樣MJ不知道男女的位田中十月一"
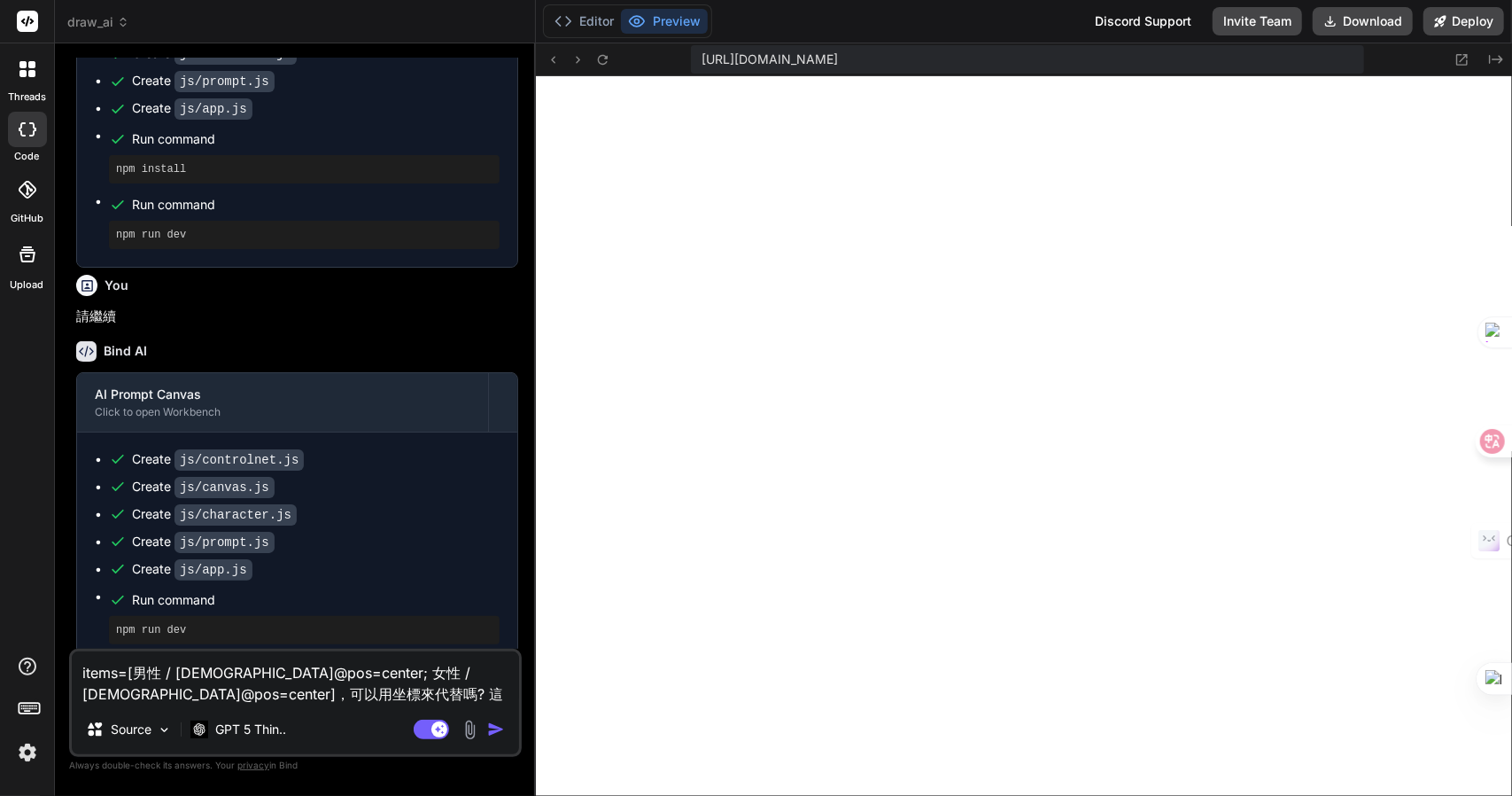
type textarea "x"
type textarea "items=[男性 / male@pos=center; 女性 / female@pos=center]，可以用坐標來代替嗎? 這樣MJ不知道男女的位置"
type textarea "x"
type textarea "items=[男性 / male@pos=center; 女性 / female@pos=center]，可以用坐標來代替嗎? 這樣MJ不知道男女的位置日"
type textarea "x"
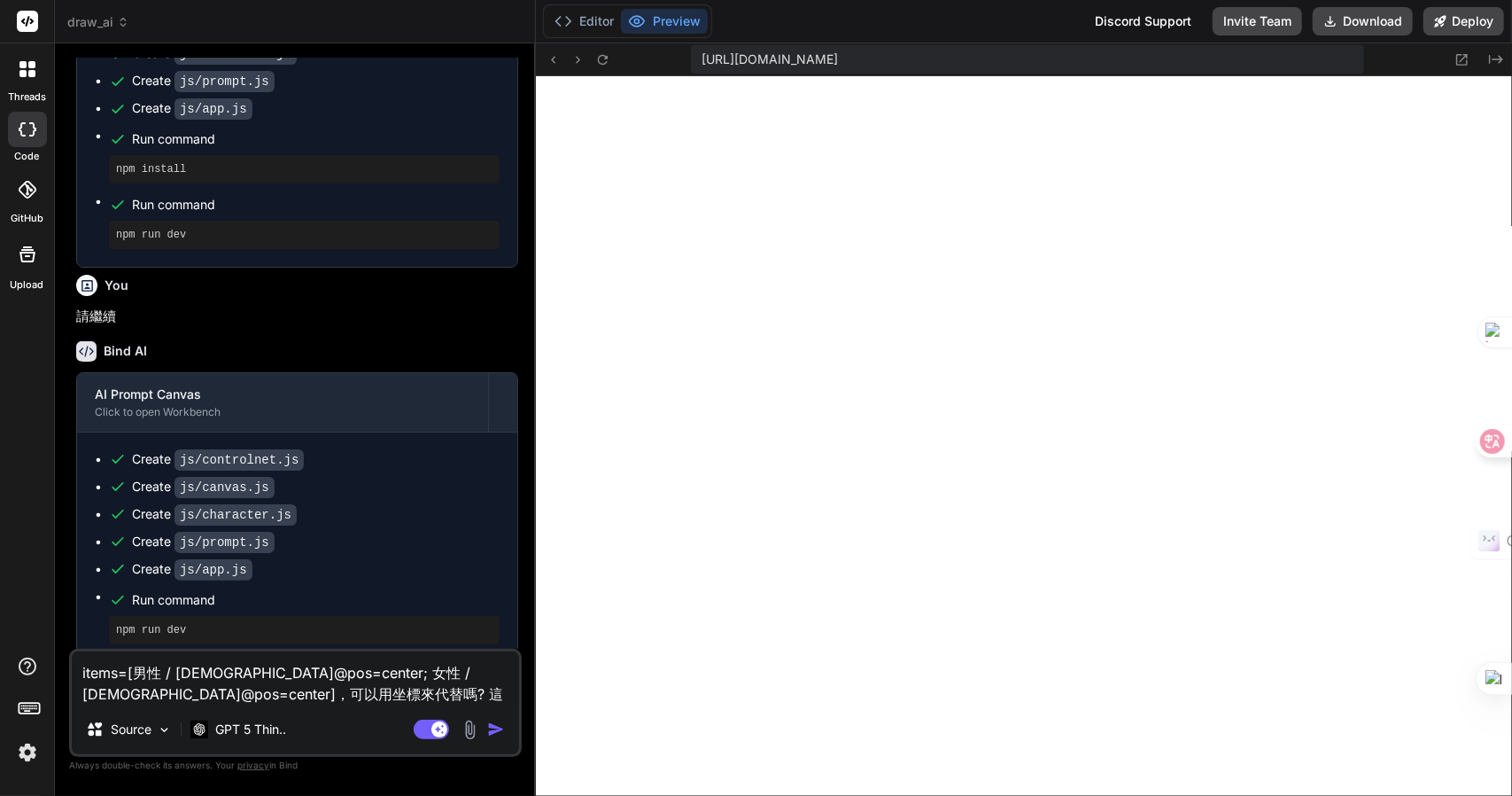
type textarea "items=[男性 / male@pos=center; 女性 / female@pos=center]，可以用坐標來代替嗎? 這樣MJ不知道男女的位置日一"
type textarea "x"
type textarea "items=[男性 / male@pos=center; 女性 / female@pos=center]，可以用坐標來代替嗎? 這樣MJ不知道男女的位置日一卜"
type textarea "x"
type textarea "items=[男性 / male@pos=center; 女性 / female@pos=center]，可以用坐標來代替嗎? 這樣MJ不知道男女的位置日一卜人"
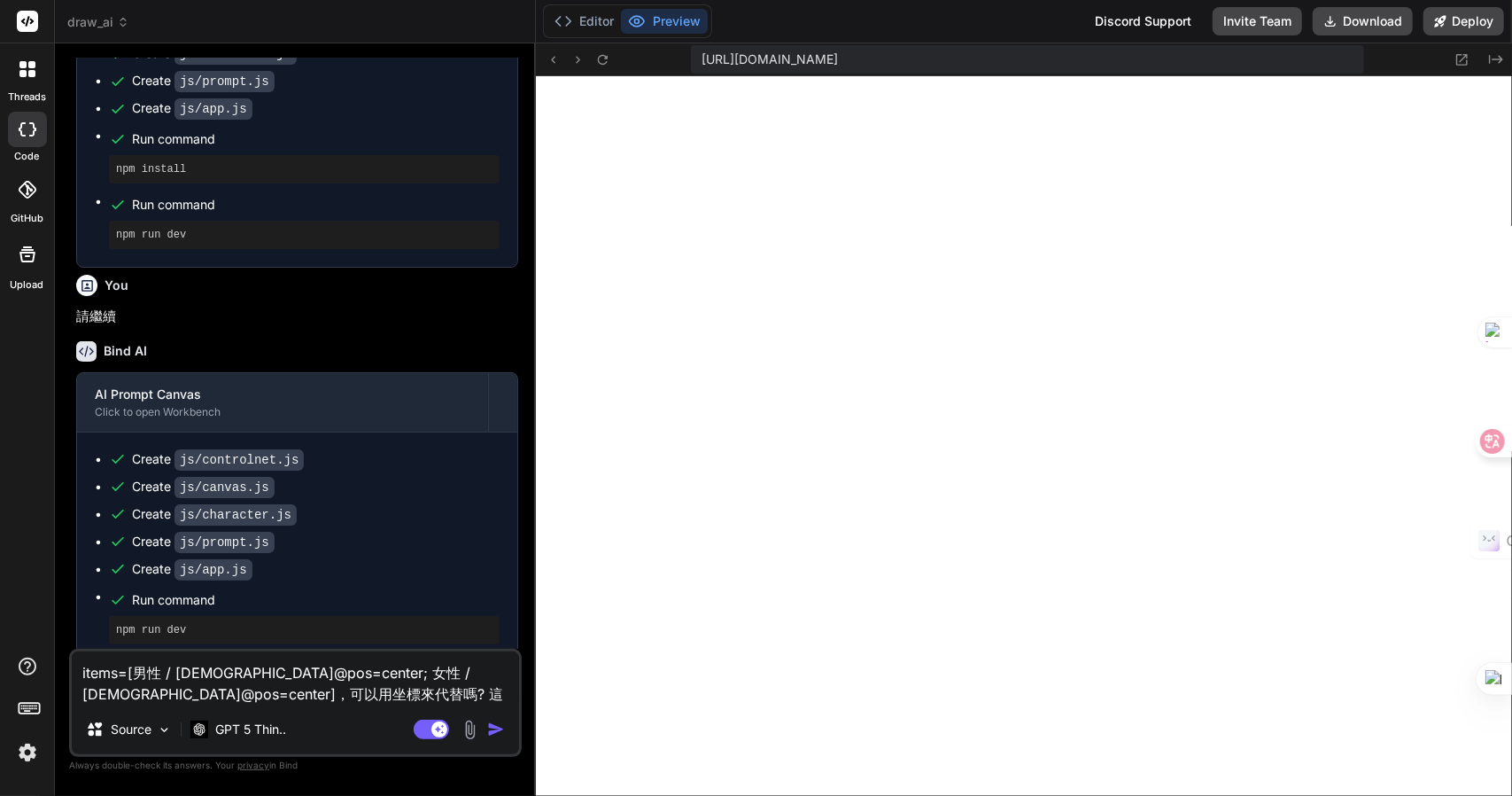
type textarea "x"
type textarea "items=[男性 / male@pos=center; 女性 / female@pos=center]，可以用坐標來代替嗎? 這樣MJ不知道男女的位置是"
type textarea "x"
type textarea "items=[男性 / male@pos=center; 女性 / female@pos=center]，可以用坐標來代替嗎? 這樣MJ不知道男女的位置是田"
type textarea "x"
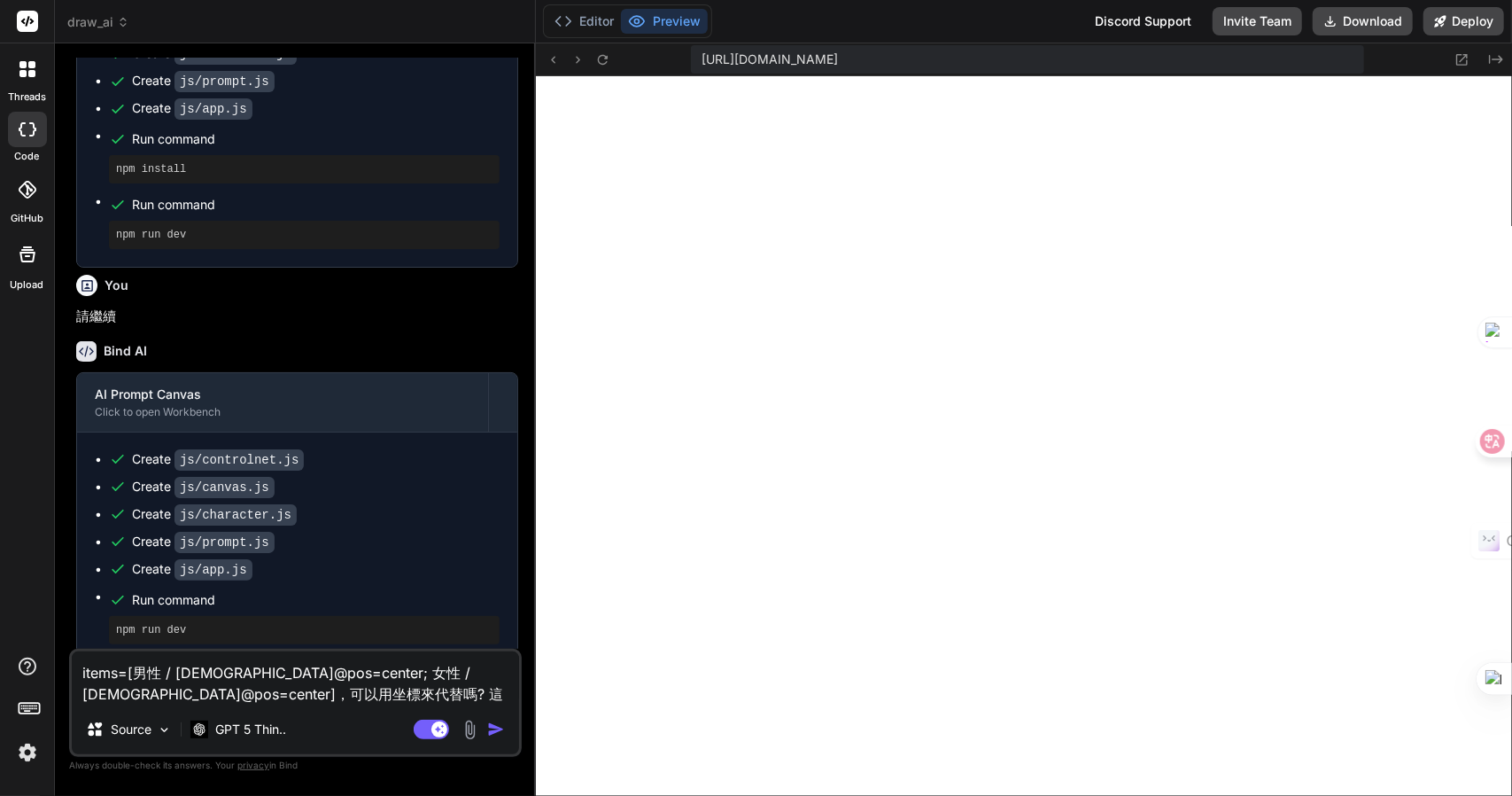
type textarea "items=[男性 / male@pos=center; 女性 / female@pos=center]，可以用坐標來代替嗎? 這樣MJ不知道男女的位置是田大"
type textarea "x"
type textarea "items=[男性 / male@pos=center; 女性 / female@pos=center]，可以用坐標來代替嗎? 這樣MJ不知道男女的位置是田大尸"
type textarea "x"
type textarea "items=[男性 / male@pos=center; 女性 / female@pos=center]，可以用坐標來代替嗎? 這樣MJ不知道男女的位置是男"
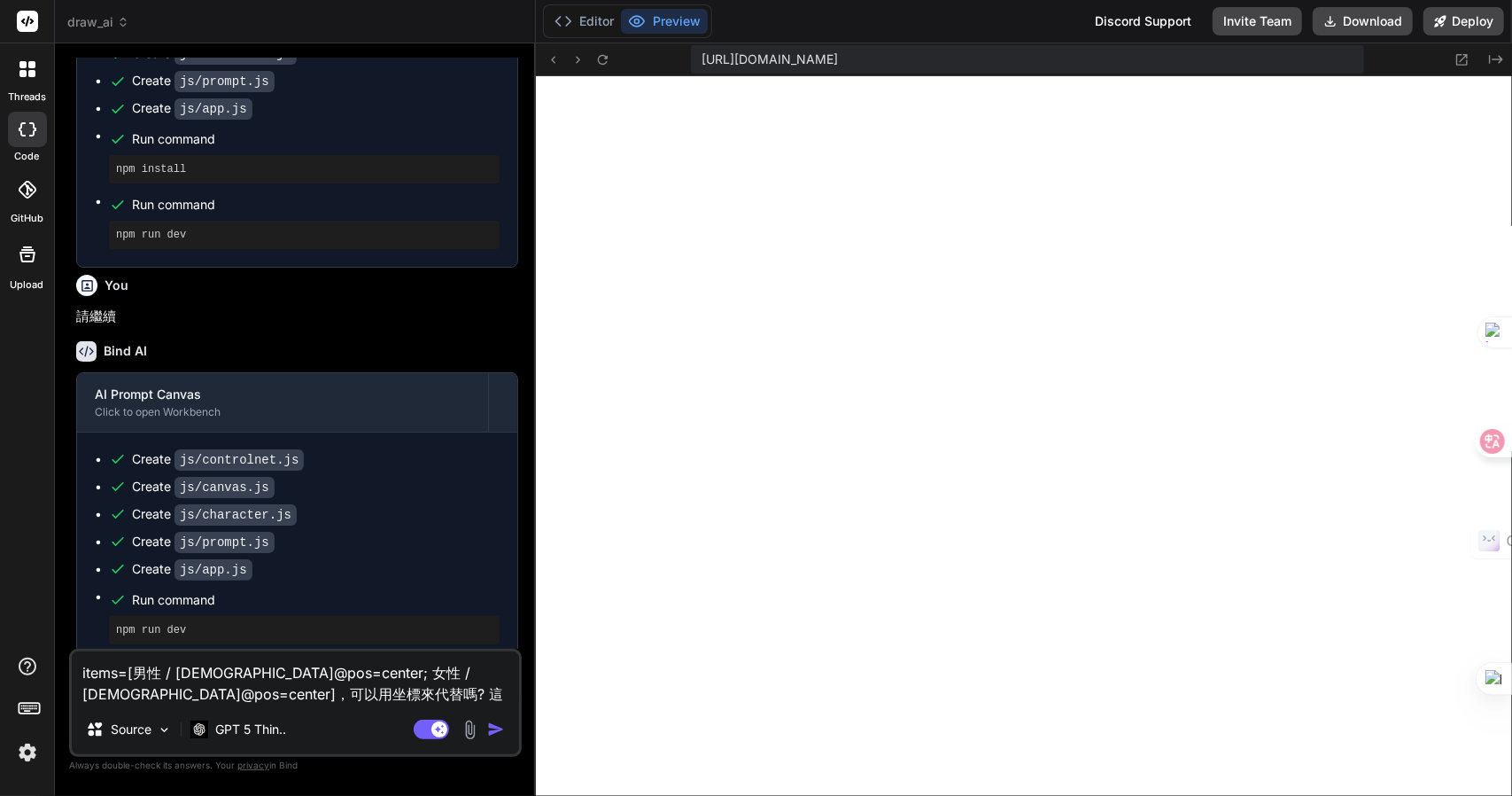
type textarea "x"
type textarea "items=[男性 / male@pos=center; 女性 / female@pos=center]，可以用坐標來代替嗎? 這樣MJ不知道男女的位置是男大"
type textarea "x"
type textarea "items=[男性 / male@pos=center; 女性 / female@pos=center]，可以用坐標來代替嗎? 這樣MJ不知道男女的位置是男大一"
type textarea "x"
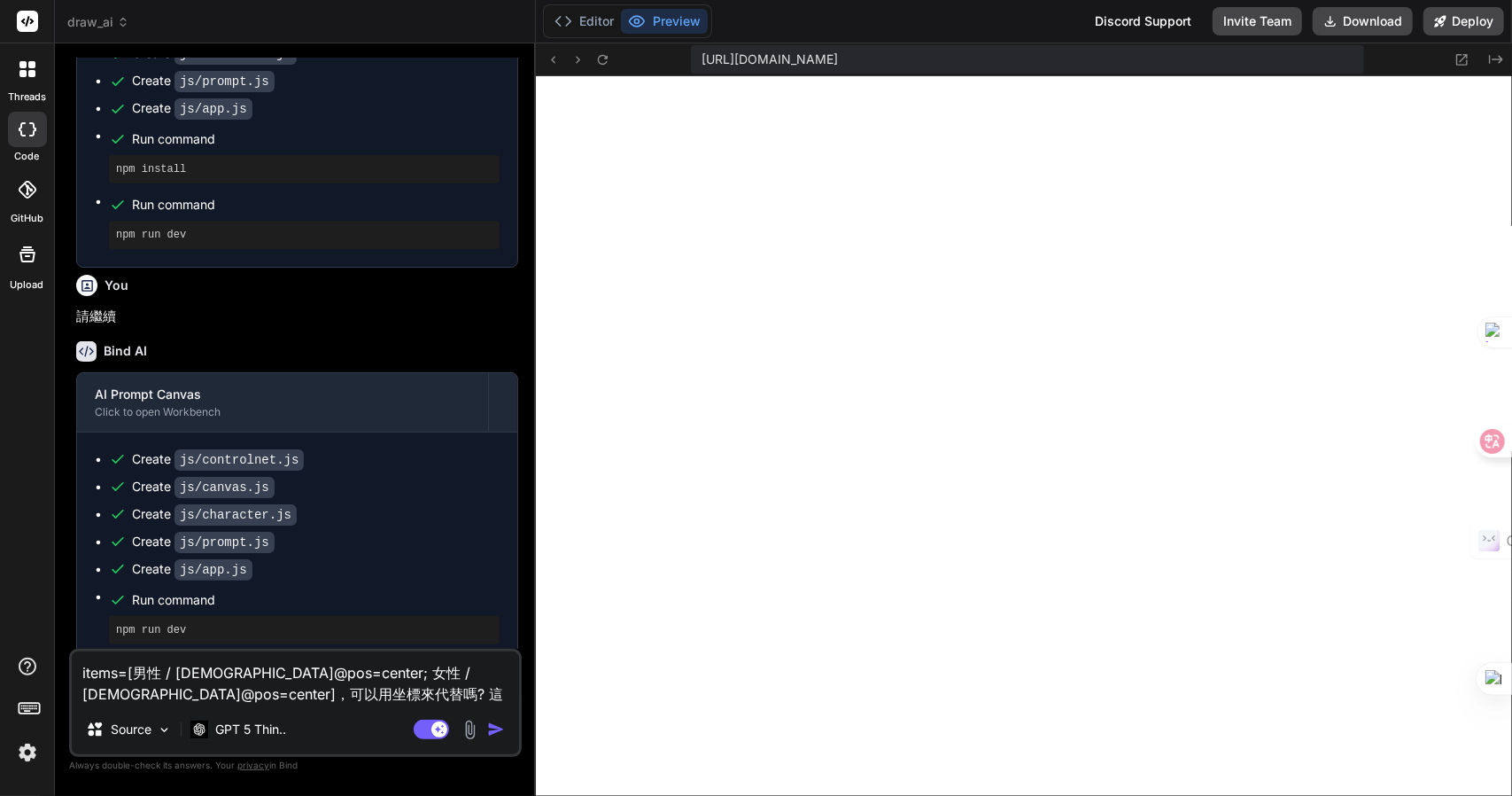
type textarea "items=[男性 / male@pos=center; 女性 / female@pos=center]，可以用坐標來代替嗎? 這樣MJ不知道男女的位置是男左"
type textarea "x"
type textarea "items=[男性 / male@pos=center; 女性 / female@pos=center]，可以用坐標來代替嗎? 這樣MJ不知道男女的位置是男左女"
type textarea "x"
type textarea "items=[男性 / male@pos=center; 女性 / female@pos=center]，可以用坐標來代替嗎? 這樣MJ不知道男女的位置是男左…"
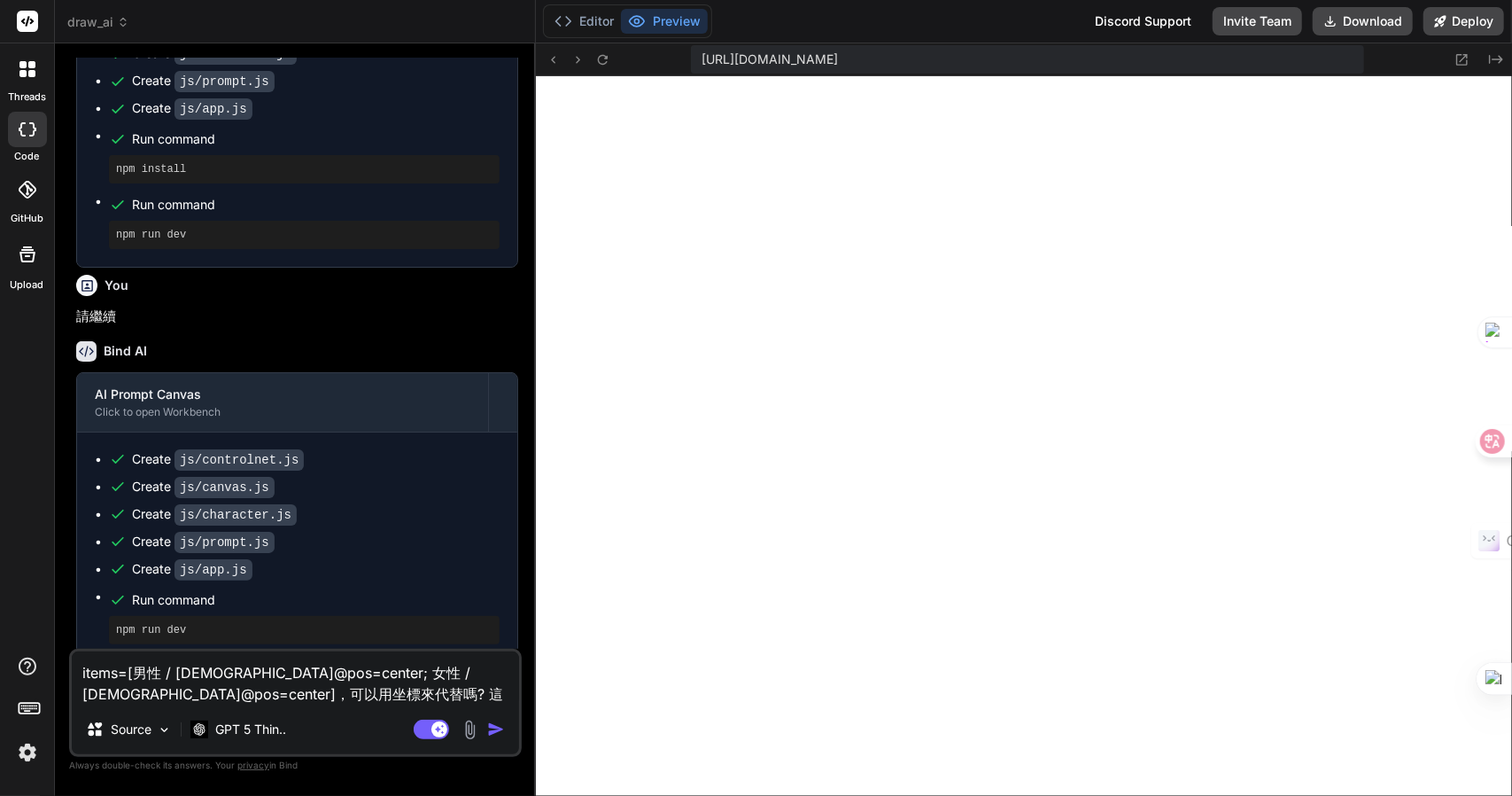
type textarea "x"
type textarea "items=[男性 / male@pos=center; 女性 / female@pos=center]，可以用坐標來代替嗎? 這樣MJ不知道男女的位置是男左…"
type textarea "x"
type textarea "items=[男性 / male@pos=center; 女性 / female@pos=center]，可以用坐標來代替嗎? 這樣MJ不知道男女的位置是男左…"
type textarea "x"
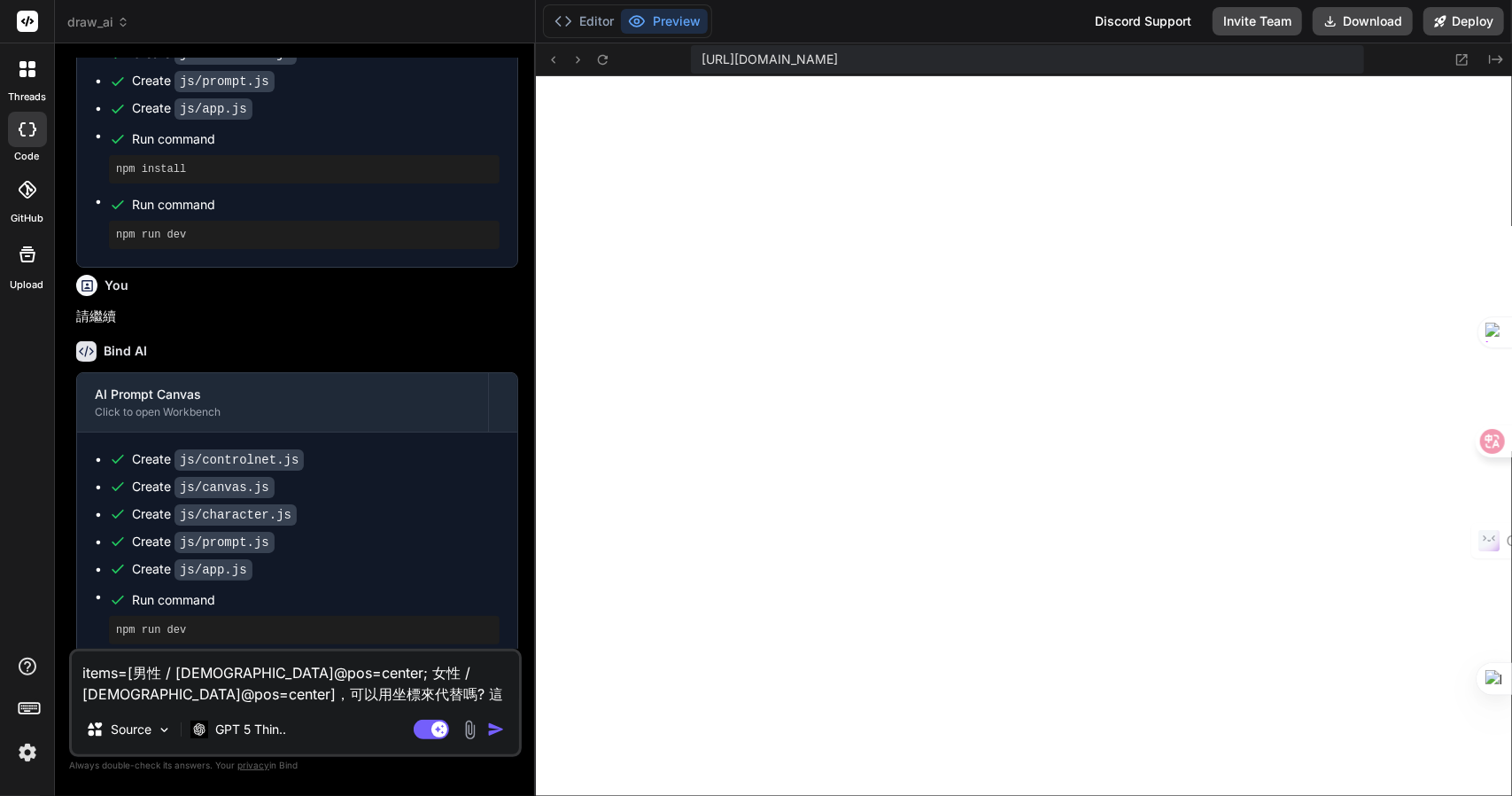
type textarea "items=[男性 / male@pos=center; 女性 / female@pos=center]，可以用坐標來代替嗎? 這樣MJ不知道男女的位置是男左…"
type textarea "x"
type textarea "items=[男性 / male@pos=center; 女性 / female@pos=center]，可以用坐標來代替嗎? 這樣MJ不知道男女的位置是男左…"
type textarea "x"
type textarea "items=[男性 / male@pos=center; 女性 / female@pos=center]，可以用坐標來代替嗎? 這樣MJ不知道男女的位置是男左…"
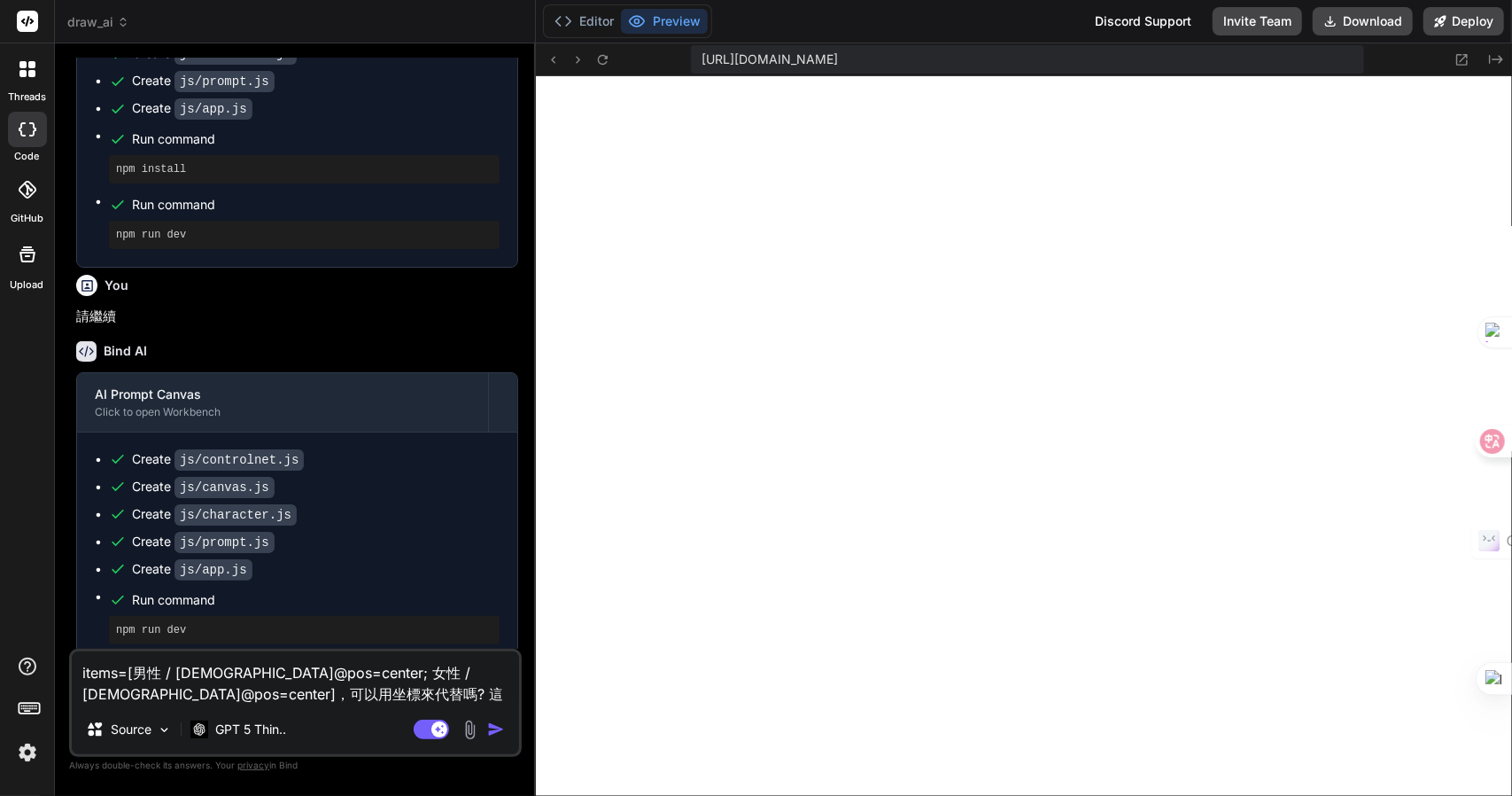
type textarea "x"
type textarea "items=[男性 / male@pos=center; 女性 / female@pos=center]，可以用坐標來代替嗎? 這樣MJ不知道男女的位置是男左…"
type textarea "x"
type textarea "items=[男性 / male@pos=center; 女性 / female@pos=center]，可以用坐標來代替嗎? 這樣MJ不知道男女的位置是男左…"
type textarea "x"
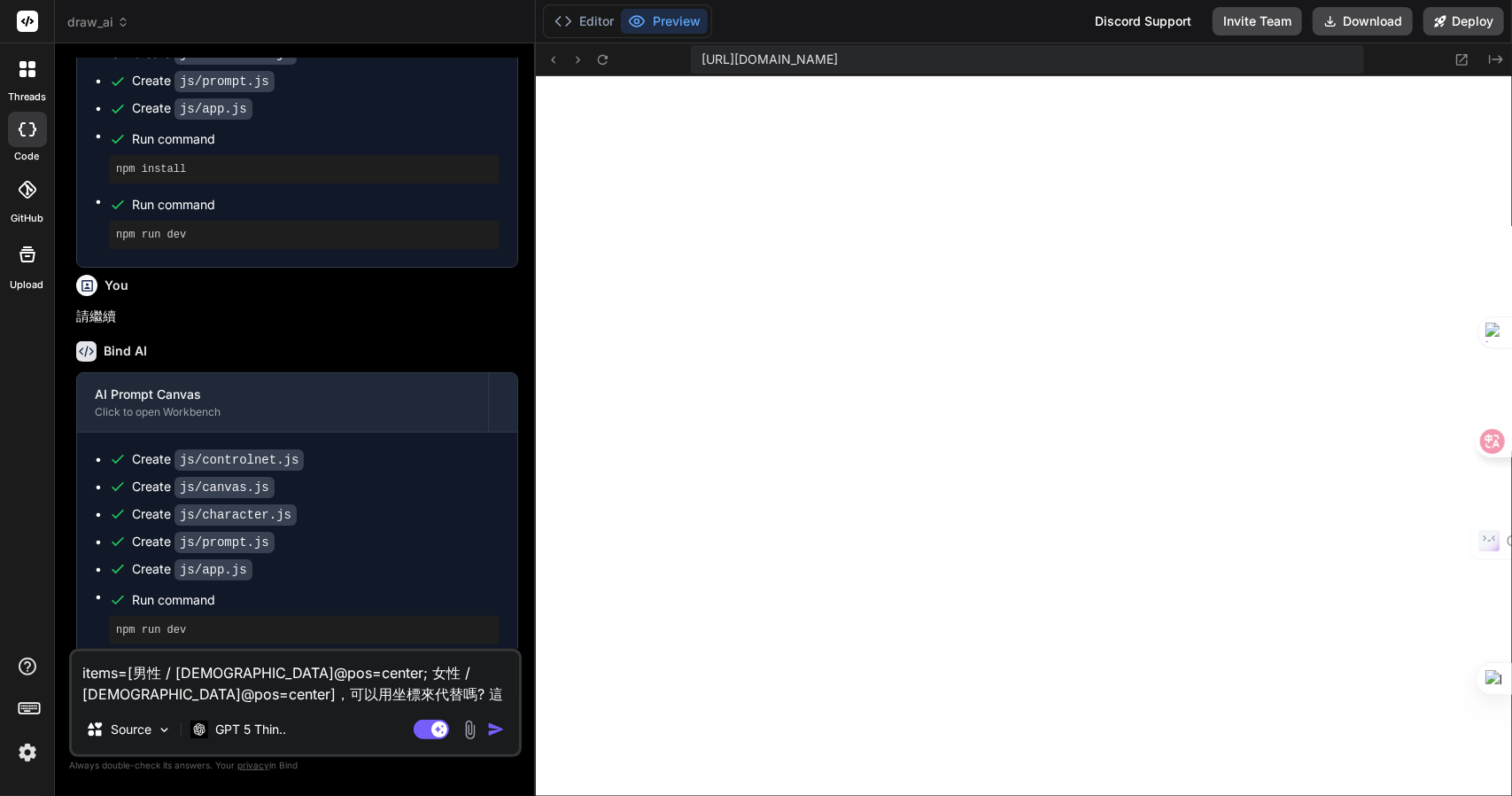
type textarea "items=[男性 / male@pos=center; 女性 / female@pos=center]，可以用坐標來代替嗎? 這樣MJ不知道男女的位置是男左…"
type textarea "x"
type textarea "items=[男性 / male@pos=center; 女性 / female@pos=center]，可以用坐標來代替嗎? 這樣MJ不知道男女的位置是男左…"
type textarea "x"
type textarea "items=[男性 / male@pos=center; 女性 / female@pos=center]，可以用坐標來代替嗎? 這樣MJ不知道男女的位置是男左…"
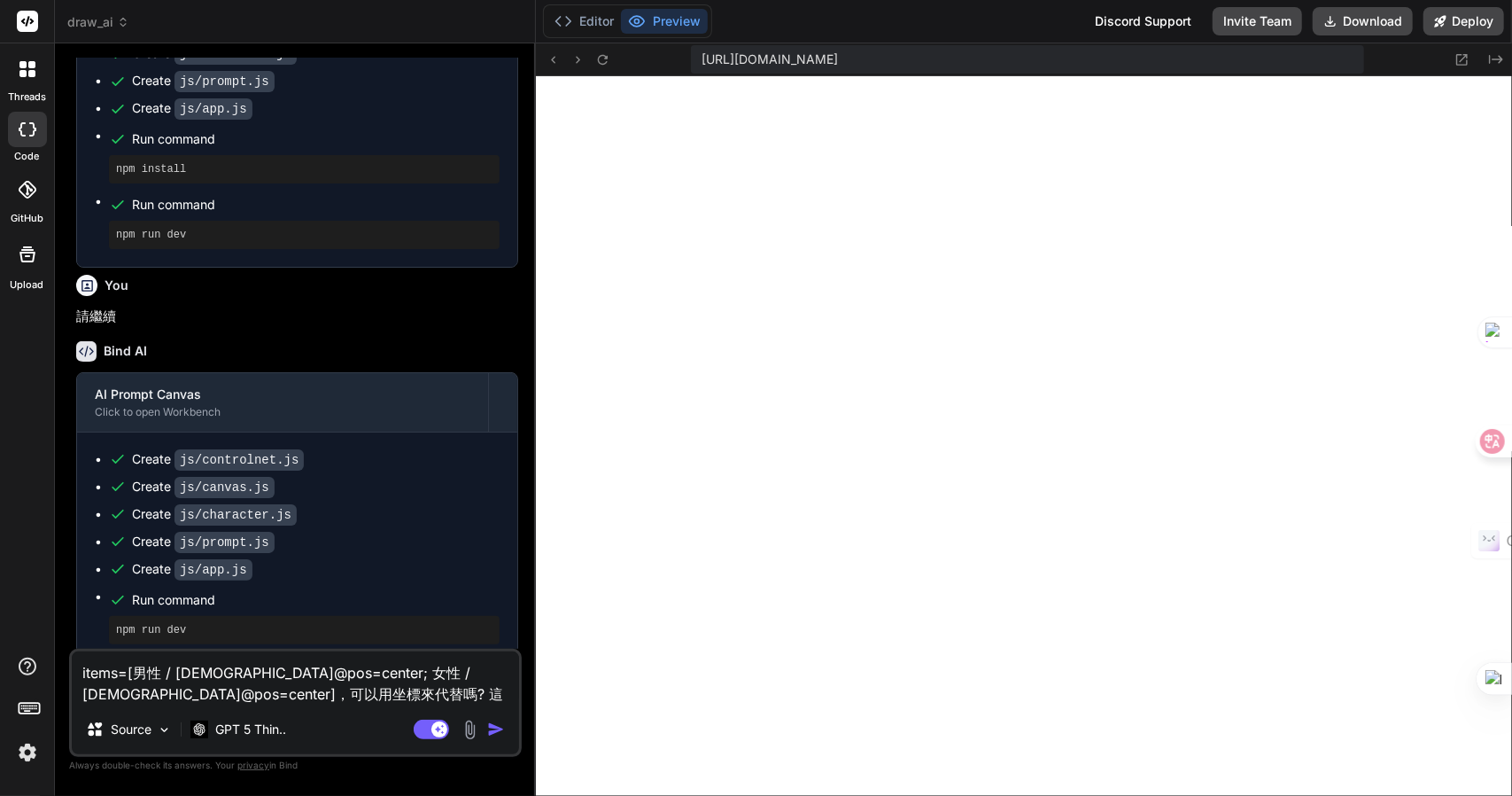
type textarea "x"
type textarea "items=[男性 / male@pos=center; 女性 / female@pos=center]，可以用坐標來代替嗎? 這樣MJ不知道男女的位置是男左…"
type textarea "x"
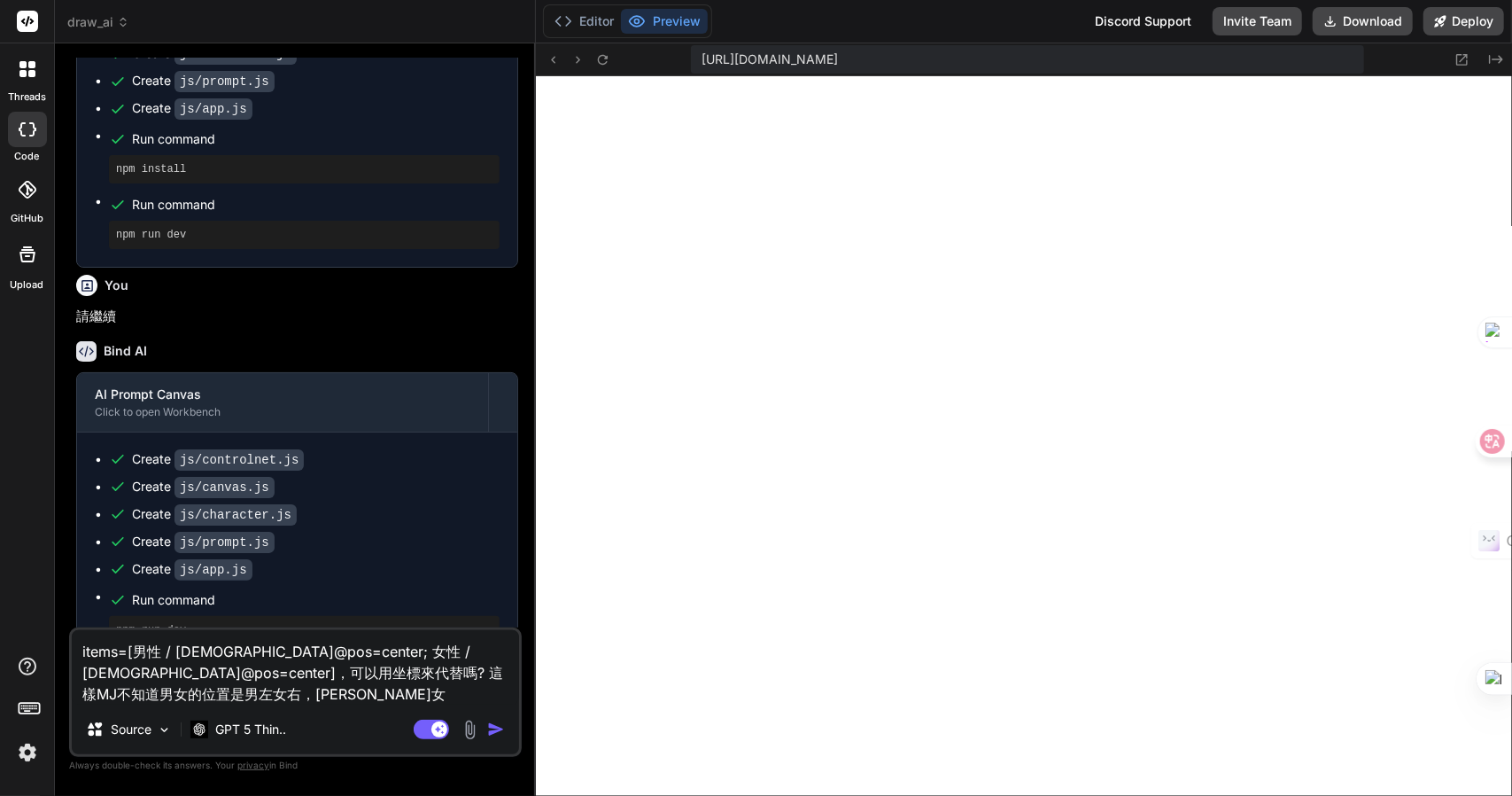
type textarea "items=[男性 / male@pos=center; 女性 / female@pos=center]，可以用坐標來代替嗎? 這樣MJ不知道男女的位置是男左…"
type textarea "x"
type textarea "items=[男性 / male@pos=center; 女性 / female@pos=center]，可以用坐標來代替嗎? 這樣MJ不知道男女的位置是男左…"
type textarea "x"
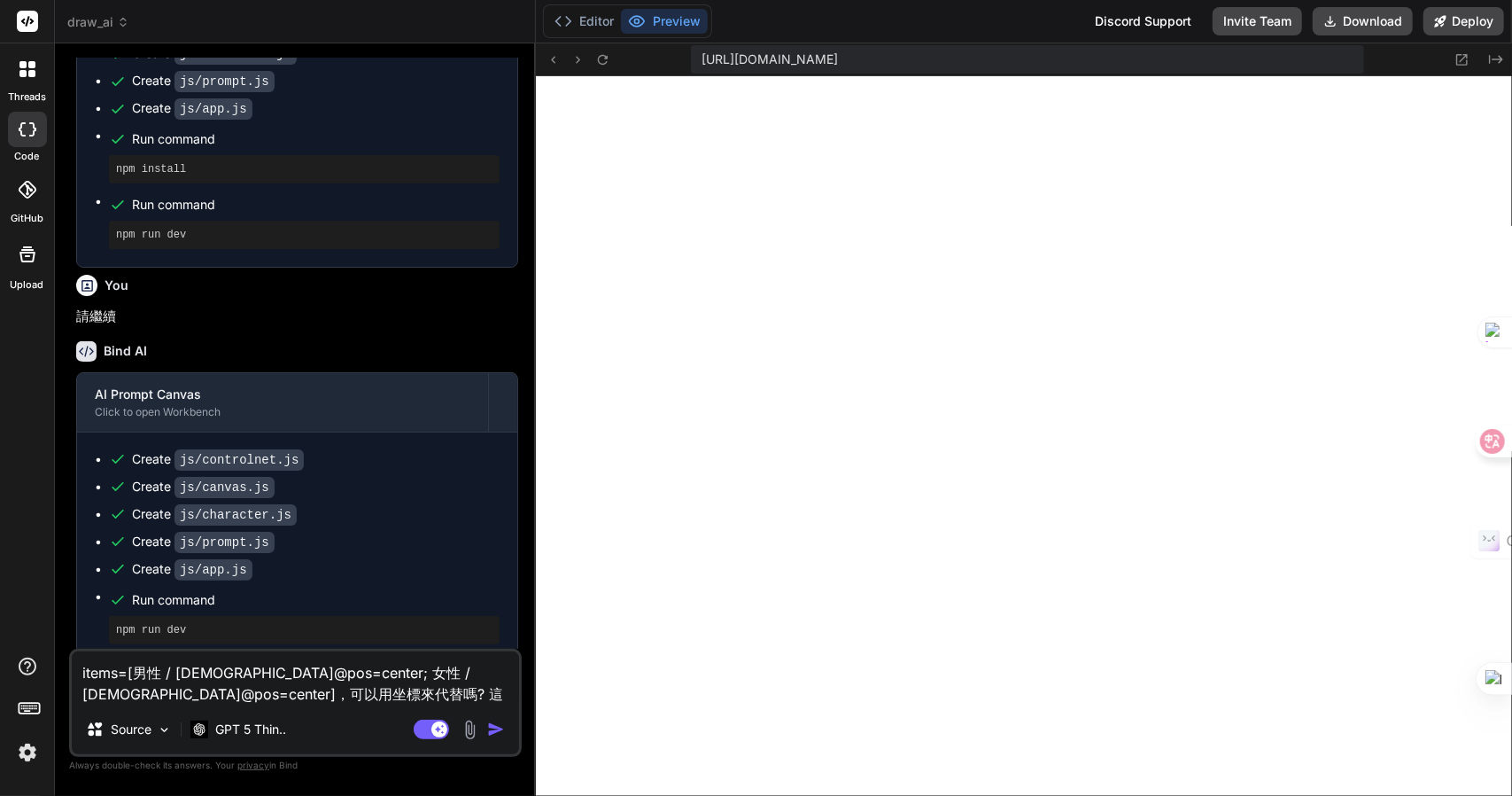
type textarea "items=[男性 / male@pos=center; 女性 / female@pos=center]，可以用坐標來代替嗎? 這樣MJ不知道男女的位置是男左…"
type textarea "x"
type textarea "items=[男性 / male@pos=center; 女性 / female@pos=center]，可以用坐標來代替嗎? 這樣MJ不知道男女的位置是男左…"
type textarea "x"
type textarea "items=[男性 / male@pos=center; 女性 / female@pos=center]，可以用坐標來代替嗎? 這樣MJ不知道男女的位置是男左…"
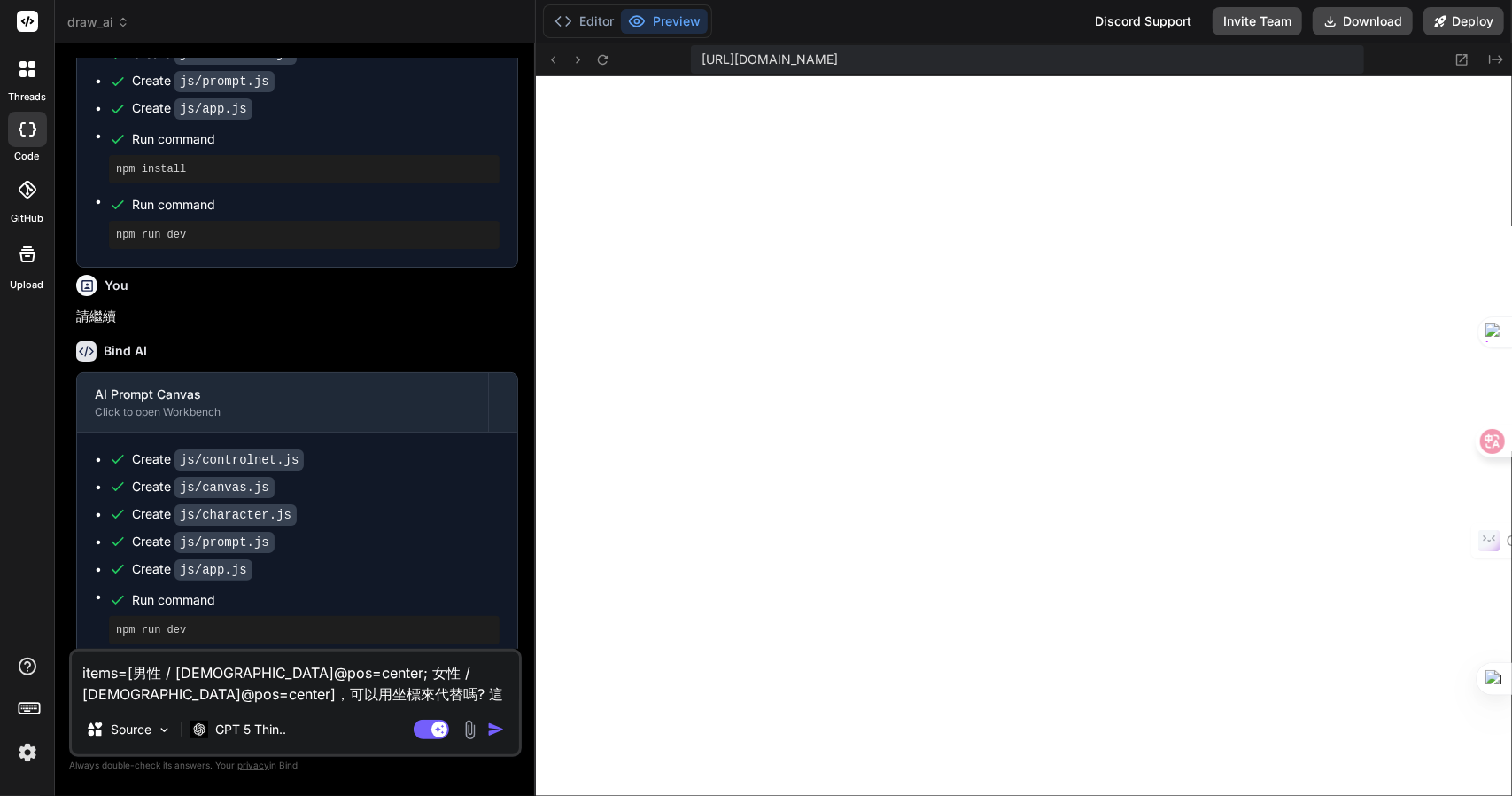
type textarea "x"
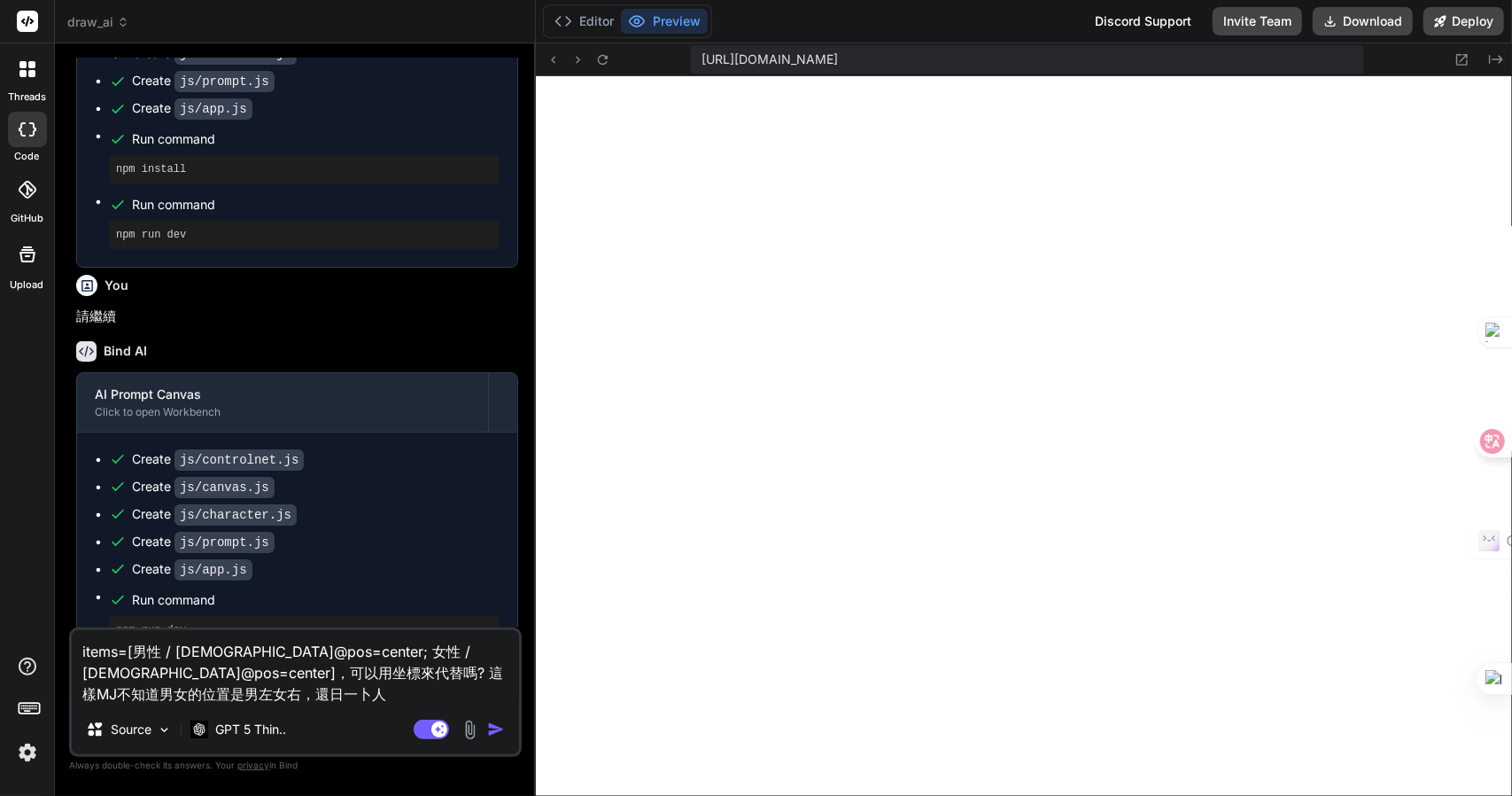
type textarea "items=[男性 / male@pos=center; 女性 / female@pos=center]，可以用坐標來代替嗎? 這樣MJ不知道男女的位置是男左…"
type textarea "x"
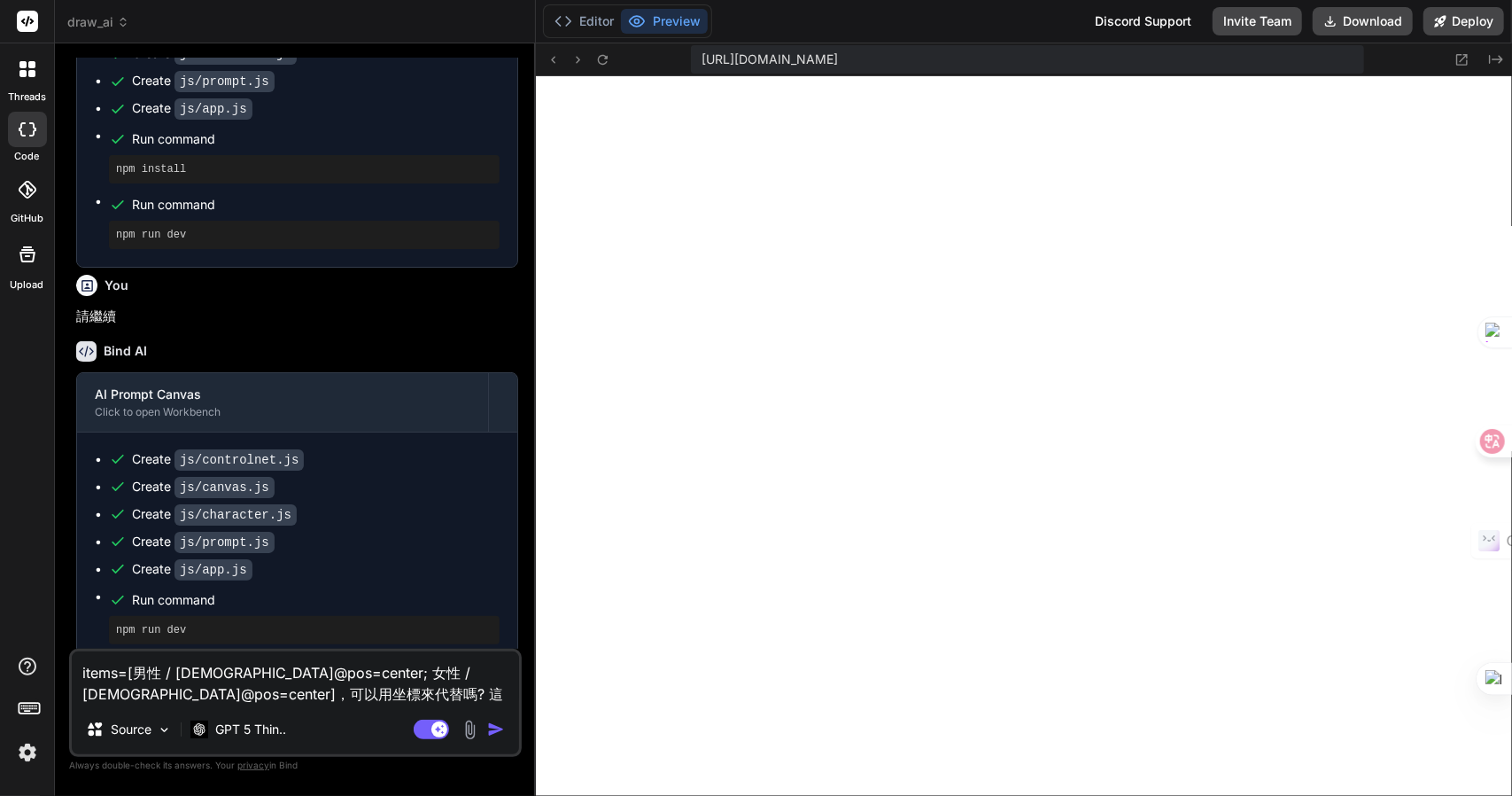
type textarea "items=[男性 / male@pos=center; 女性 / female@pos=center]，可以用坐標來代替嗎? 這樣MJ不知道男女的位置是男左…"
type textarea "x"
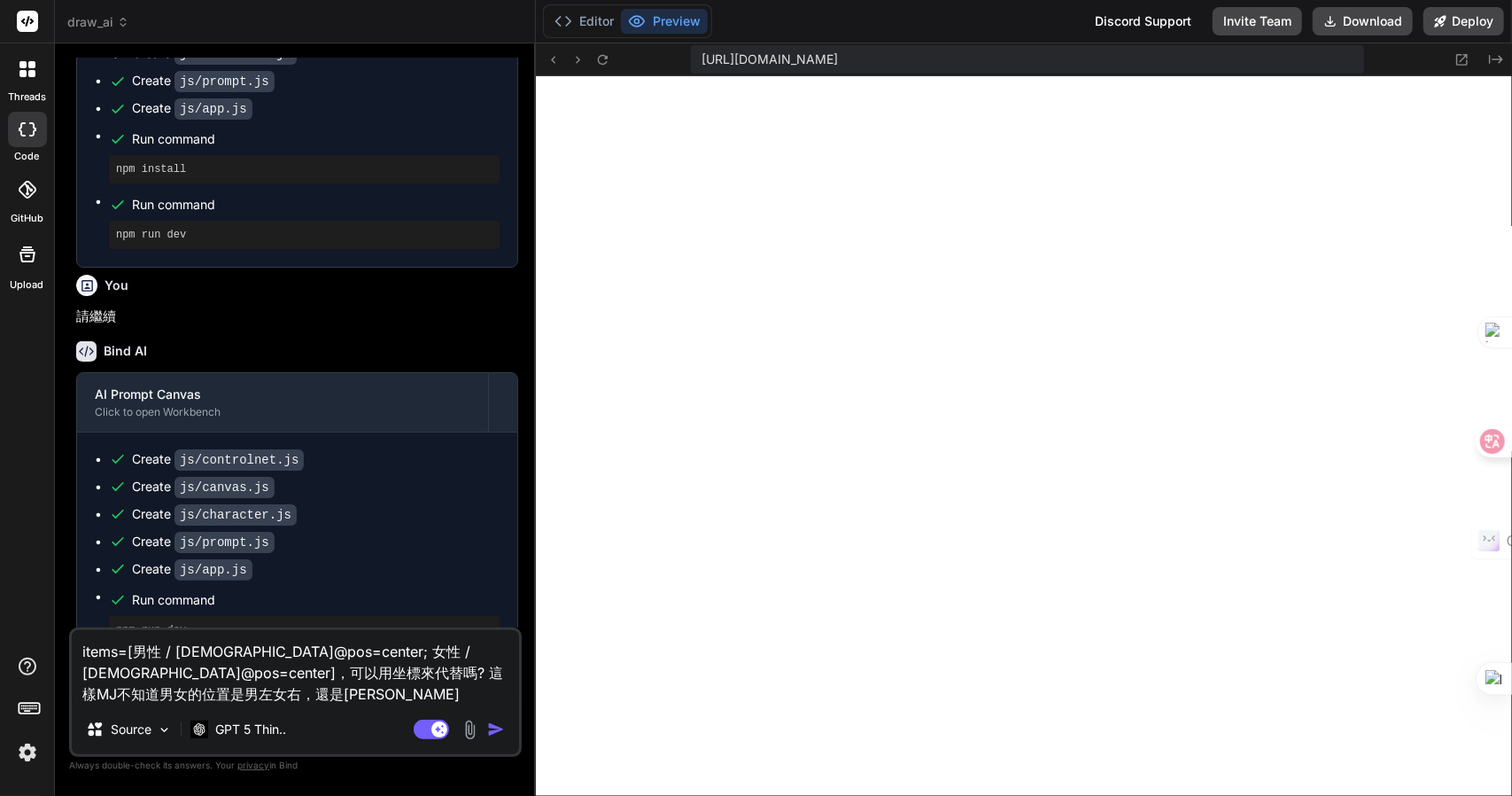
type textarea "items=[男性 / male@pos=center; 女性 / female@pos=center]，可以用坐標來代替嗎? 這樣MJ不知道男女的位置是男左…"
type textarea "x"
type textarea "items=[男性 / male@pos=center; 女性 / female@pos=center]，可以用坐標來代替嗎? 這樣MJ不知道男女的位置是男左…"
type textarea "x"
type textarea "items=[男性 / male@pos=center; 女性 / female@pos=center]，可以用坐標來代替嗎? 這樣MJ不知道男女的位置是男左…"
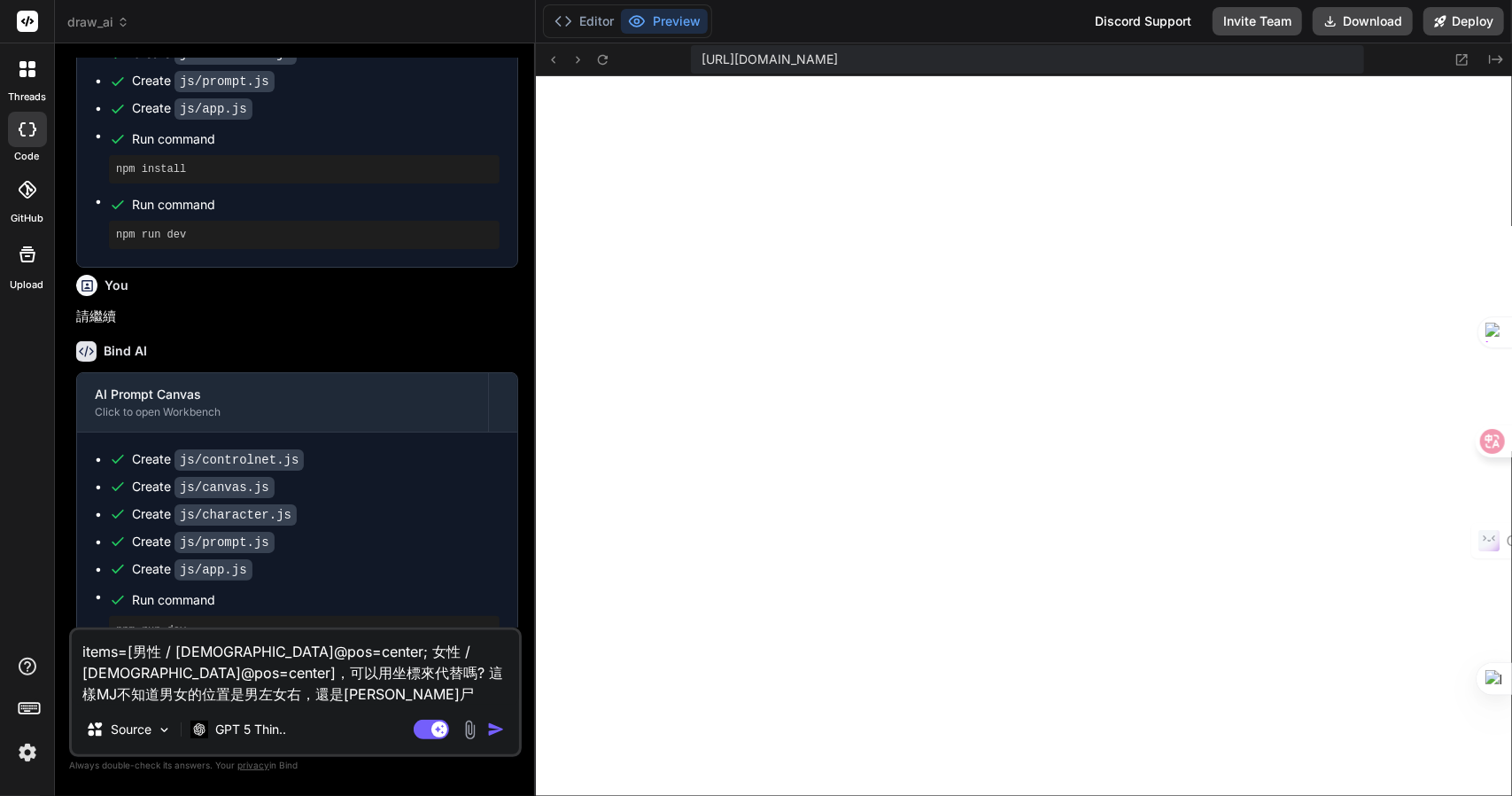
type textarea "x"
type textarea "items=[男性 / male@pos=center; 女性 / female@pos=center]，可以用坐標來代替嗎? 這樣MJ不知道男女的位置是男左…"
type textarea "x"
type textarea "items=[男性 / male@pos=center; 女性 / female@pos=center]，可以用坐標來代替嗎? 這樣MJ不知道男女的位置是男左…"
type textarea "x"
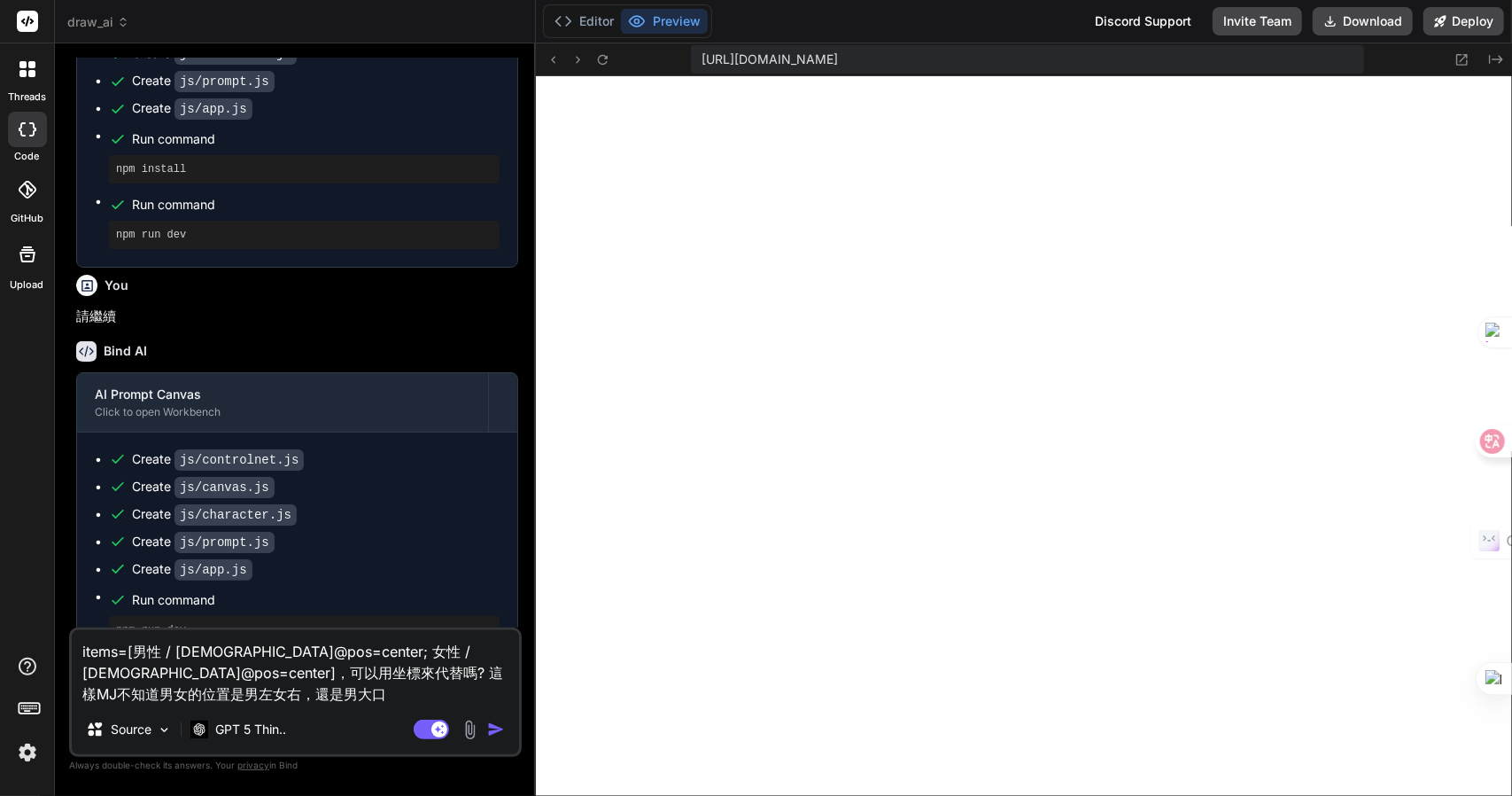
type textarea "items=[男性 / male@pos=center; 女性 / female@pos=center]，可以用坐標來代替嗎? 這樣MJ不知道男女的位置是男左…"
type textarea "x"
type textarea "items=[男性 / male@pos=center; 女性 / female@pos=center]，可以用坐標來代替嗎? 這樣MJ不知道男女的位置是男左…"
type textarea "x"
type textarea "items=[男性 / male@pos=center; 女性 / female@pos=center]，可以用坐標來代替嗎? 這樣MJ不知道男女的位置是男左…"
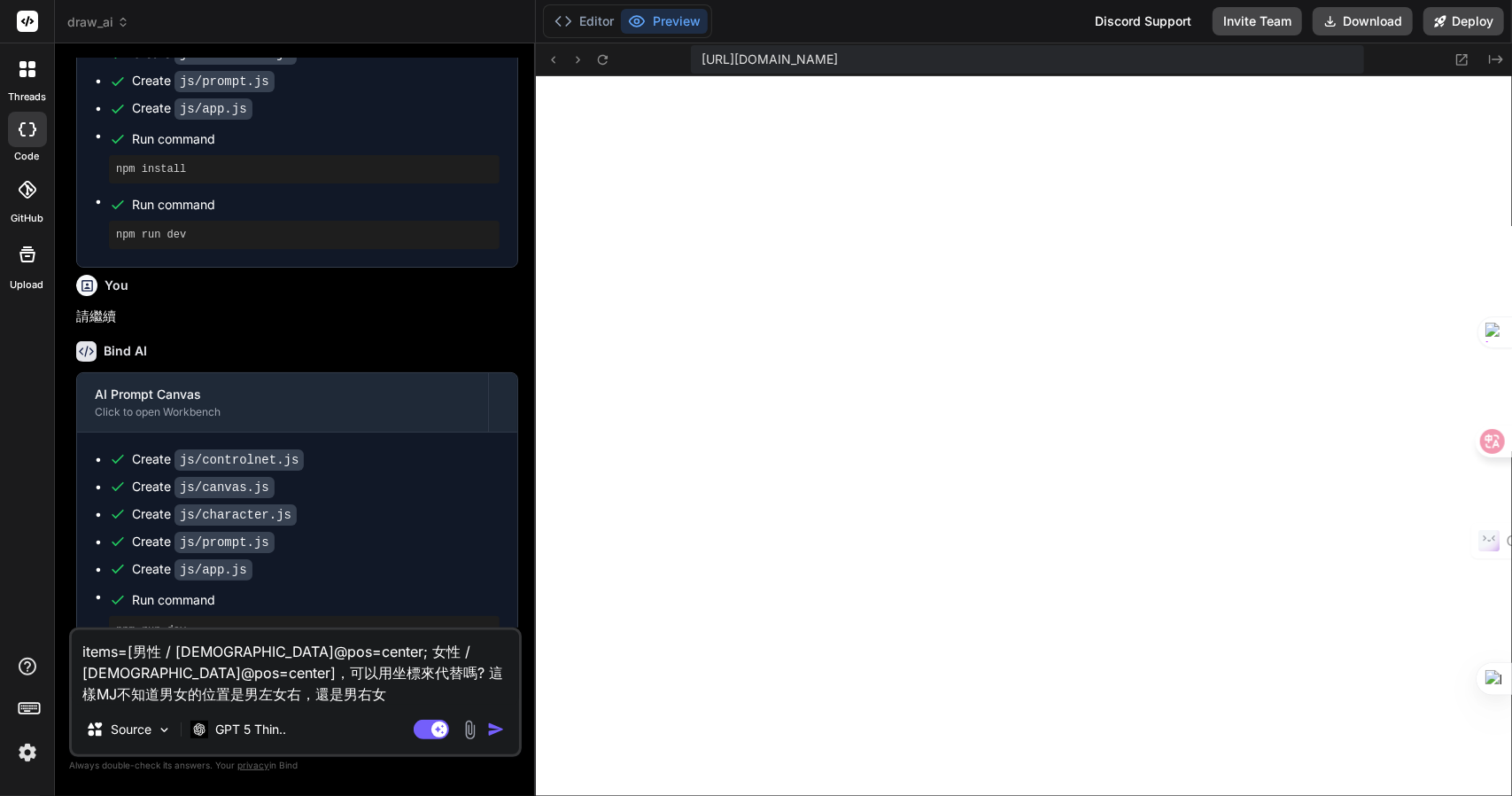
type textarea "x"
type textarea "items=[男性 / male@pos=center; 女性 / female@pos=center]，可以用坐標來代替嗎? 這樣MJ不知道男女的位置是男左…"
type textarea "x"
type textarea "items=[男性 / male@pos=center; 女性 / female@pos=center]，可以用坐標來代替嗎? 這樣MJ不知道男女的位置是男左…"
type textarea "x"
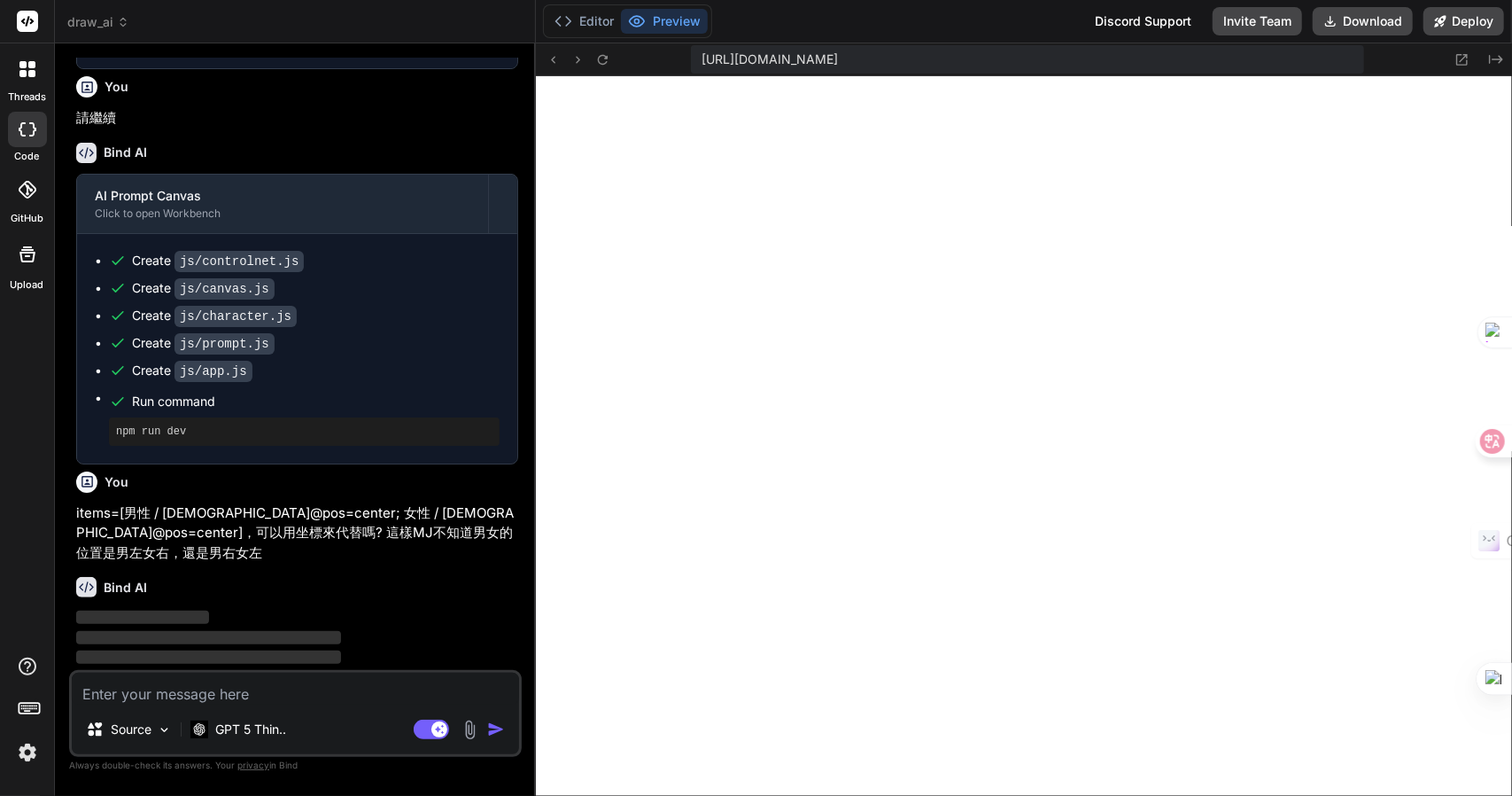
scroll to position [2480, 0]
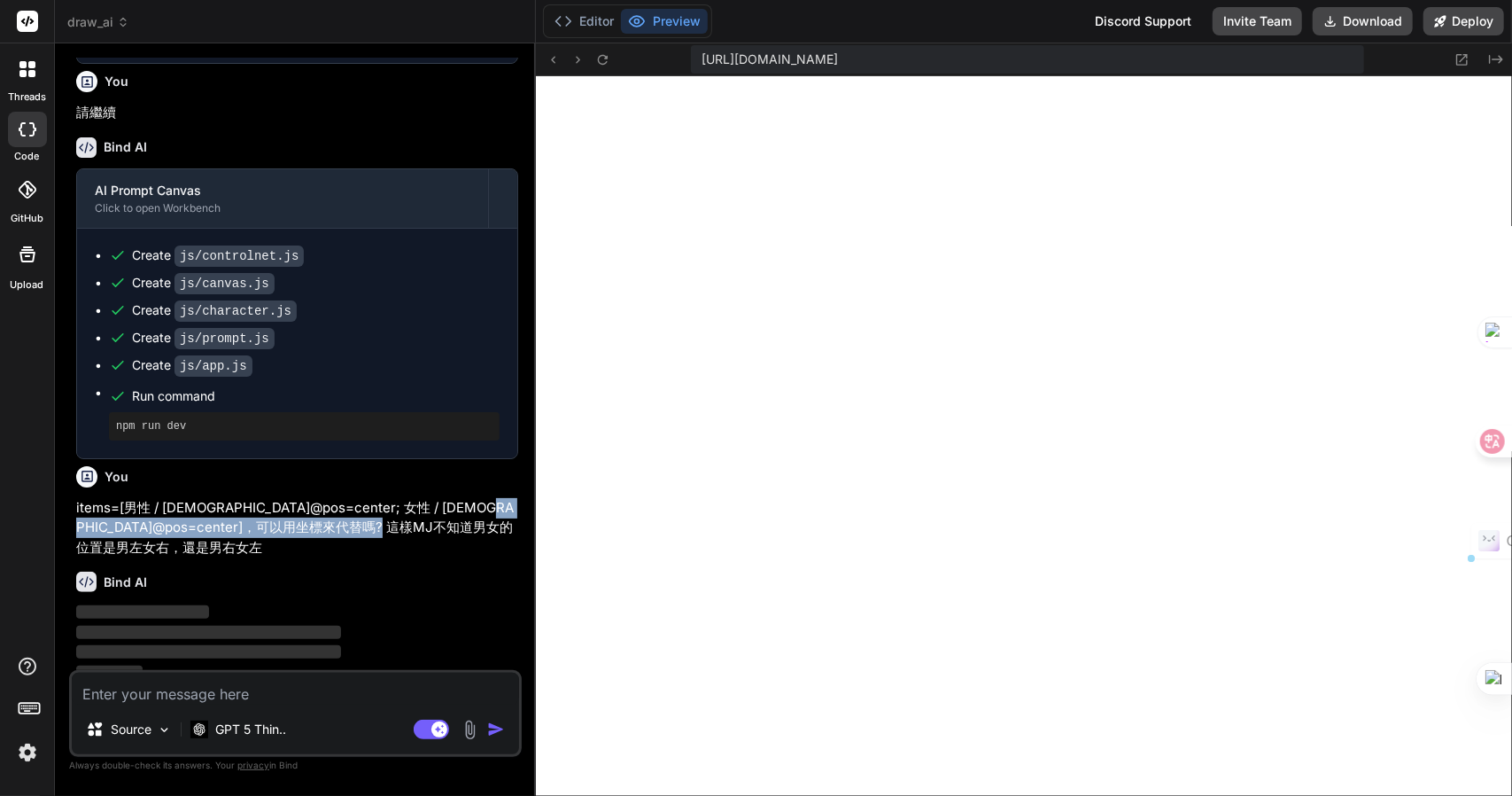
drag, startPoint x: 491, startPoint y: 538, endPoint x: 466, endPoint y: 522, distance: 29.7
click at [466, 522] on p "items=[男性 / male@pos=center; 女性 / female@pos=center]，可以用坐標來代替嗎? 這樣MJ不知道男女的位置是男左…" at bounding box center [297, 528] width 442 height 60
copy p "可以用坐標來代替嗎? 這樣MJ不知道男女的位置是男左女右，還是男右女左"
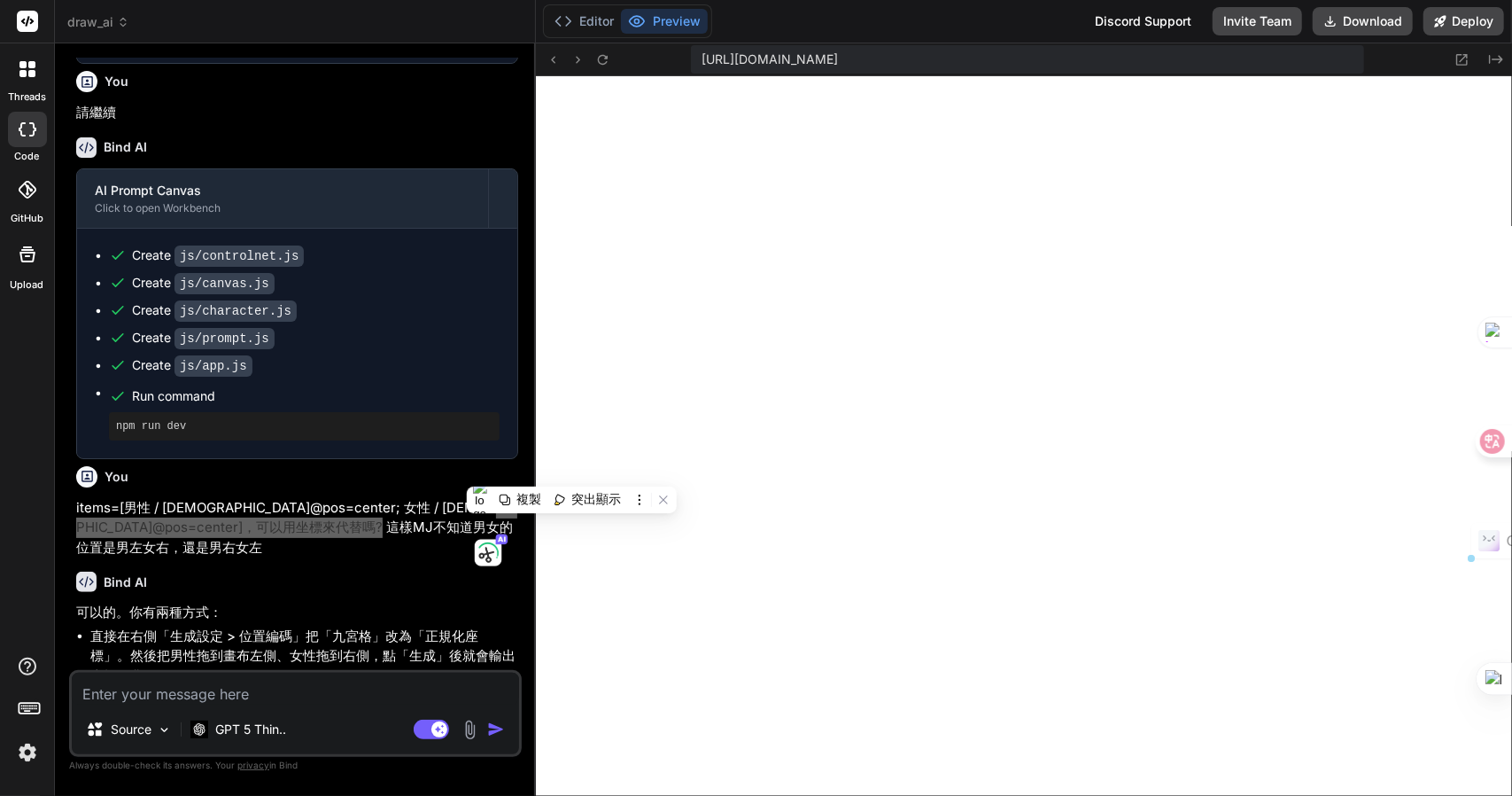
type textarea "x"
